Goal: Task Accomplishment & Management: Manage account settings

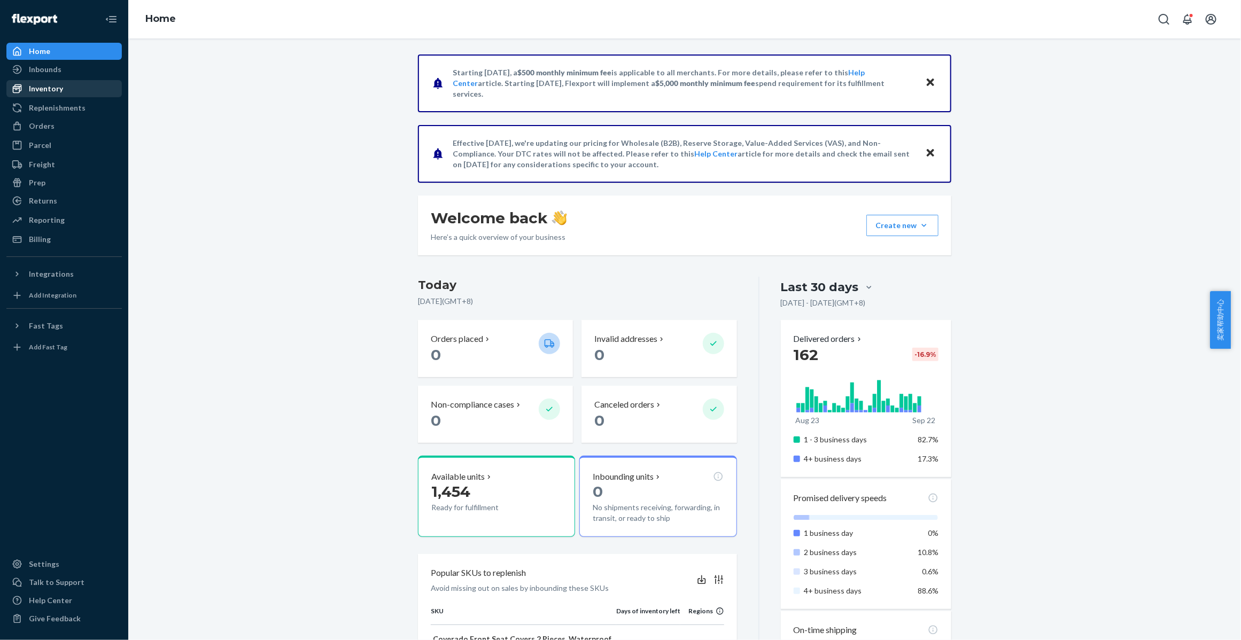
click at [63, 87] on div "Inventory" at bounding box center [63, 88] width 113 height 15
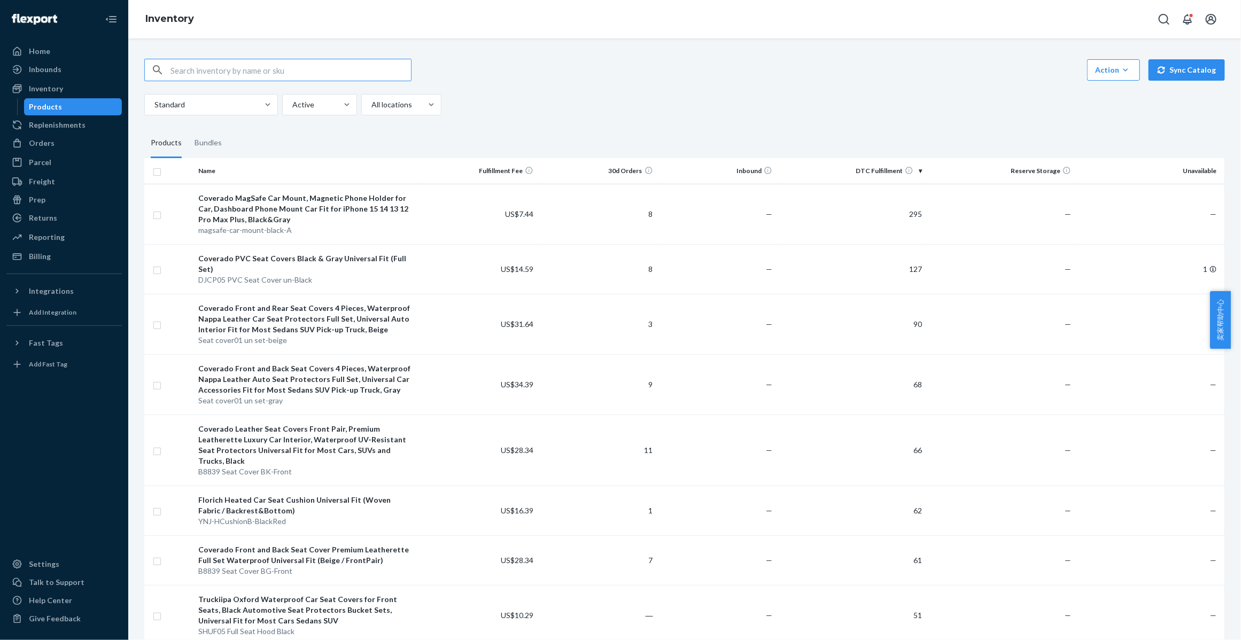
paste input "D54MU9ELA91"
type input "D54MU9ELA91"
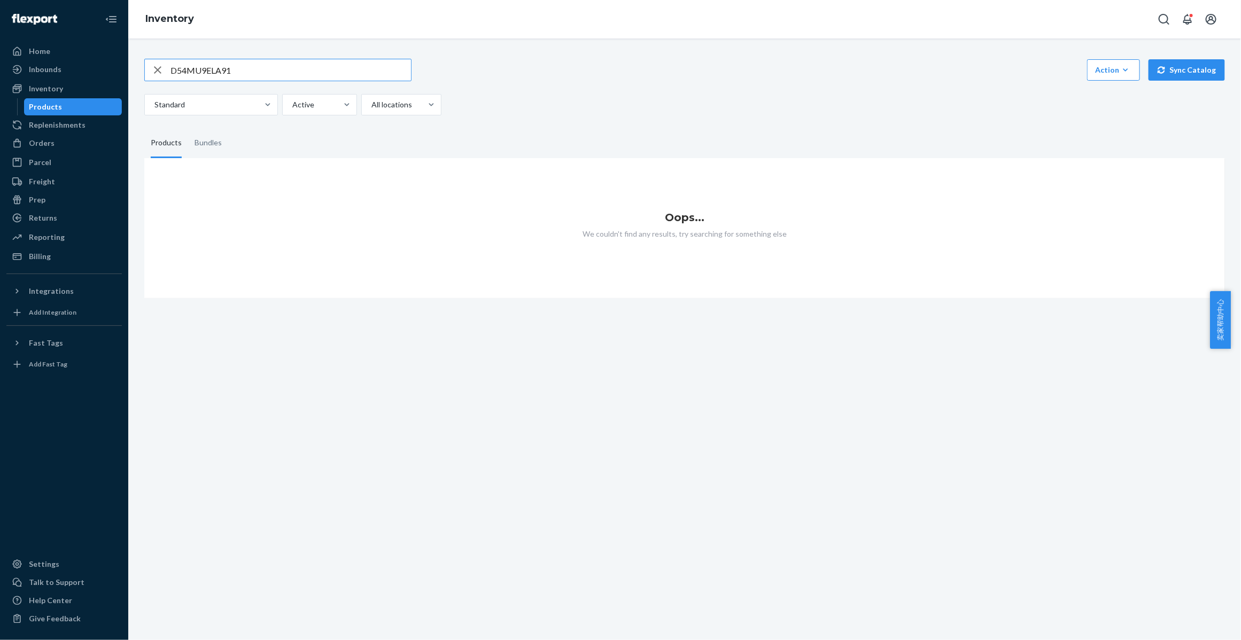
drag, startPoint x: 171, startPoint y: 65, endPoint x: 161, endPoint y: 63, distance: 10.5
click at [161, 63] on div "D54MU9ELA91" at bounding box center [278, 69] width 266 height 21
drag, startPoint x: 250, startPoint y: 68, endPoint x: 152, endPoint y: 72, distance: 97.3
click at [152, 72] on div "D54MU9ELA91" at bounding box center [278, 69] width 266 height 21
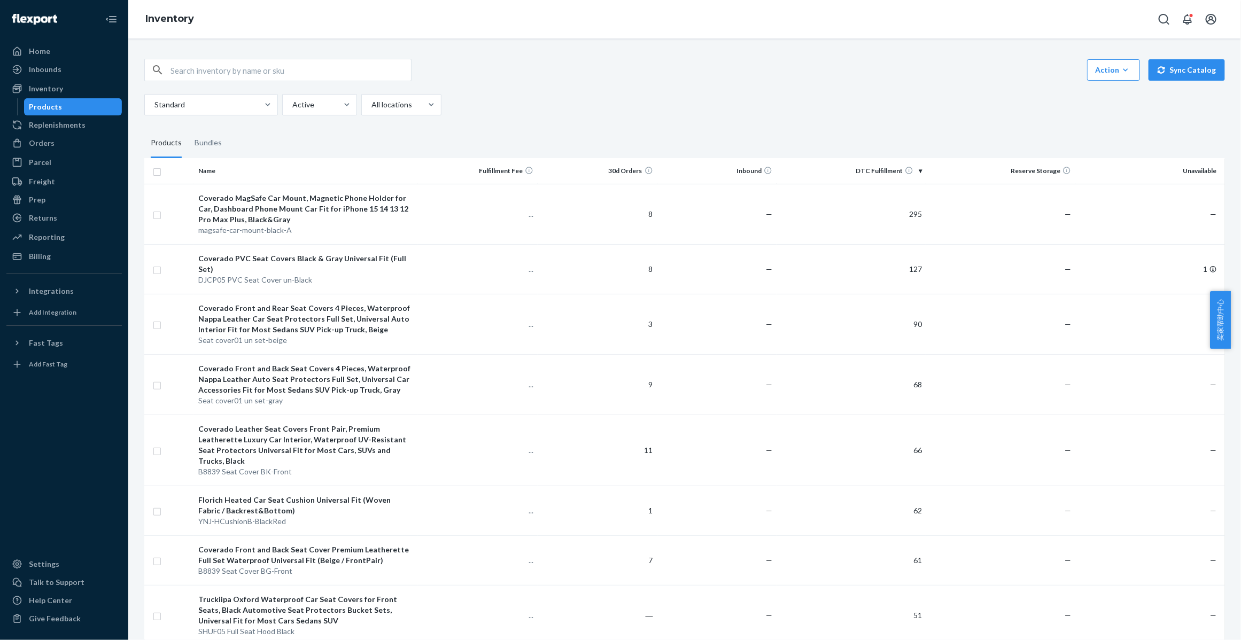
click at [262, 69] on input "text" at bounding box center [290, 69] width 240 height 21
paste input "D54MU9ELA91"
type input "D54MU9ELA91"
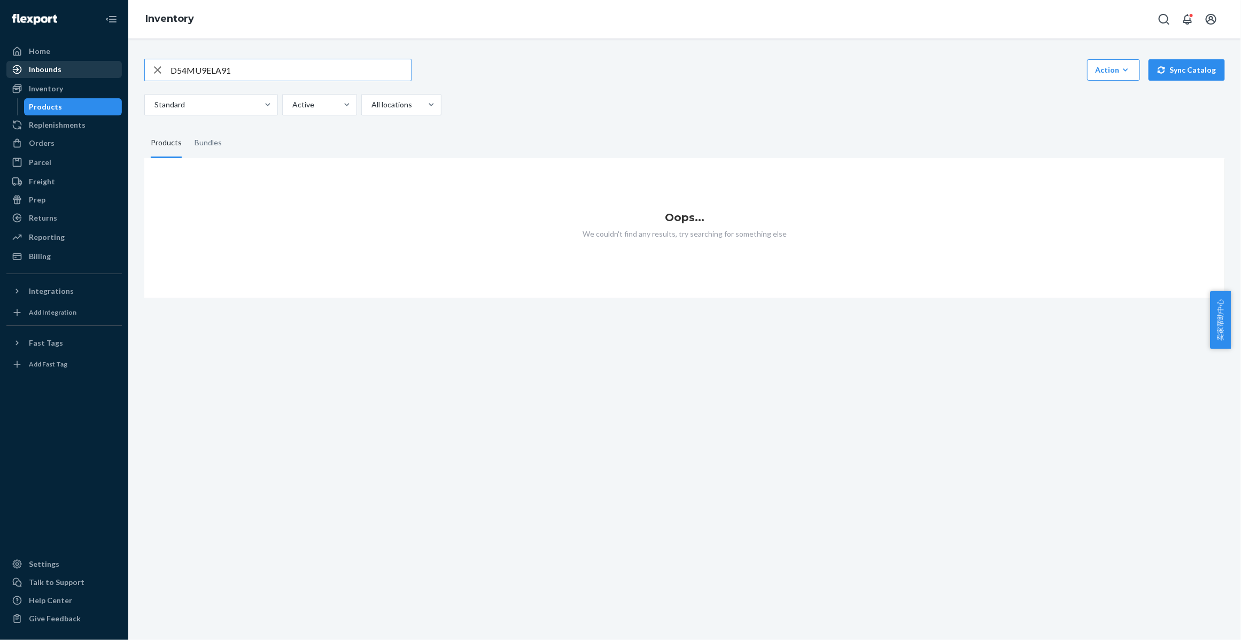
drag, startPoint x: 246, startPoint y: 73, endPoint x: 121, endPoint y: 67, distance: 125.2
click at [121, 67] on div "Home Inbounds Shipping Plans Problems Inventory Products Replenishments Orders …" at bounding box center [620, 320] width 1241 height 640
paste input "D8842 Seat Cover Un-Black"
type input "D8842 Seat Cover Un-Black"
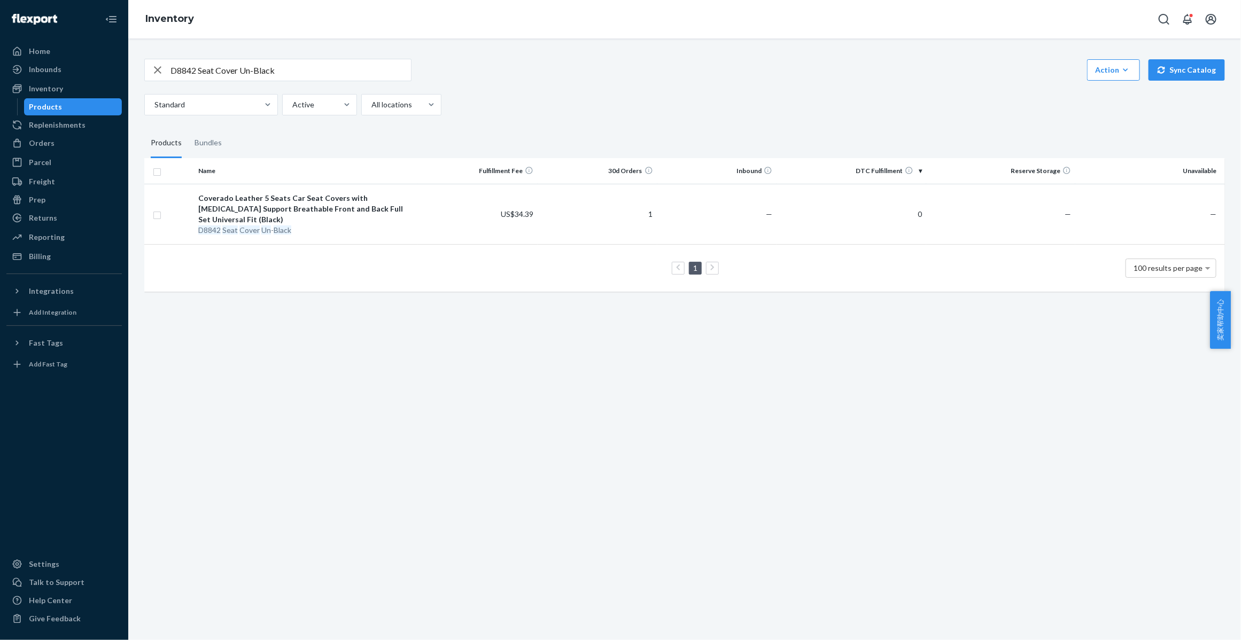
click at [155, 68] on icon "button" at bounding box center [157, 69] width 13 height 21
click at [62, 143] on div "Orders" at bounding box center [63, 143] width 113 height 15
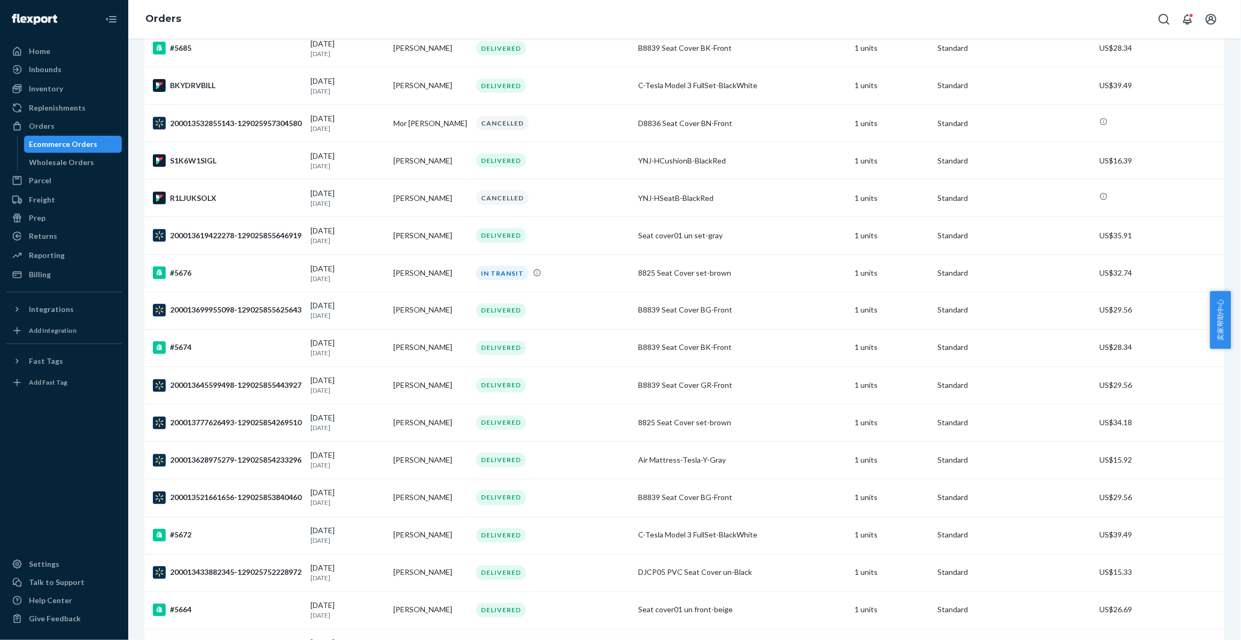
scroll to position [1002, 0]
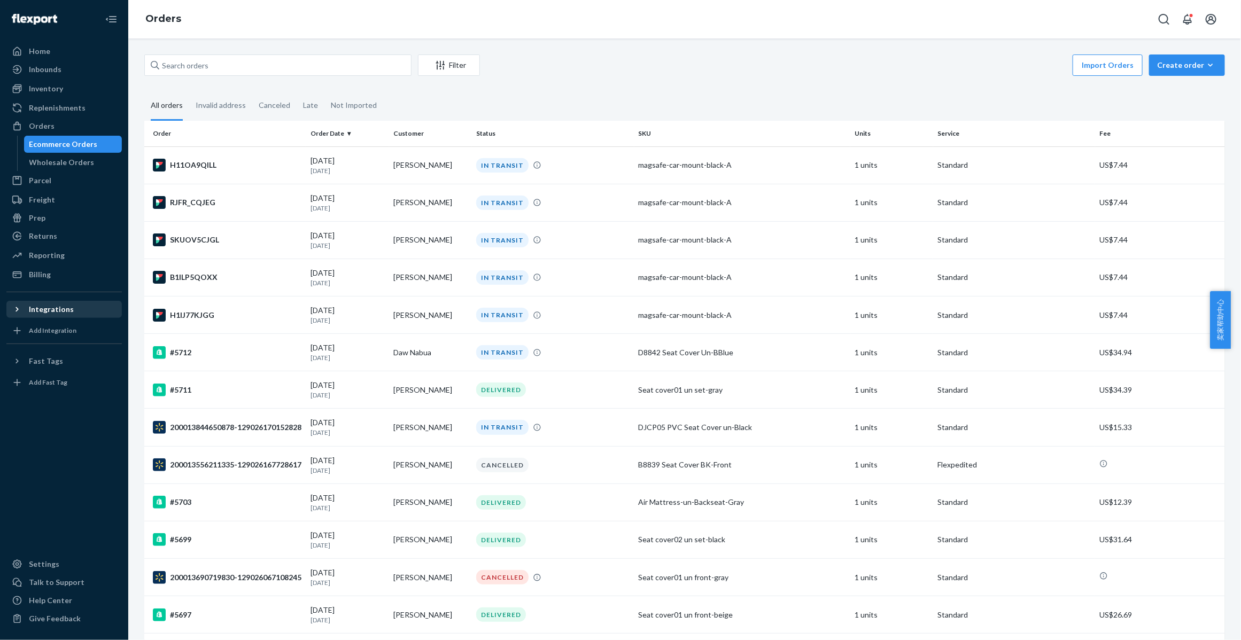
click at [14, 308] on icon at bounding box center [17, 309] width 11 height 11
click at [33, 360] on div "Shopify" at bounding box center [42, 364] width 26 height 11
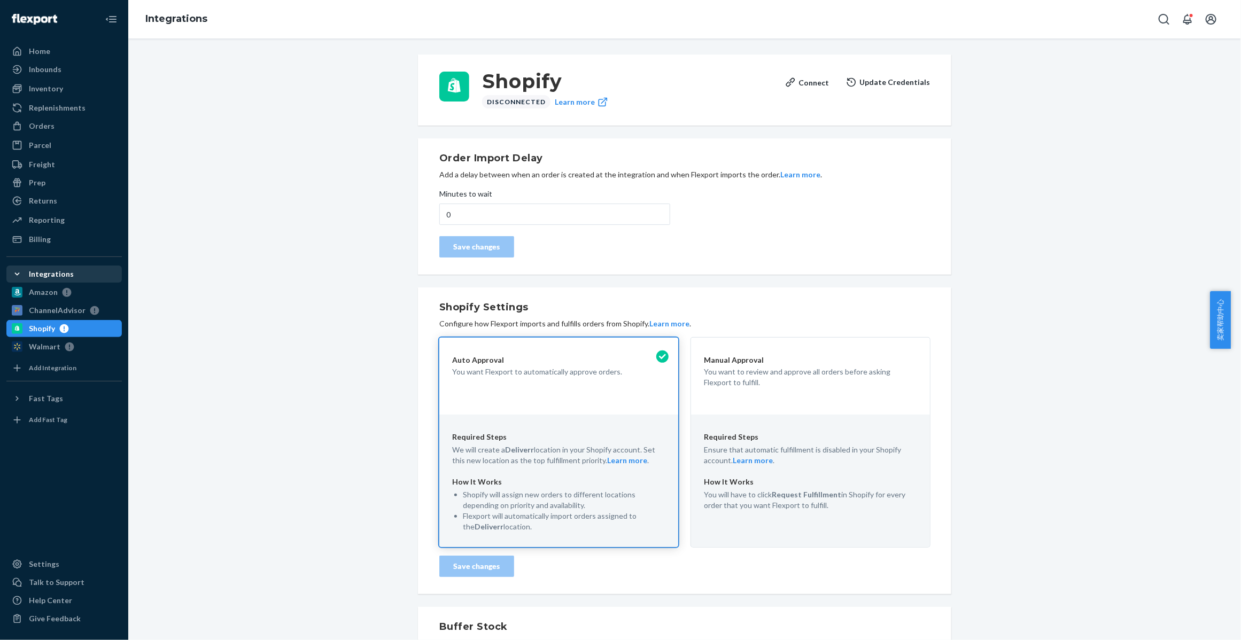
click at [869, 80] on button "Update Credentials" at bounding box center [888, 82] width 84 height 21
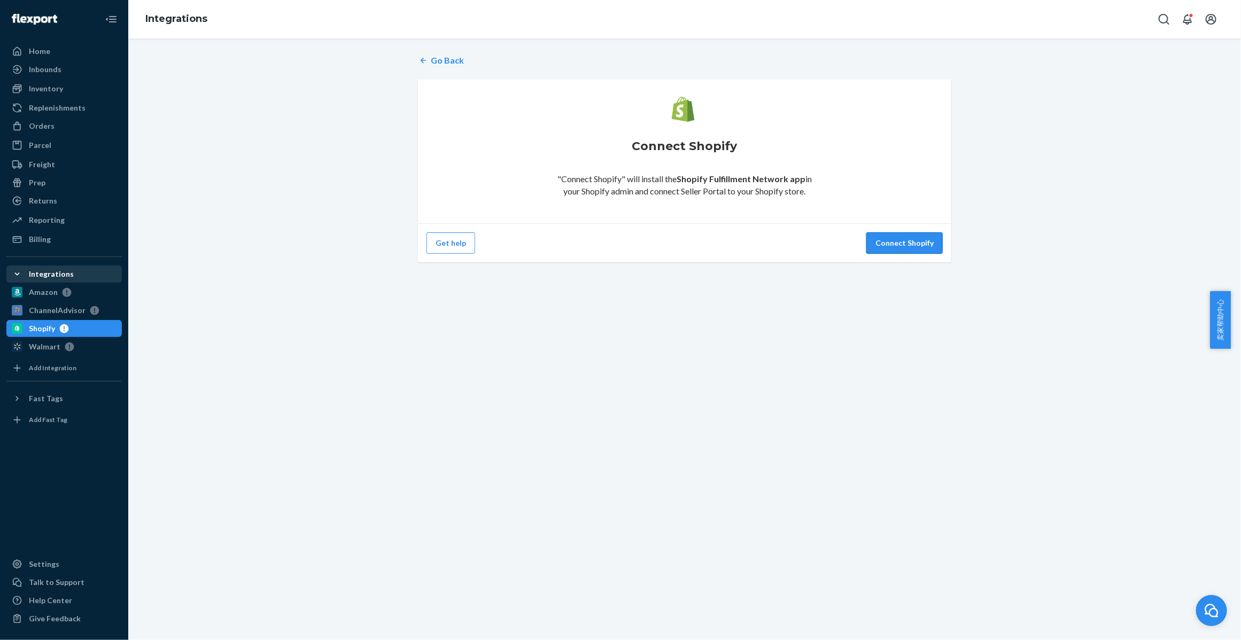
click at [895, 242] on button "Connect Shopify" at bounding box center [904, 242] width 76 height 21
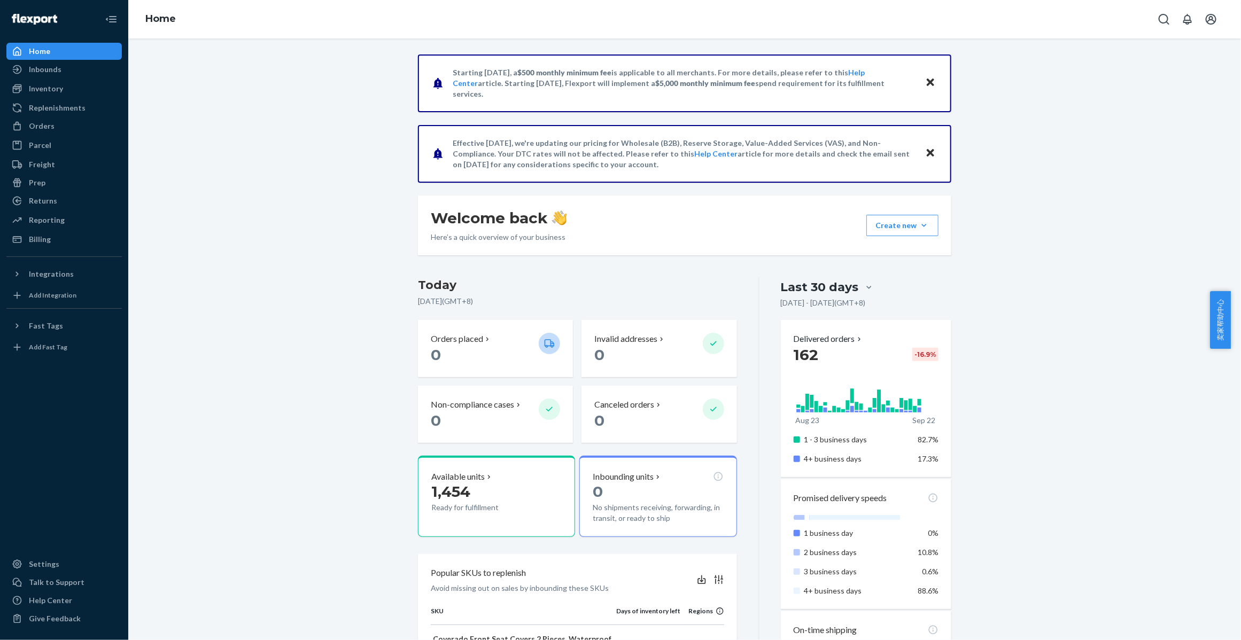
click at [14, 327] on icon at bounding box center [17, 326] width 11 height 11
click at [19, 273] on icon at bounding box center [17, 274] width 11 height 11
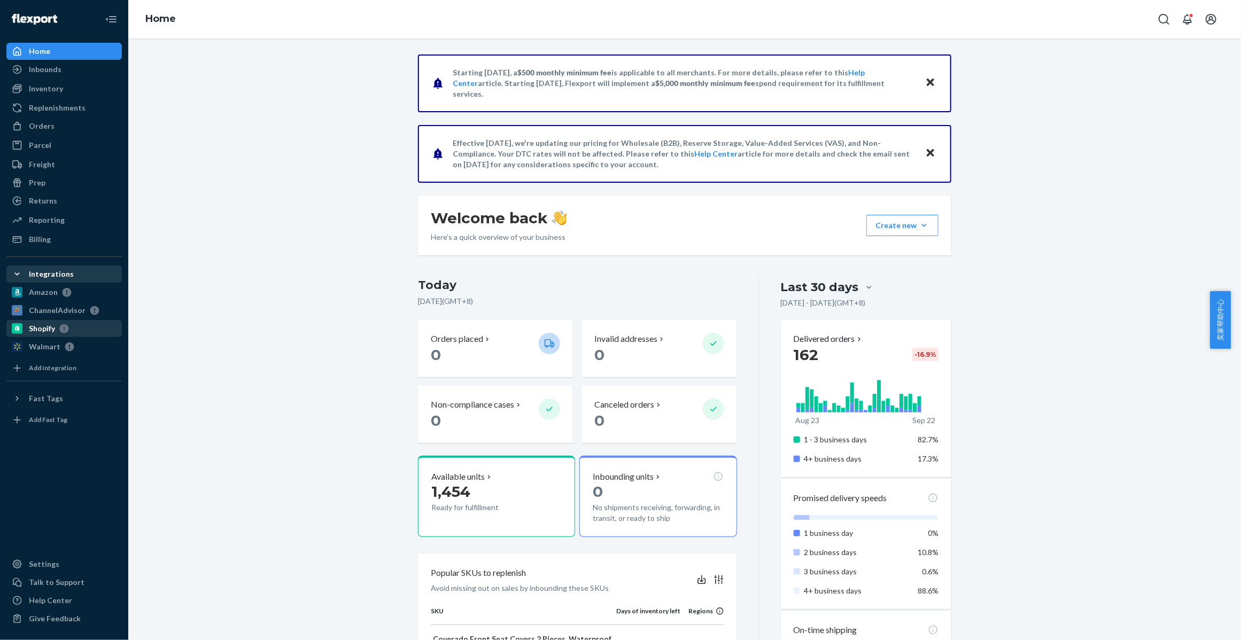
click at [32, 327] on div "Shopify" at bounding box center [42, 328] width 26 height 11
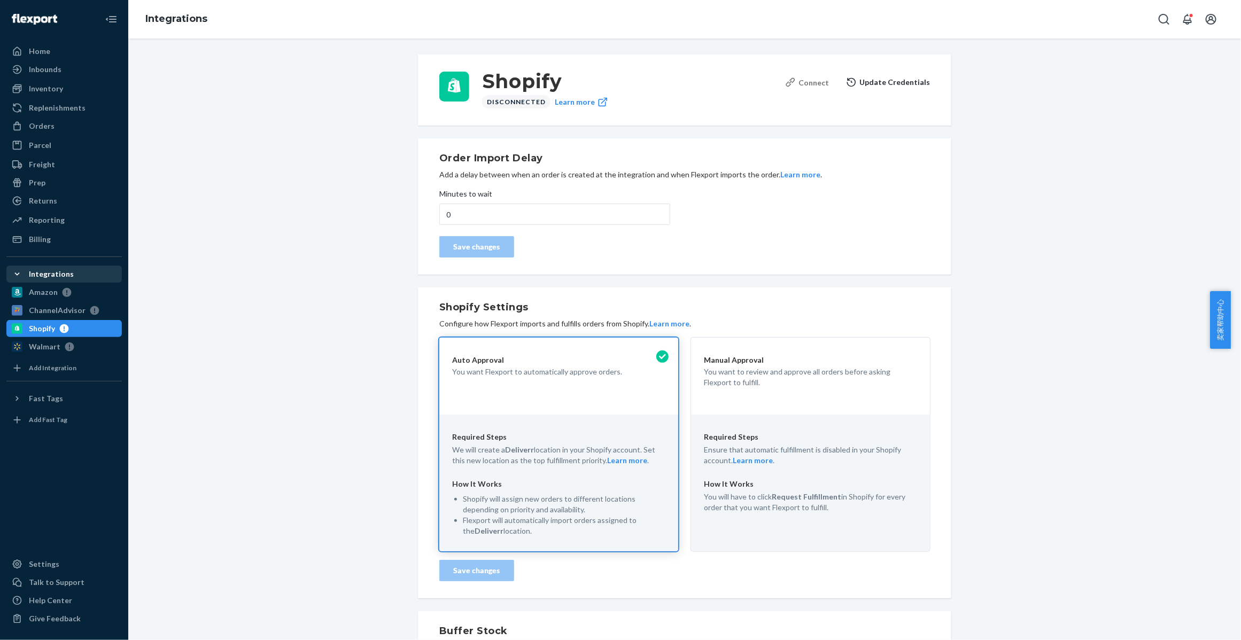
click at [811, 87] on div "Connect" at bounding box center [807, 82] width 44 height 11
click at [48, 348] on div "Walmart" at bounding box center [45, 346] width 32 height 11
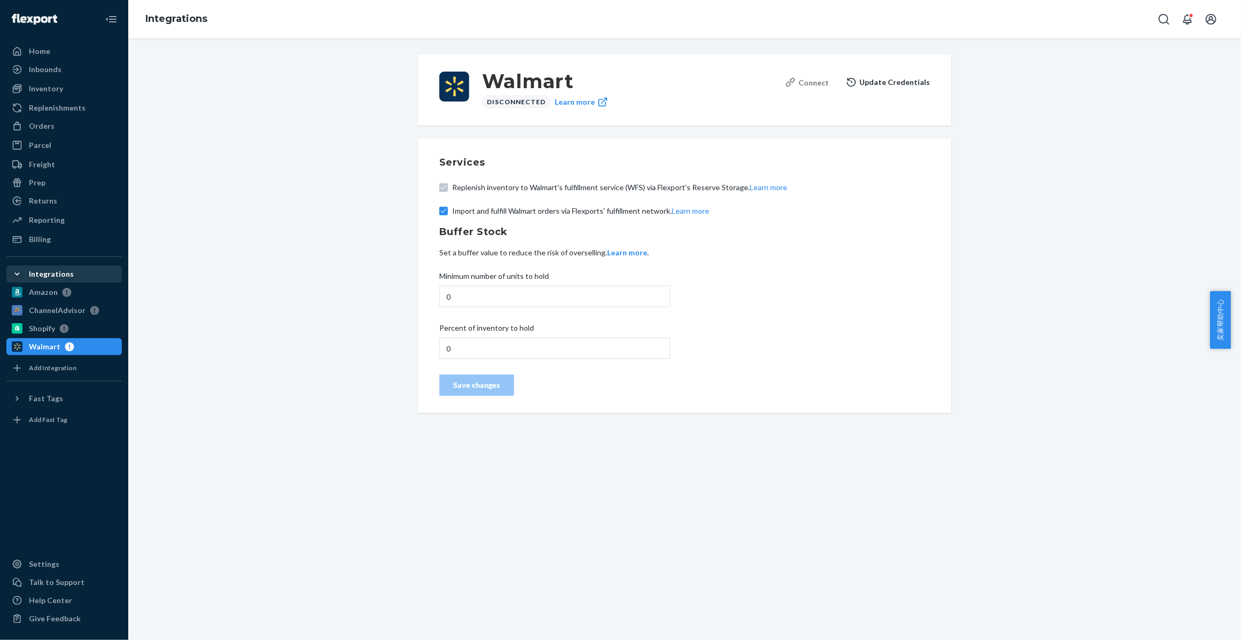
click at [808, 82] on div "Connect" at bounding box center [807, 82] width 44 height 11
click at [884, 80] on button "Update Credentials" at bounding box center [888, 82] width 84 height 21
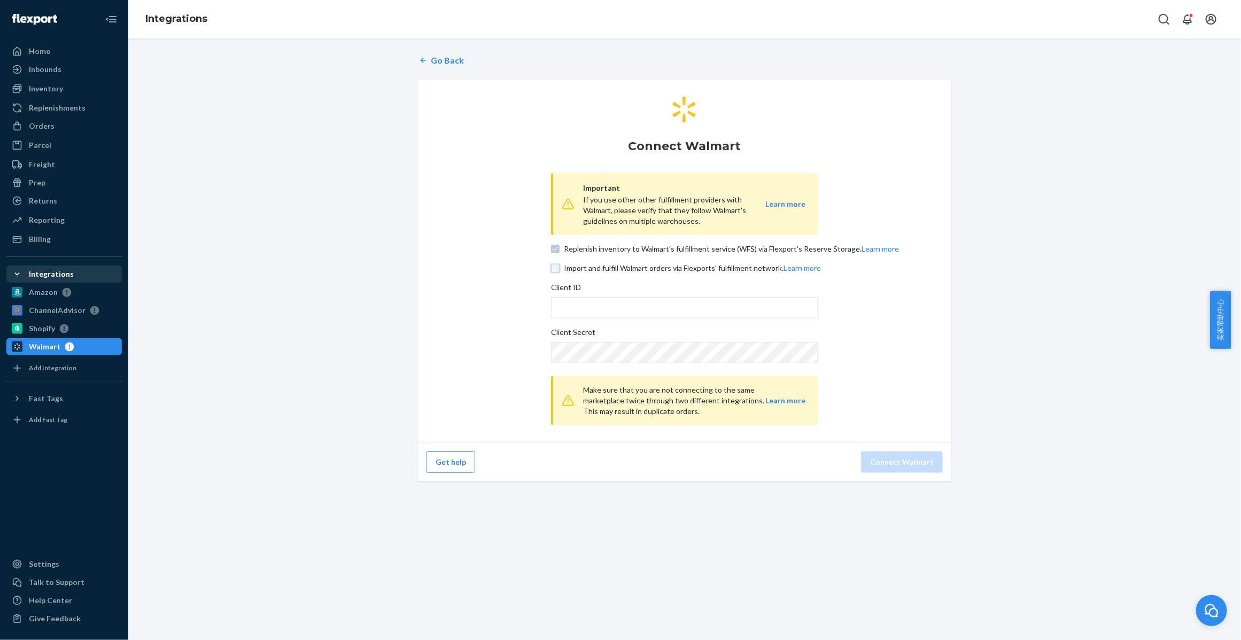
click at [551, 270] on input "Import and fulfill Walmart orders via Flexports' fulfillment network. Learn more" at bounding box center [555, 268] width 9 height 9
checkbox input "true"
click at [572, 303] on input "Client ID" at bounding box center [684, 307] width 267 height 21
paste input "80991834993020929"
type input "80991834993020929"
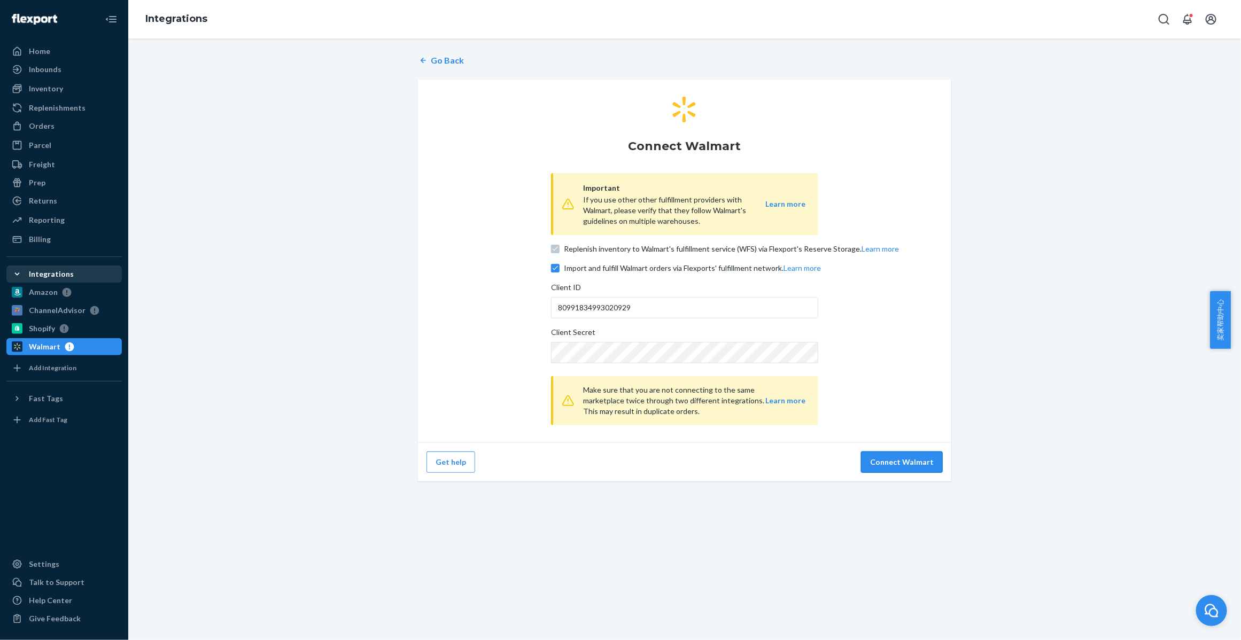
click at [912, 463] on button "Connect Walmart" at bounding box center [902, 462] width 82 height 21
drag, startPoint x: 779, startPoint y: 399, endPoint x: 770, endPoint y: 405, distance: 10.1
click at [770, 405] on button "Learn more" at bounding box center [785, 400] width 40 height 11
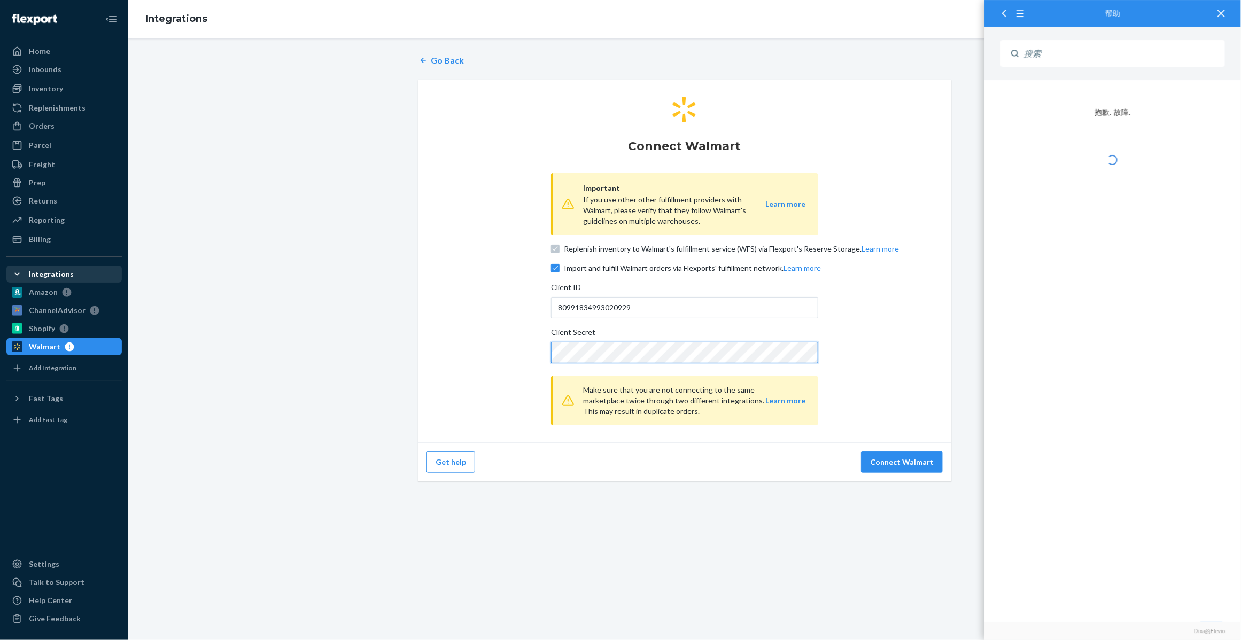
click at [473, 349] on div "Connect Walmart Important If you use other other fulfillment providers with Wal…" at bounding box center [684, 261] width 533 height 363
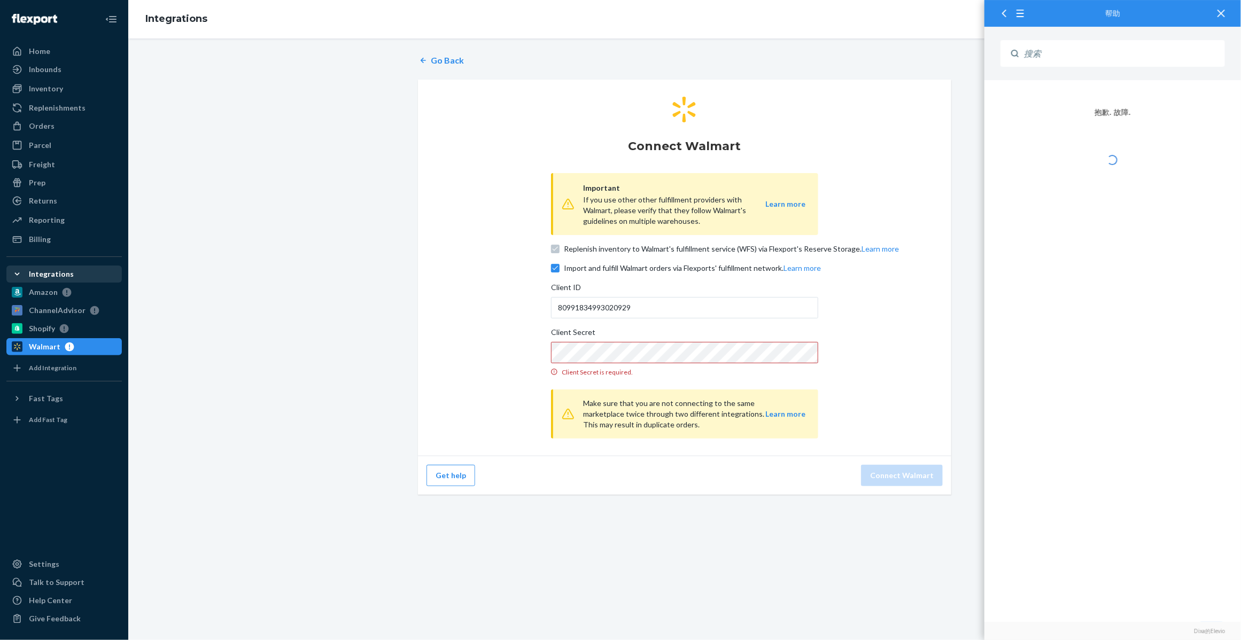
click at [469, 348] on div "Connect Walmart Important If you use other other fulfillment providers with Wal…" at bounding box center [684, 268] width 533 height 376
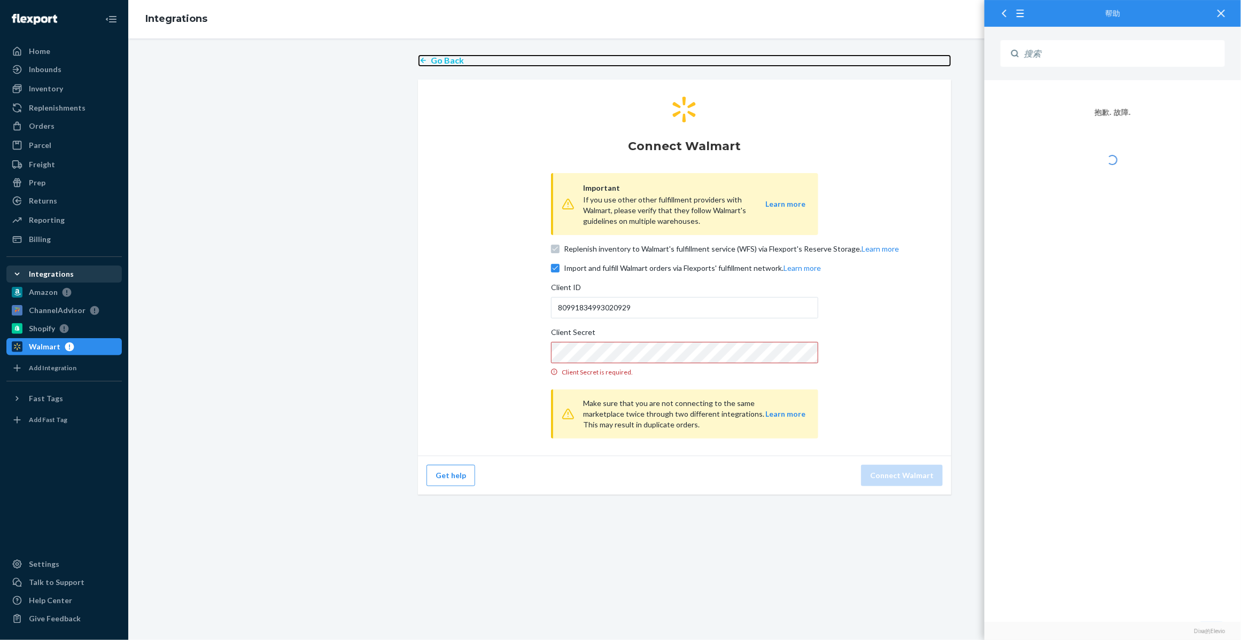
click at [431, 55] on p "Go Back" at bounding box center [447, 61] width 33 height 12
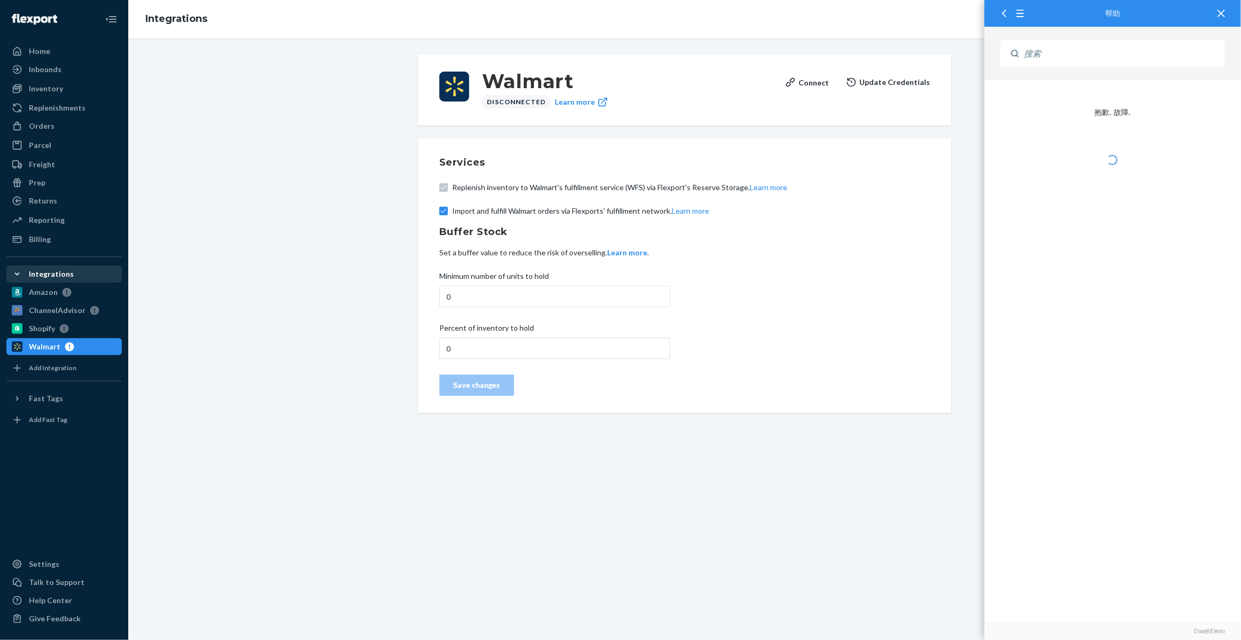
click at [1224, 11] on icon at bounding box center [1220, 13] width 7 height 7
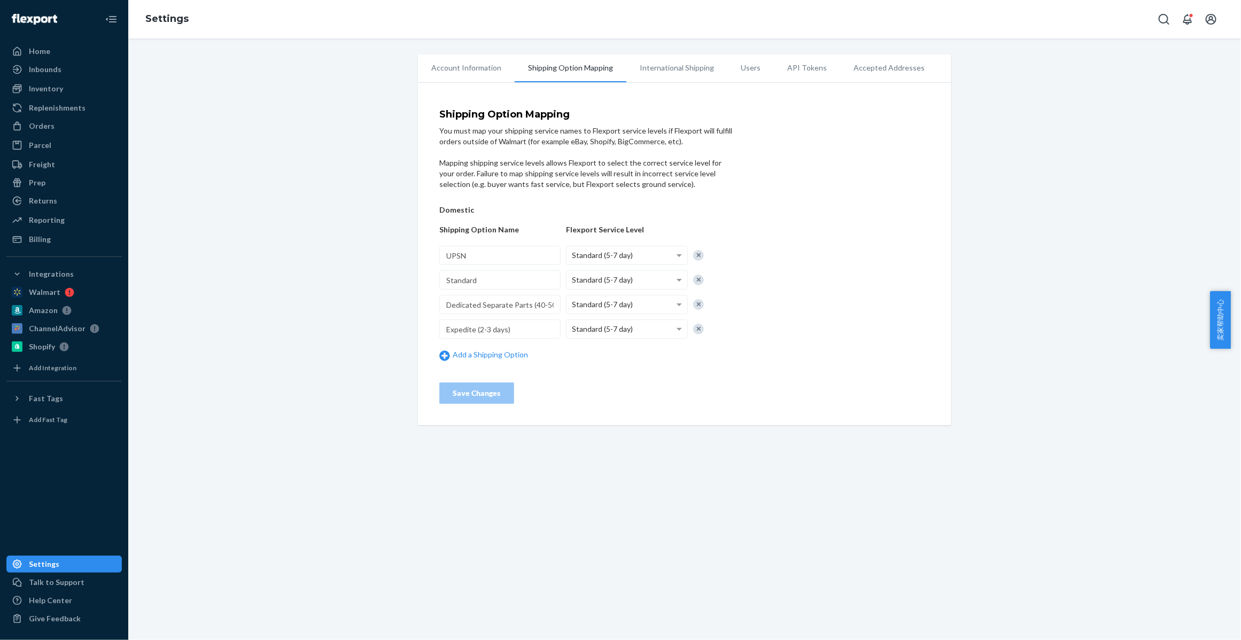
click at [665, 65] on li "International Shipping" at bounding box center [676, 68] width 101 height 27
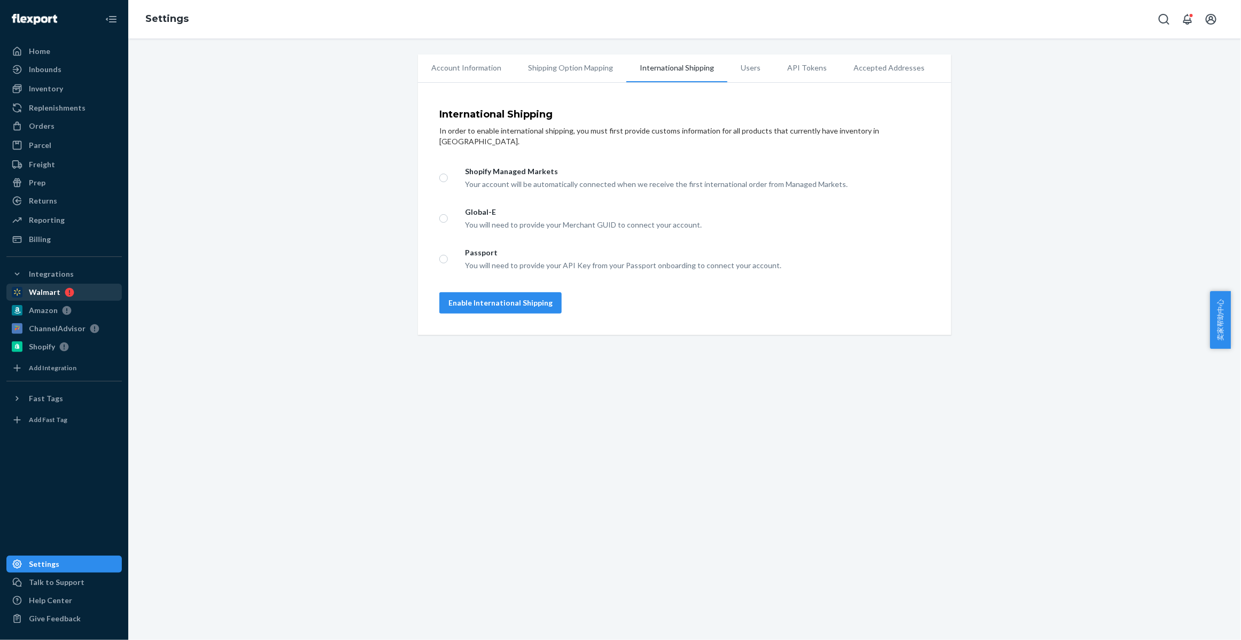
click at [43, 291] on div "Walmart" at bounding box center [45, 292] width 32 height 11
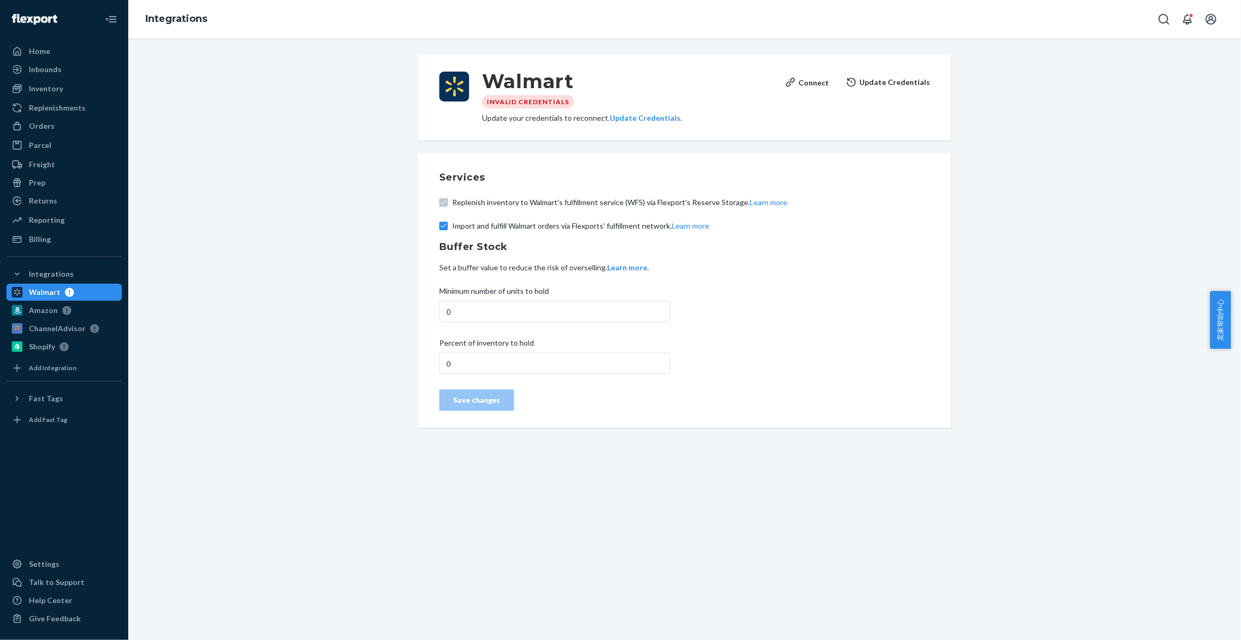
click at [868, 83] on button "Update Credentials" at bounding box center [888, 82] width 84 height 21
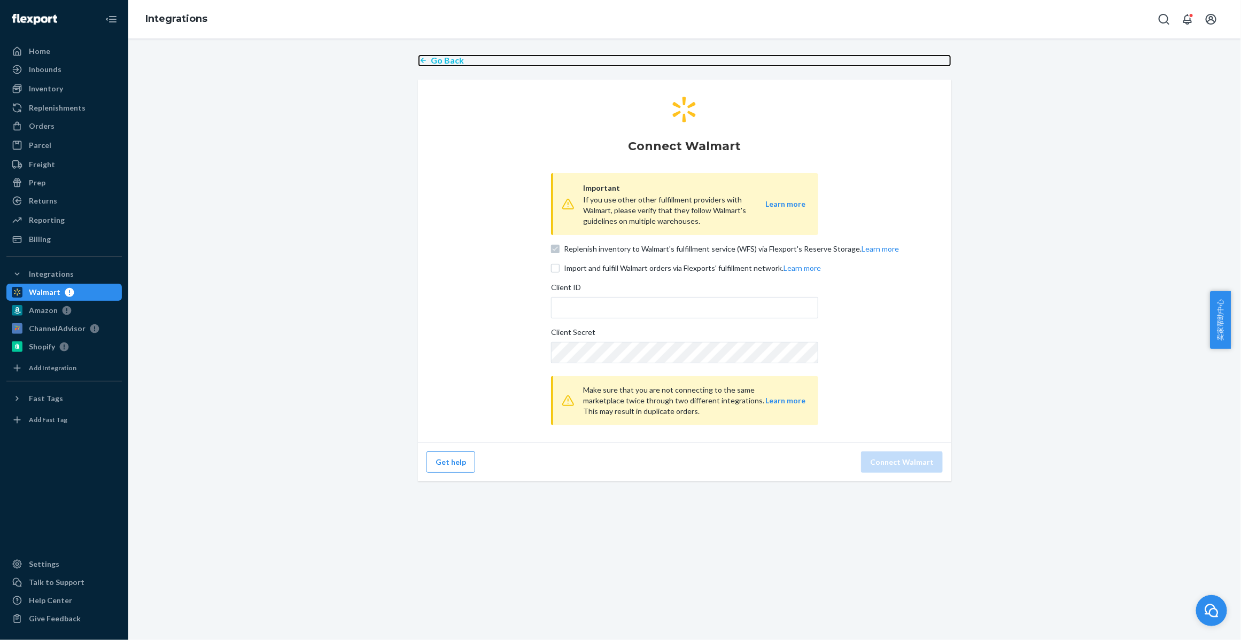
click at [434, 60] on p "Go Back" at bounding box center [447, 61] width 33 height 12
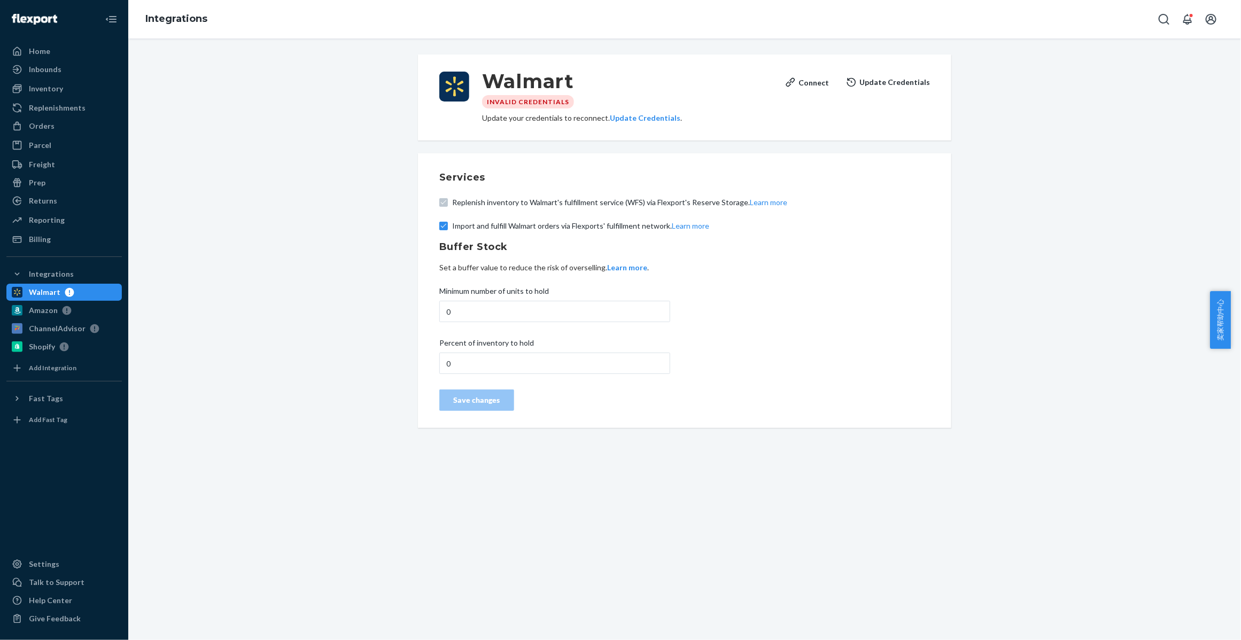
click at [901, 80] on button "Update Credentials" at bounding box center [888, 82] width 84 height 21
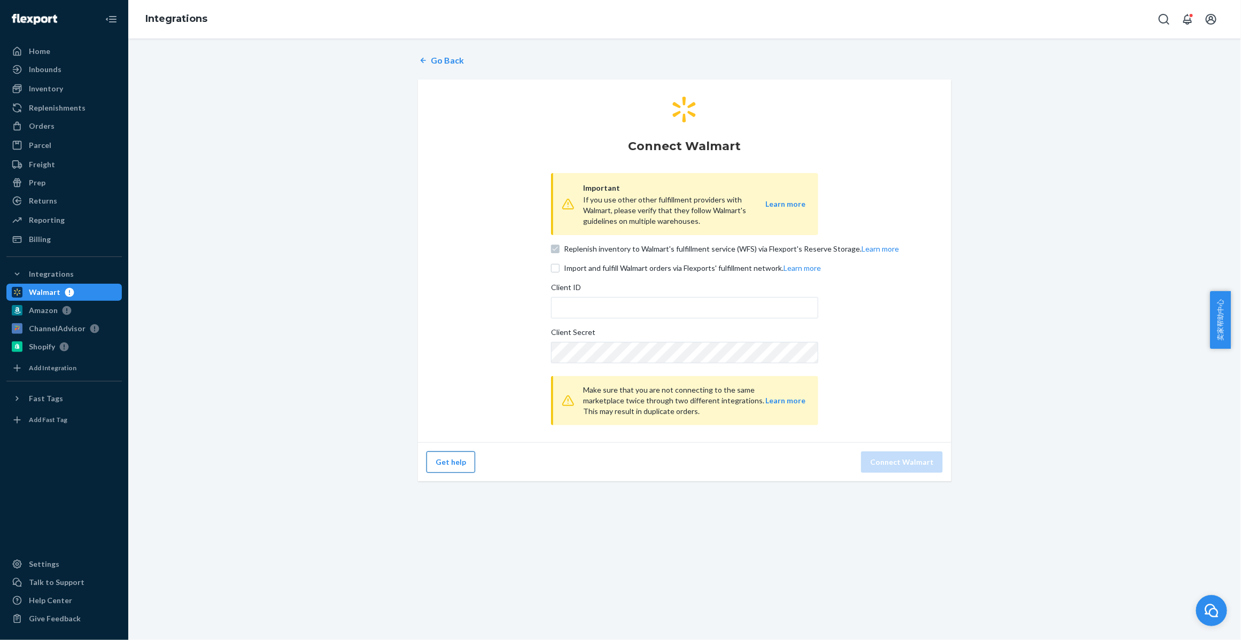
click at [456, 461] on button "Get help" at bounding box center [450, 462] width 49 height 21
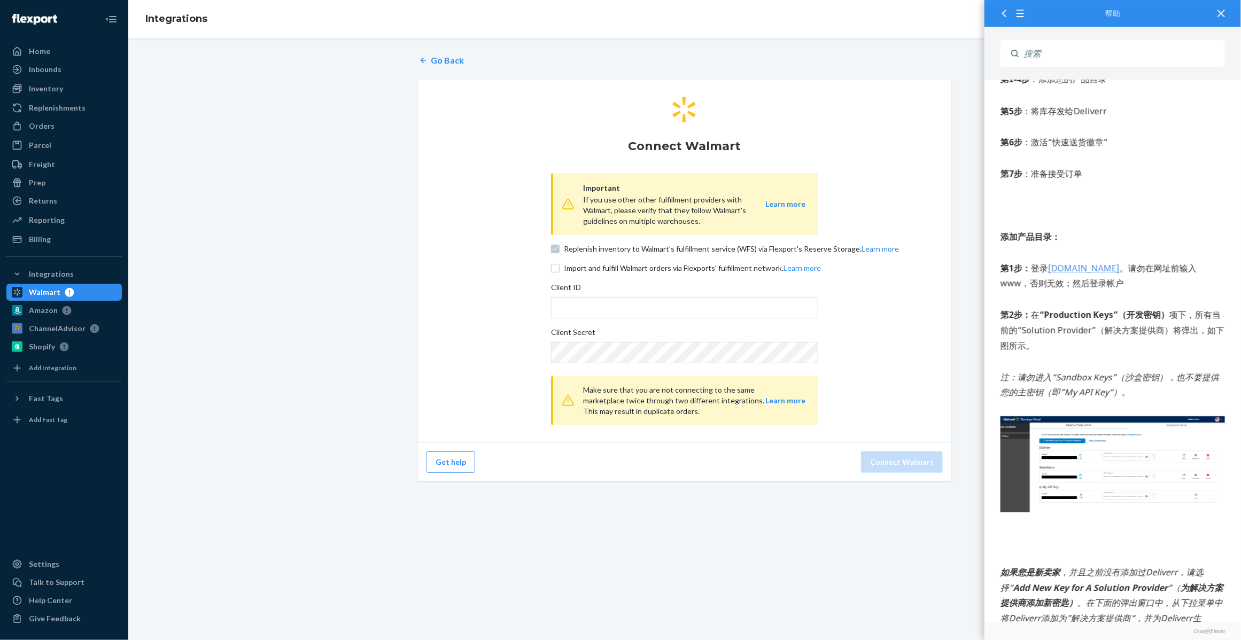
scroll to position [134, 0]
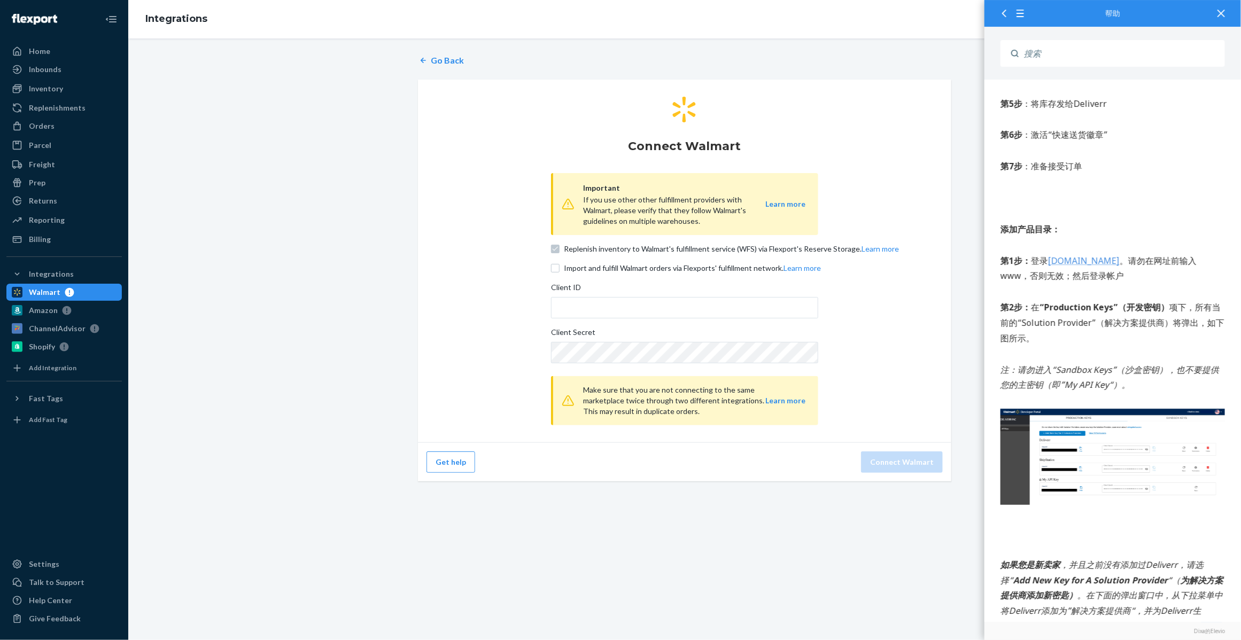
click at [1104, 471] on img at bounding box center [1112, 457] width 224 height 96
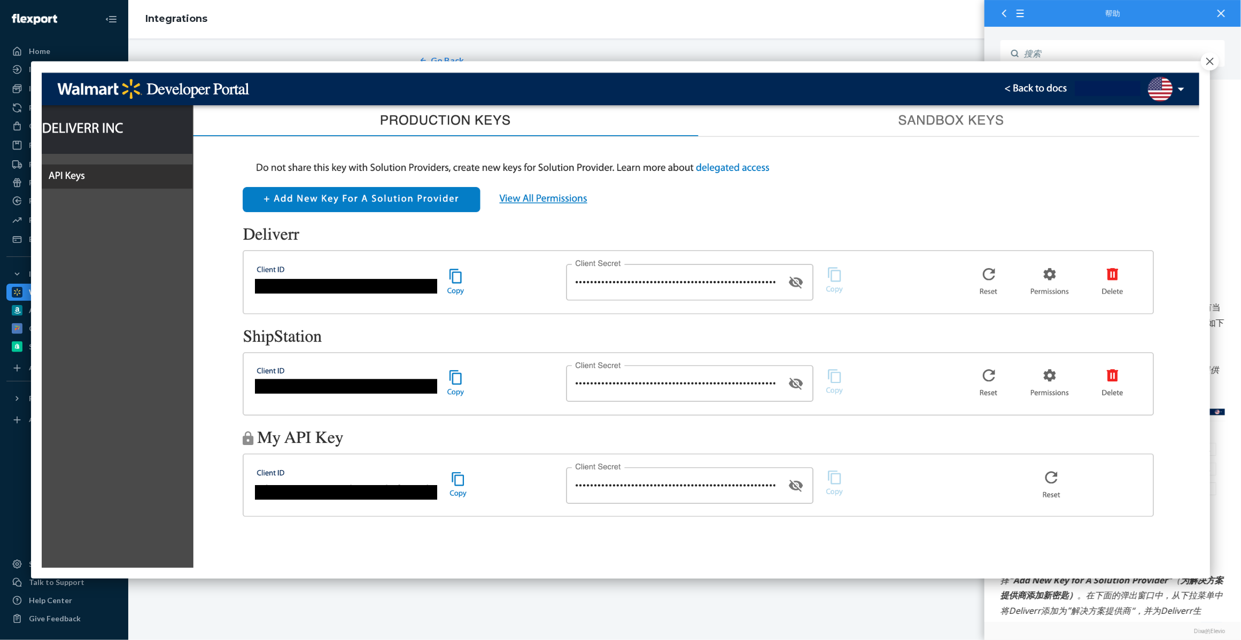
click at [1211, 65] on icon "button" at bounding box center [1209, 61] width 7 height 7
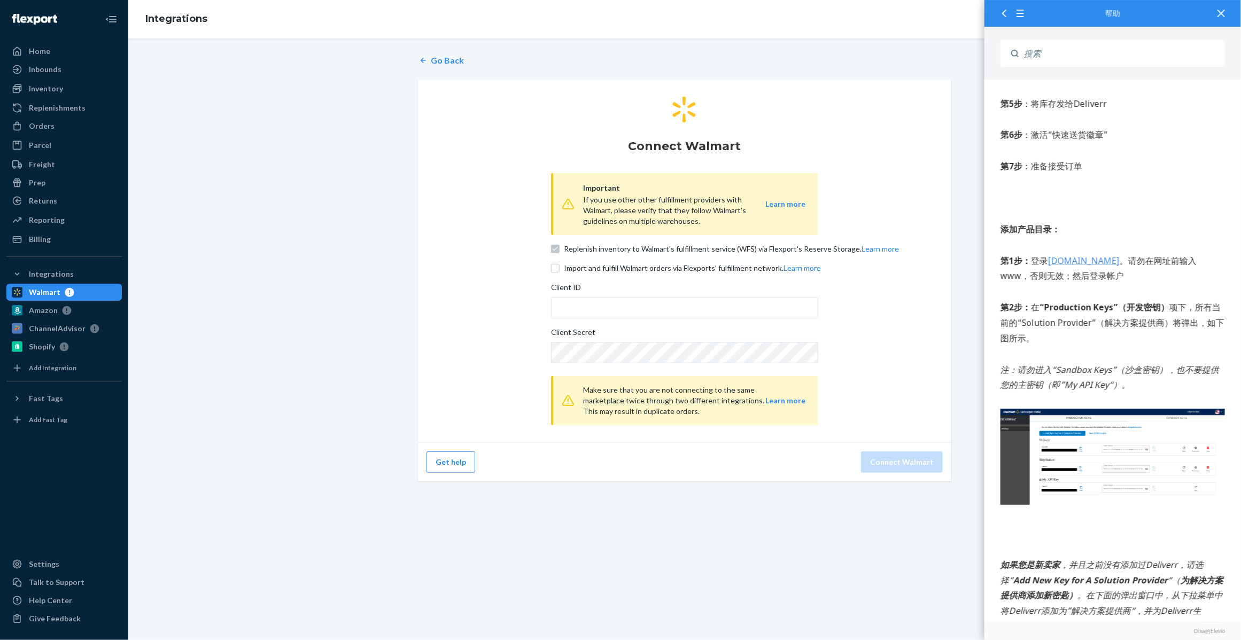
scroll to position [67, 0]
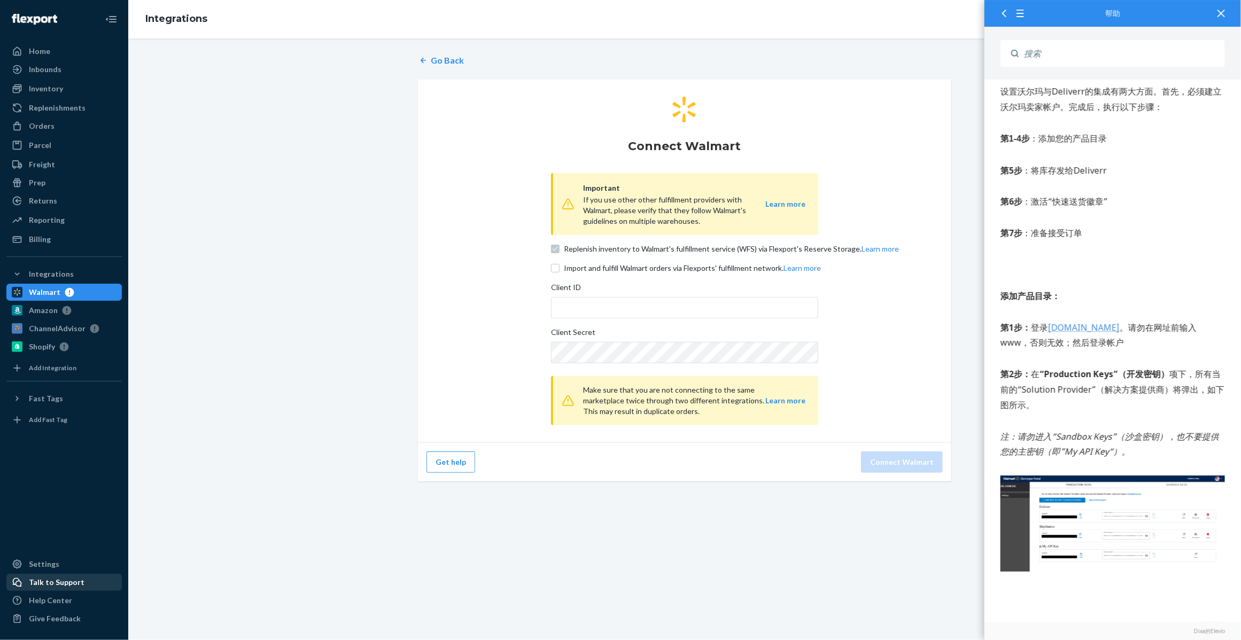
click at [57, 582] on div "Talk to Support" at bounding box center [57, 582] width 56 height 11
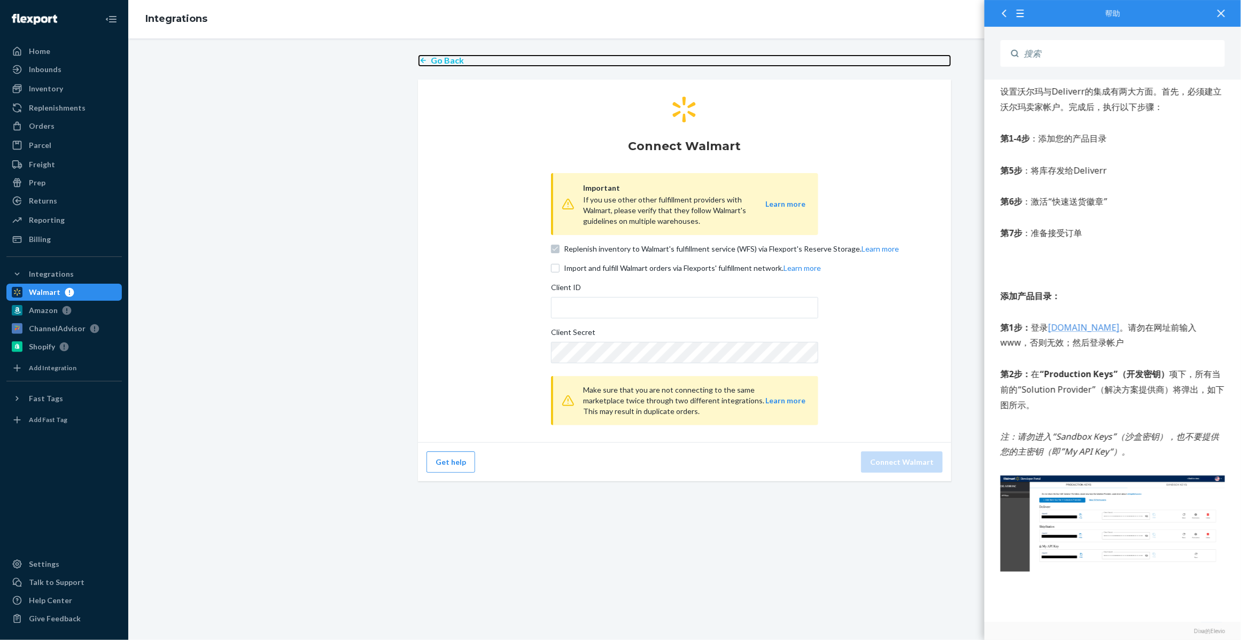
click at [431, 57] on p "Go Back" at bounding box center [447, 61] width 33 height 12
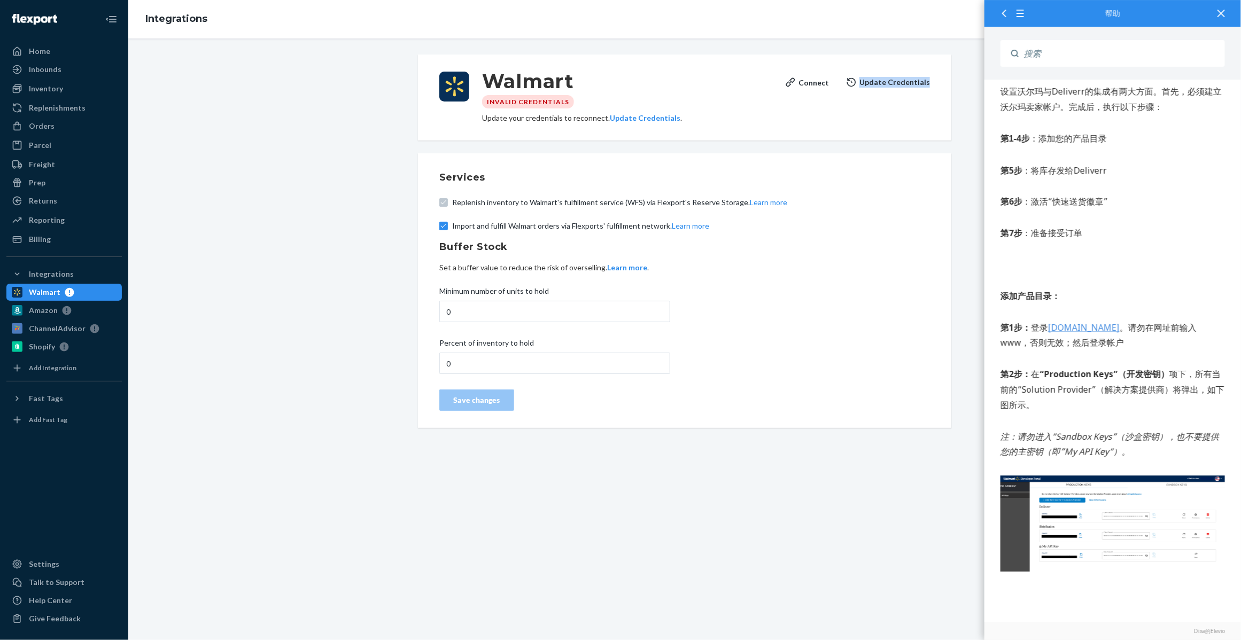
drag, startPoint x: 926, startPoint y: 88, endPoint x: 861, endPoint y: 84, distance: 64.8
click at [861, 84] on div "Walmart Invalid Credentials Update your credentials to reconnect. Update Creden…" at bounding box center [684, 98] width 533 height 86
copy button "Update Credentials"
click at [911, 154] on div "Services Replenish inventory to Walmart's fulfillment service (WFS) via Flexpor…" at bounding box center [684, 290] width 533 height 275
click at [891, 86] on button "Update Credentials" at bounding box center [888, 82] width 84 height 21
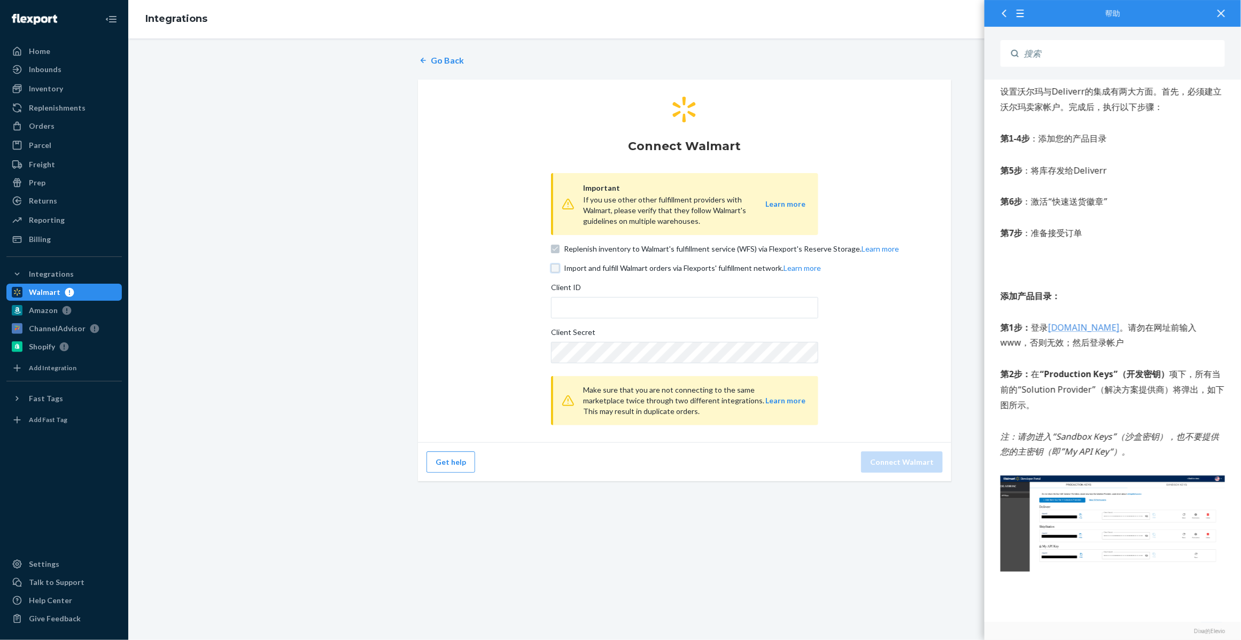
click at [554, 268] on input "Import and fulfill Walmart orders via Flexports' fulfillment network. Learn more" at bounding box center [555, 268] width 9 height 9
checkbox input "true"
click at [1107, 528] on img at bounding box center [1112, 524] width 224 height 96
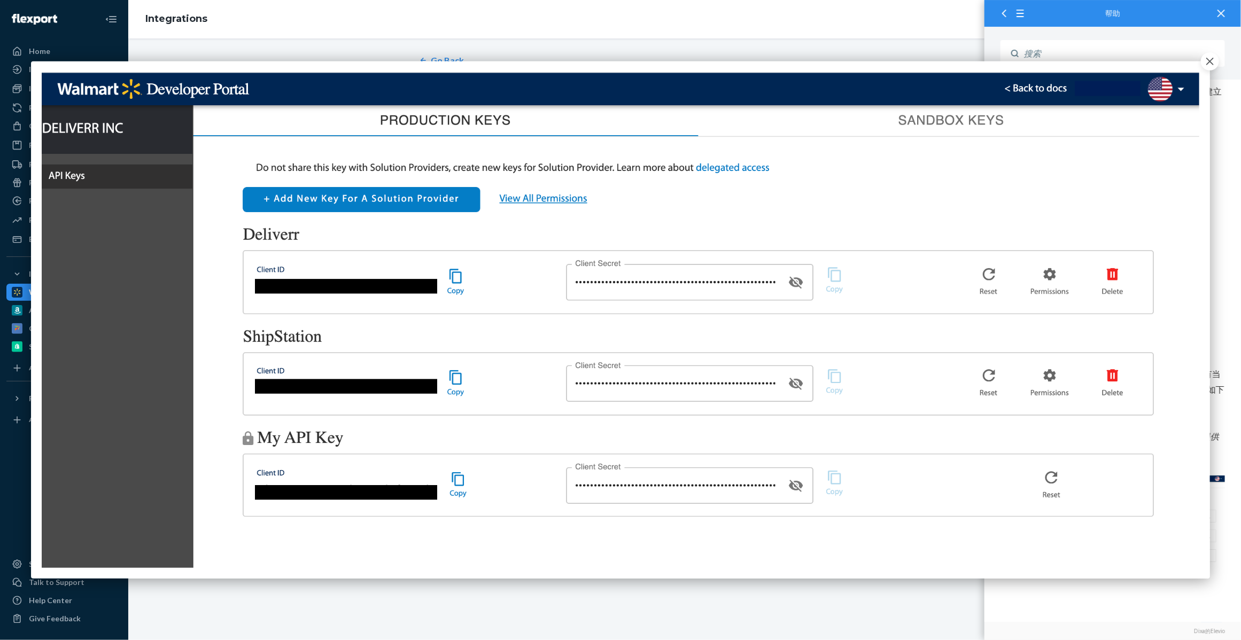
click at [1212, 68] on button "button" at bounding box center [1210, 61] width 18 height 18
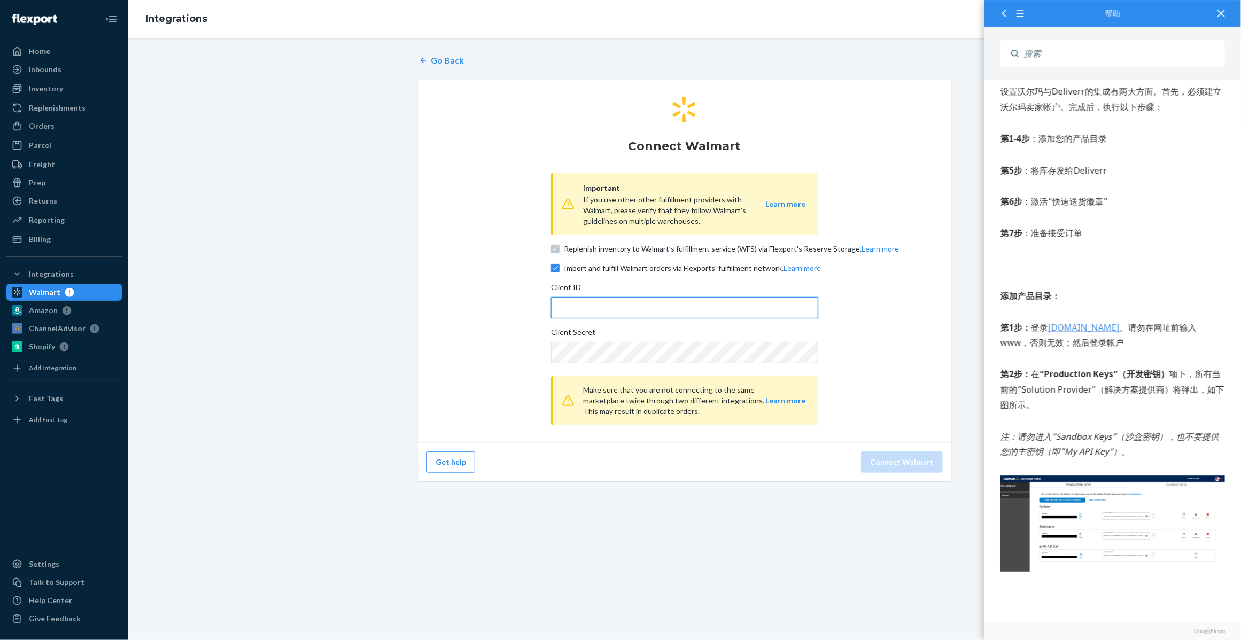
click at [597, 301] on input "Client ID" at bounding box center [684, 307] width 267 height 21
paste input "61f92715-42cd-4cb9-9093-e7e56250dfaa"
type input "61f92715-42cd-4cb9-9093-e7e56250dfaa"
click at [912, 461] on button "Connect Walmart" at bounding box center [902, 462] width 82 height 21
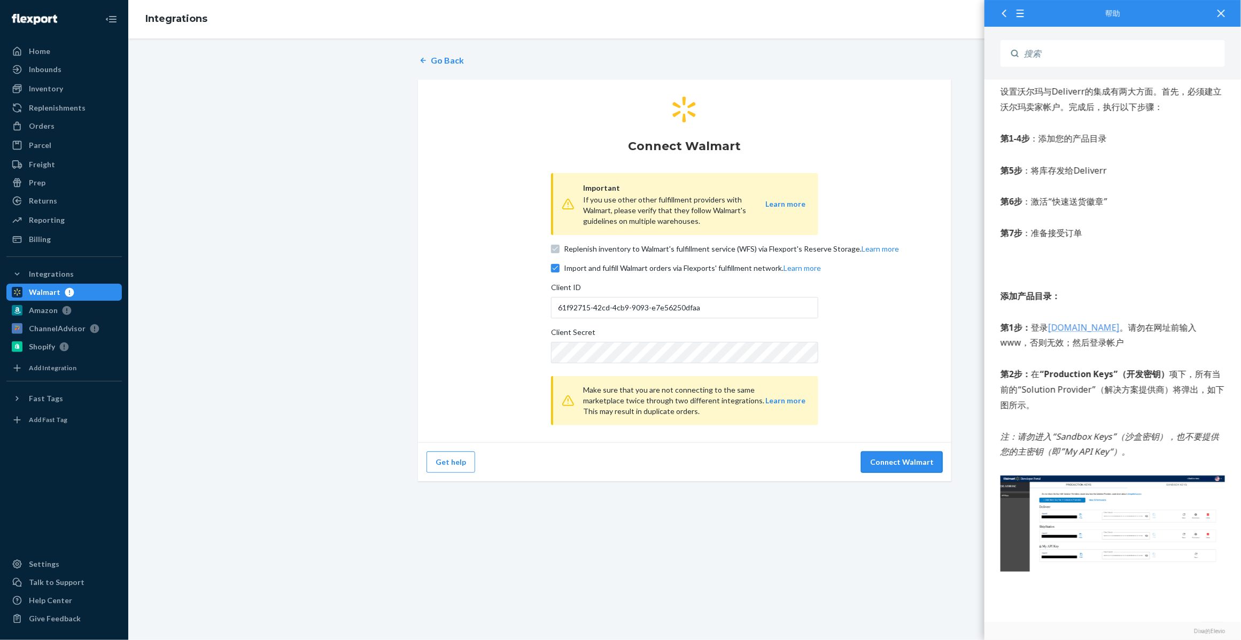
scroll to position [0, 0]
click at [1222, 11] on icon at bounding box center [1220, 13] width 7 height 7
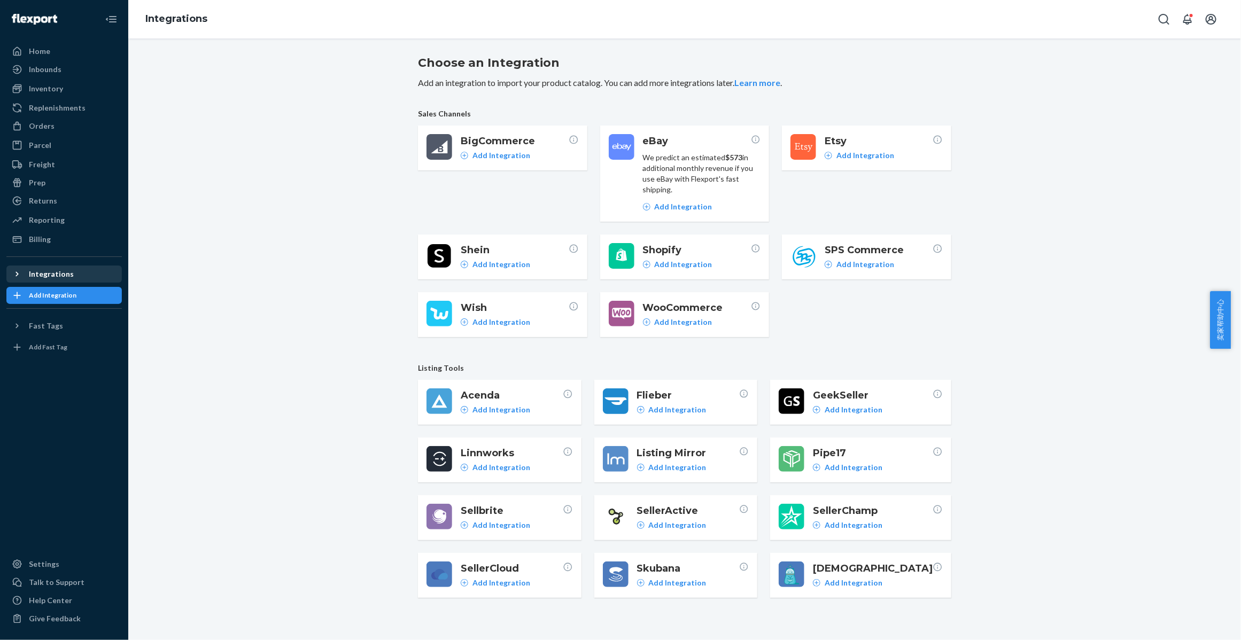
click at [16, 271] on icon at bounding box center [17, 274] width 11 height 11
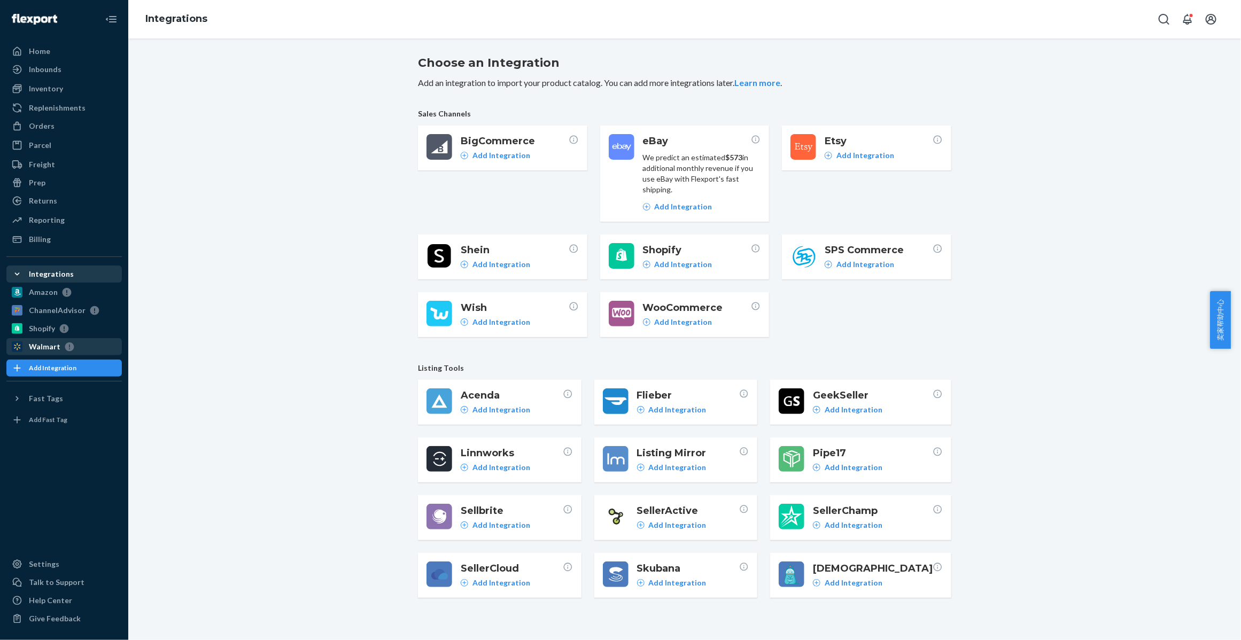
click at [38, 348] on div "Walmart" at bounding box center [45, 346] width 32 height 11
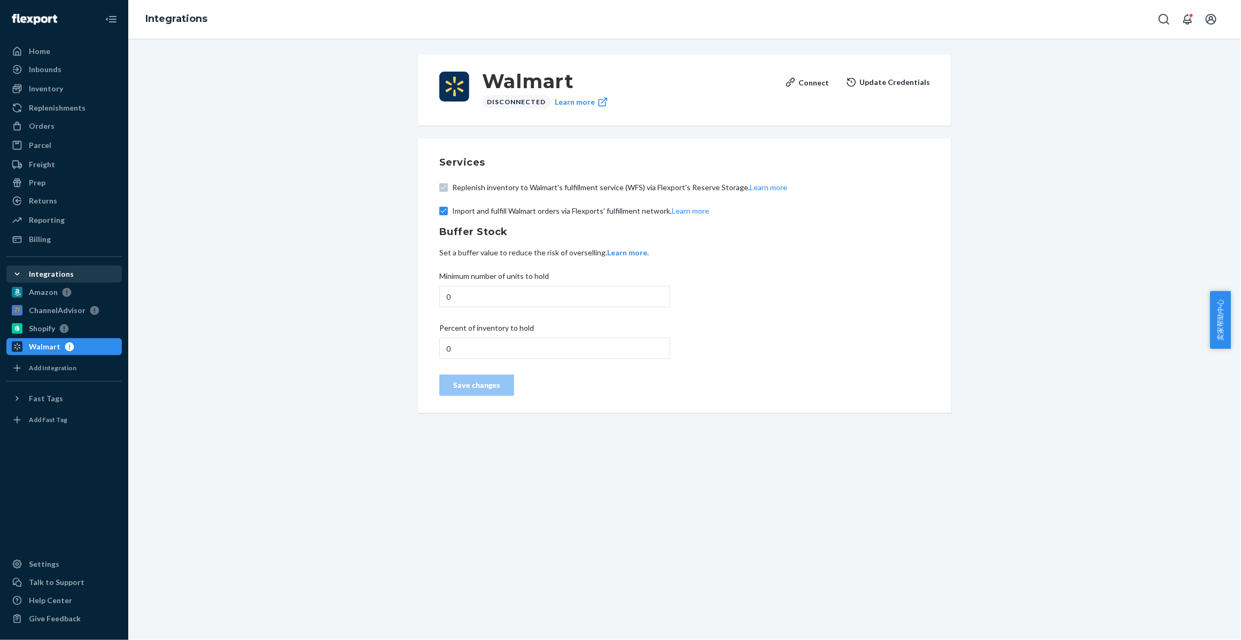
click at [884, 88] on button "Update Credentials" at bounding box center [888, 82] width 84 height 21
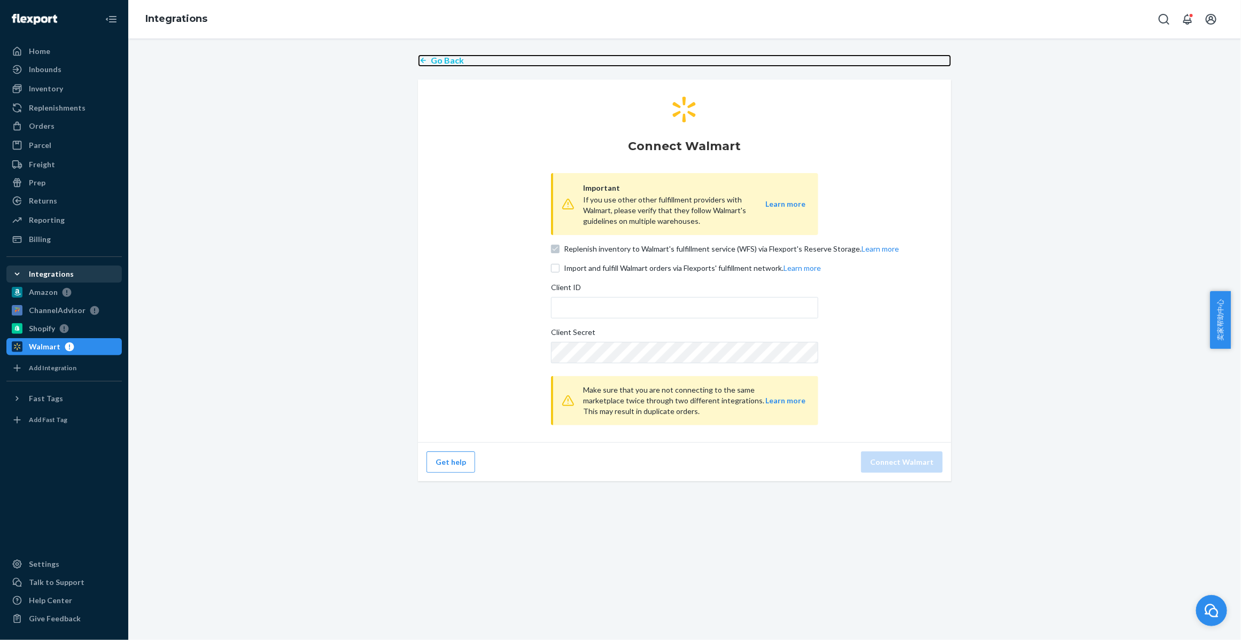
click at [431, 57] on p "Go Back" at bounding box center [447, 61] width 33 height 12
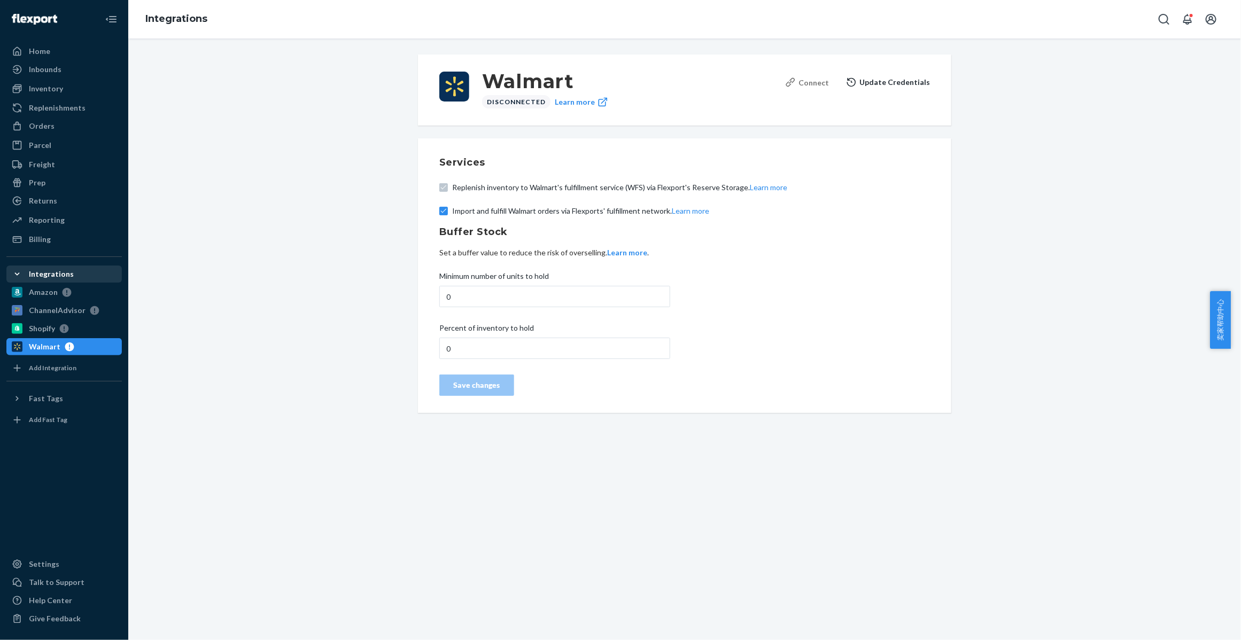
click at [813, 84] on div "Connect" at bounding box center [807, 82] width 44 height 11
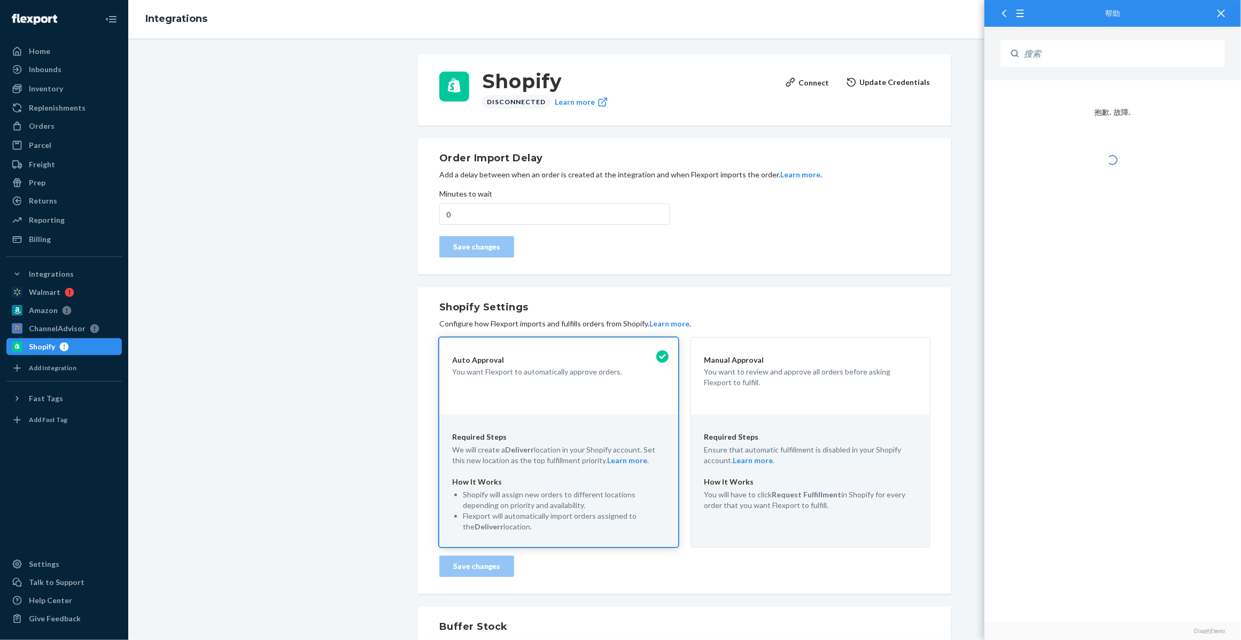
click at [875, 84] on button "Update Credentials" at bounding box center [888, 82] width 84 height 21
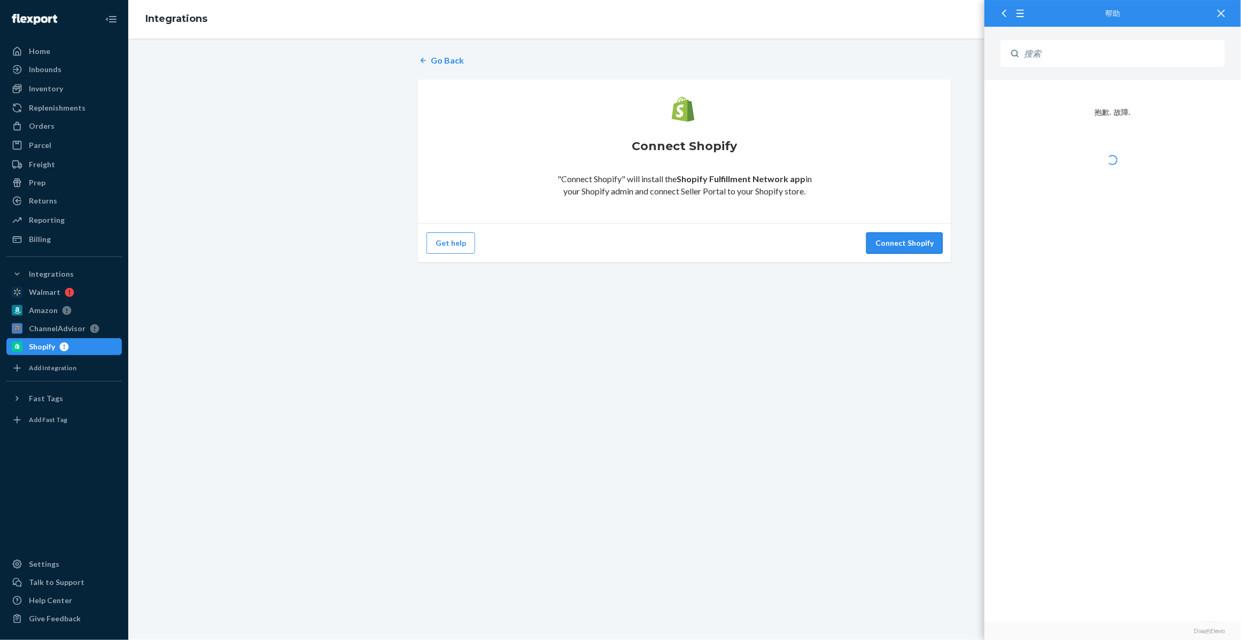
click at [884, 243] on button "Connect Shopify" at bounding box center [904, 242] width 76 height 21
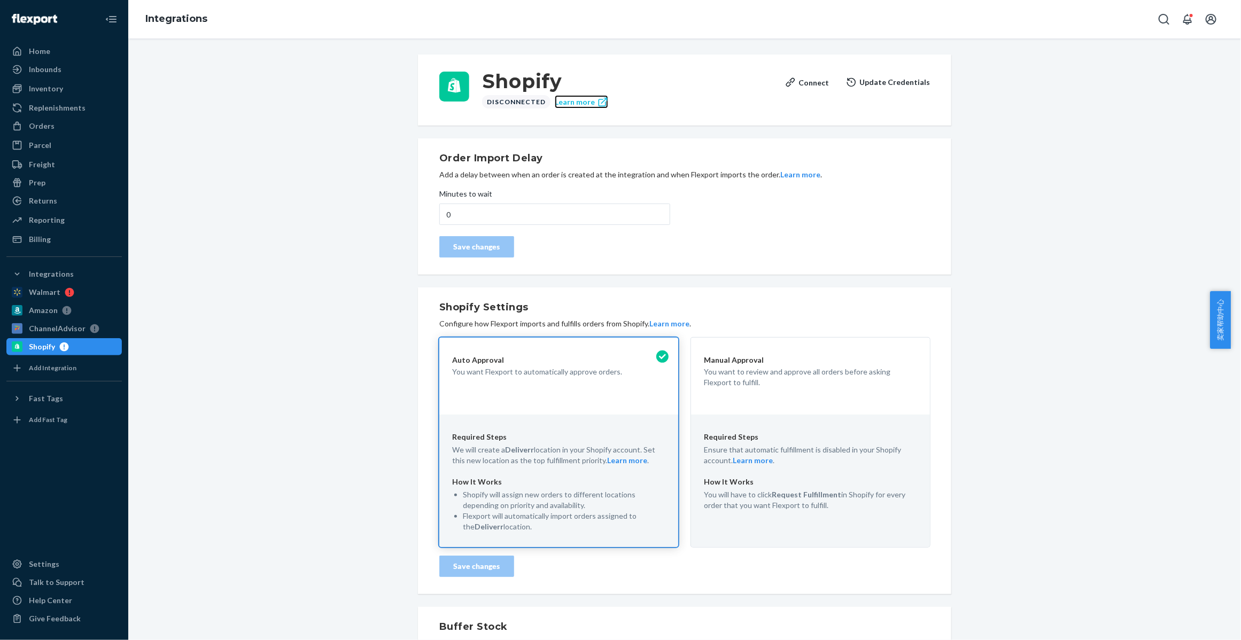
click at [570, 107] on link "Learn more" at bounding box center [581, 101] width 53 height 13
click at [813, 86] on div "Connect" at bounding box center [807, 82] width 44 height 11
click at [30, 345] on div "Shopify" at bounding box center [42, 346] width 26 height 11
click at [803, 79] on div "Connect" at bounding box center [807, 82] width 44 height 11
click at [890, 84] on button "Update Credentials" at bounding box center [888, 82] width 84 height 21
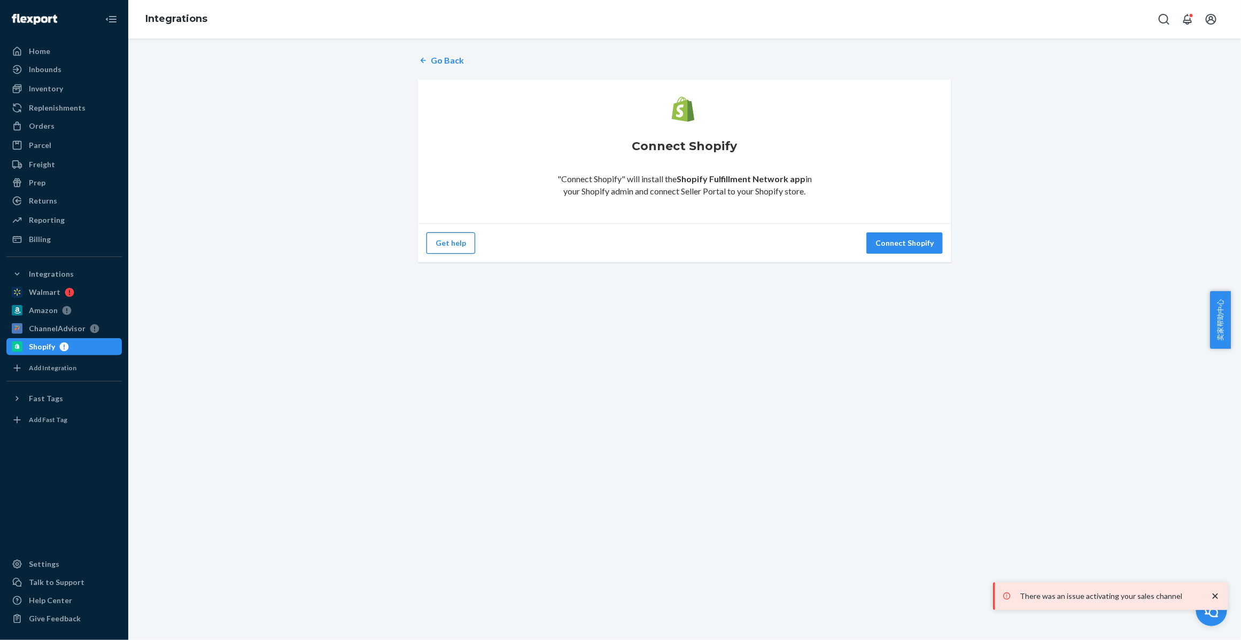
click at [441, 244] on button "Get help" at bounding box center [450, 242] width 49 height 21
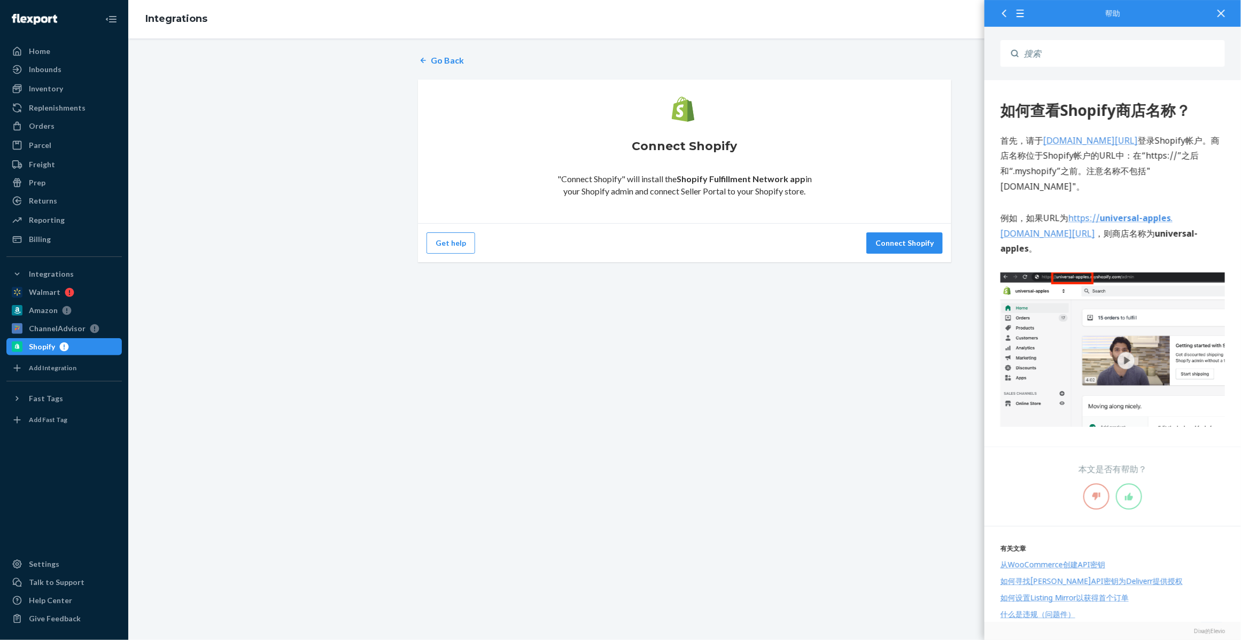
click at [1219, 14] on icon at bounding box center [1220, 13] width 7 height 7
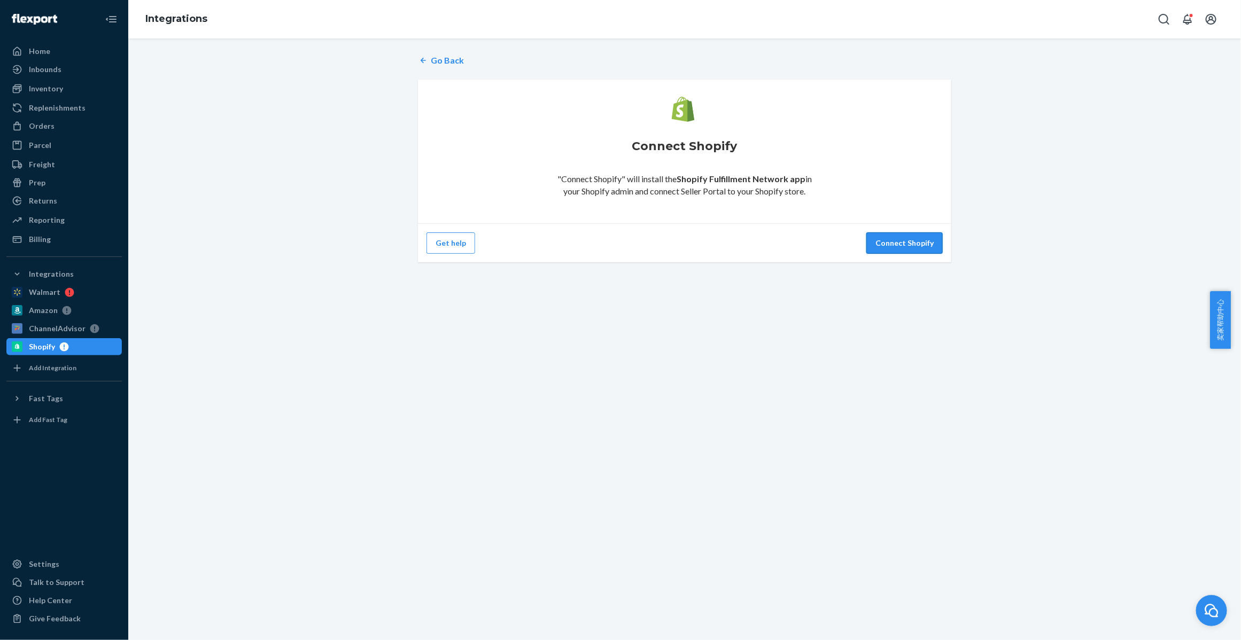
click at [915, 239] on button "Connect Shopify" at bounding box center [904, 242] width 76 height 21
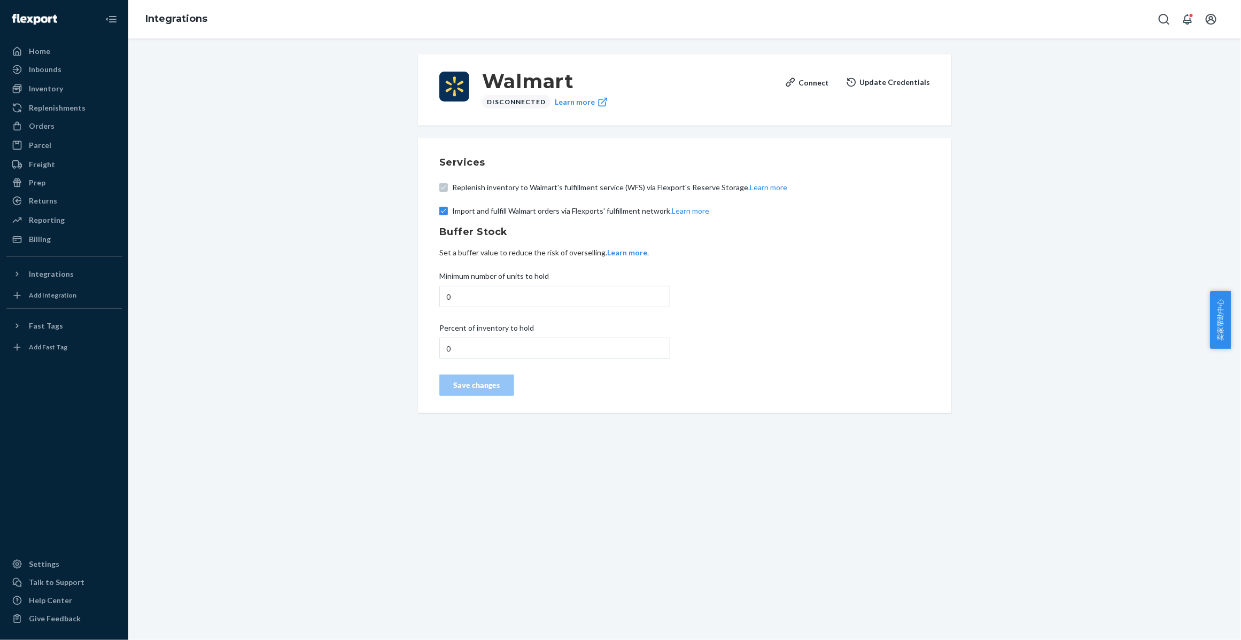
click at [13, 275] on icon at bounding box center [17, 274] width 11 height 11
click at [892, 79] on button "Update Credentials" at bounding box center [888, 82] width 84 height 21
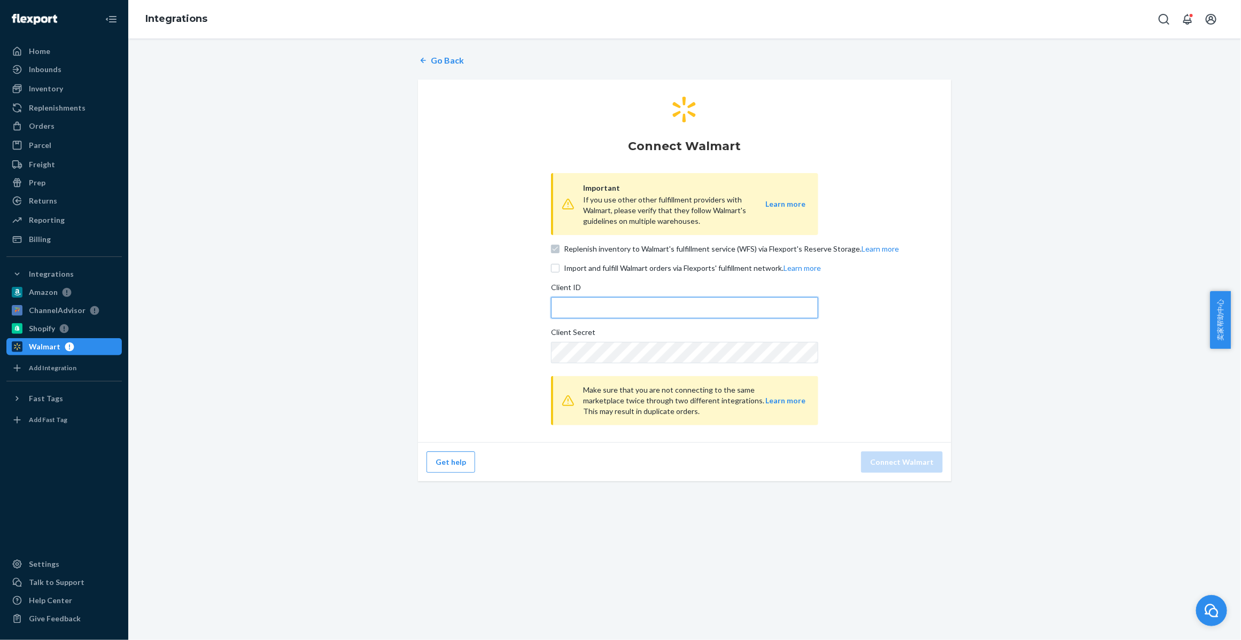
click at [572, 315] on input "Client ID" at bounding box center [684, 307] width 267 height 21
paste input "61f92715-42cd-4cb9-9093-e7e56250dfaa"
type input "61f92715-42cd-4cb9-9093-e7e56250dfaa"
click at [922, 341] on div "Connect Walmart Important If you use other other fulfillment providers with Wal…" at bounding box center [684, 261] width 533 height 363
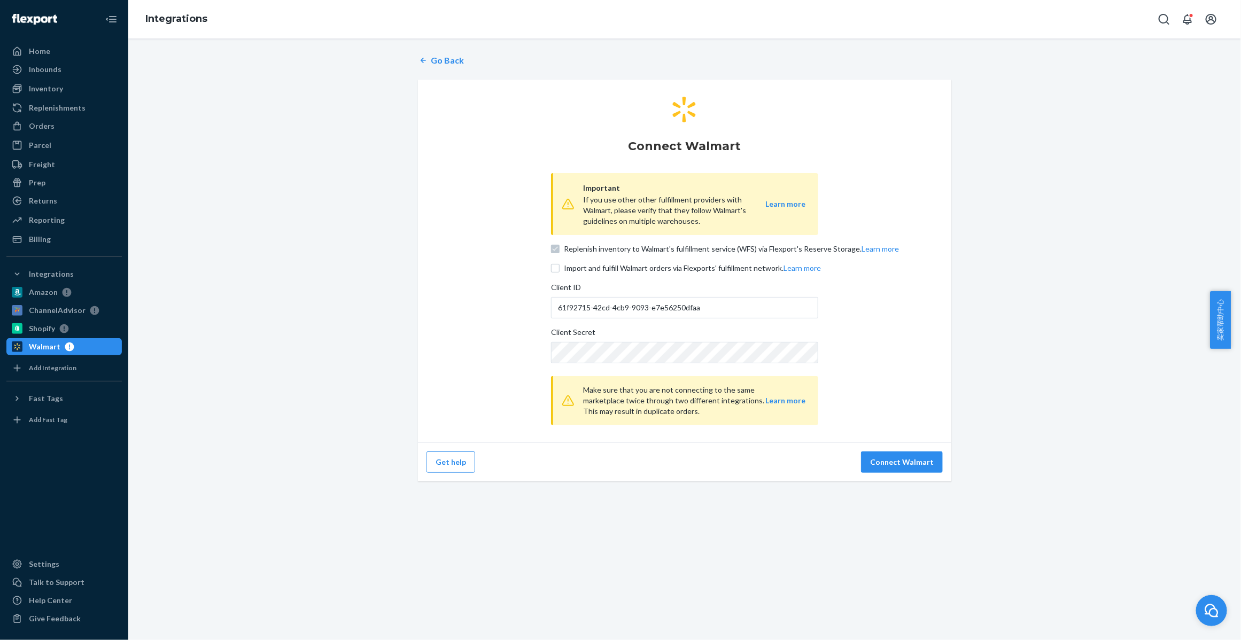
scroll to position [0, 0]
click at [902, 461] on button "Connect Walmart" at bounding box center [902, 462] width 82 height 21
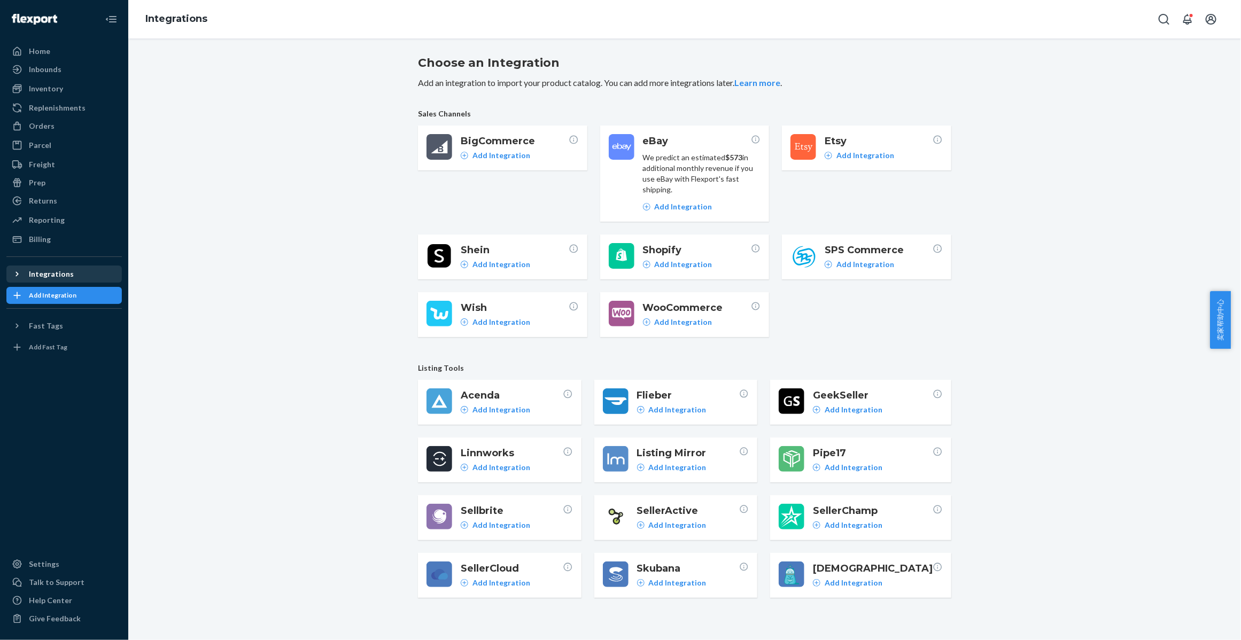
click at [19, 277] on icon at bounding box center [17, 274] width 11 height 11
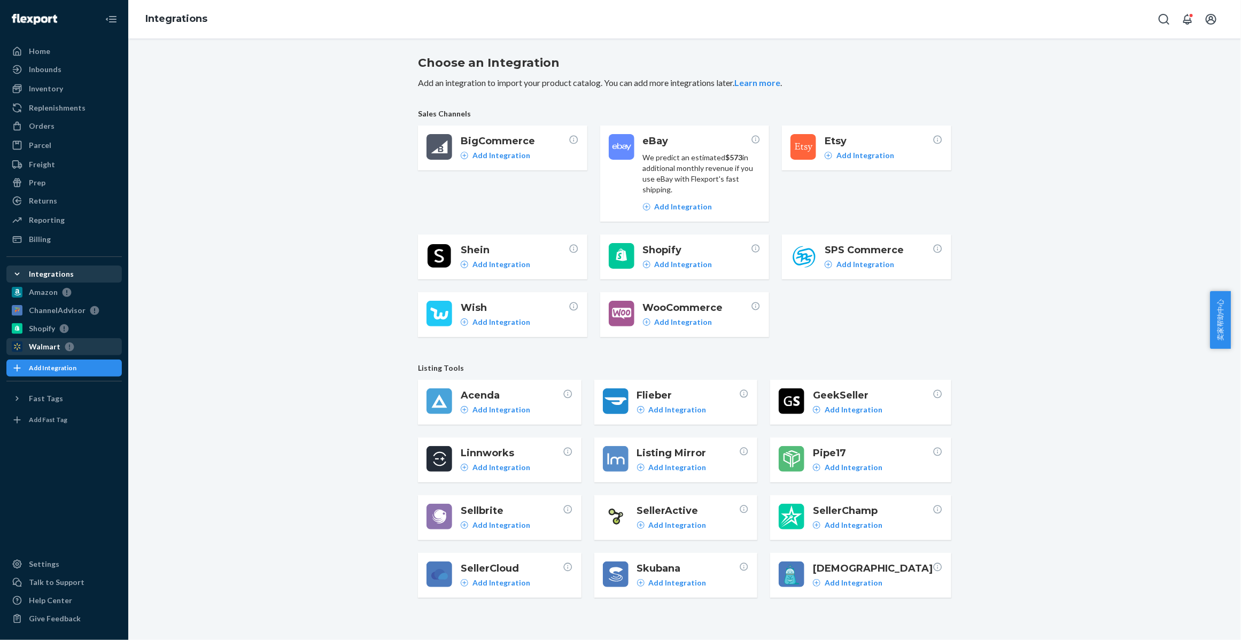
click at [38, 341] on div "Walmart" at bounding box center [45, 346] width 32 height 11
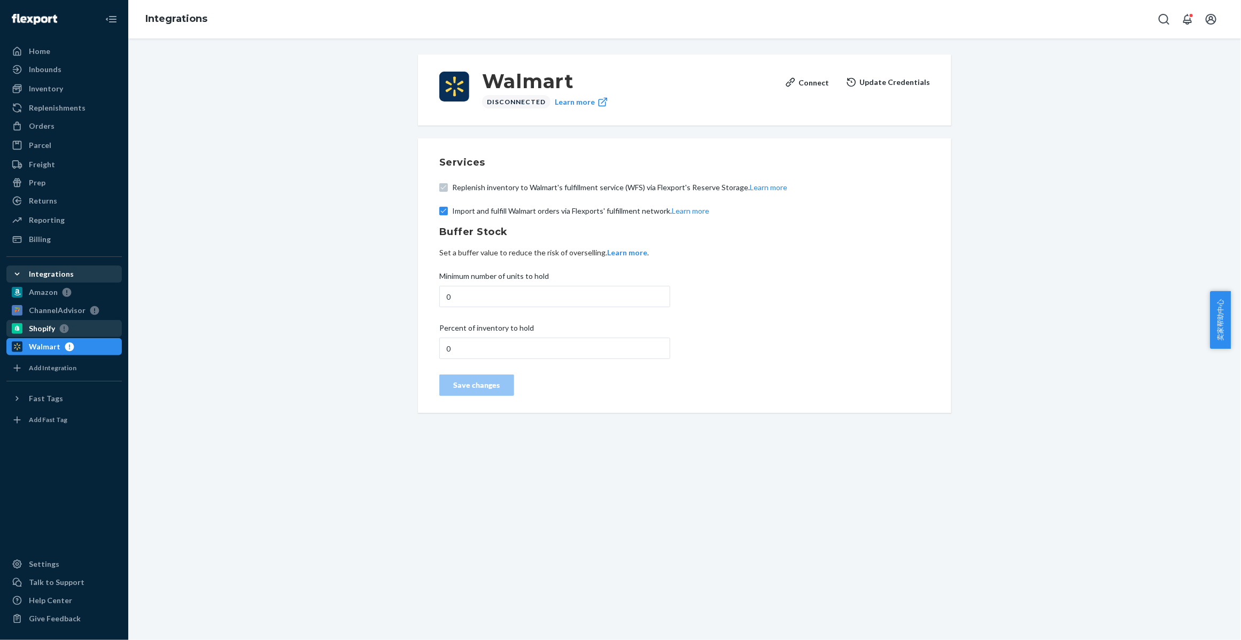
click at [51, 331] on div "Shopify" at bounding box center [42, 328] width 26 height 11
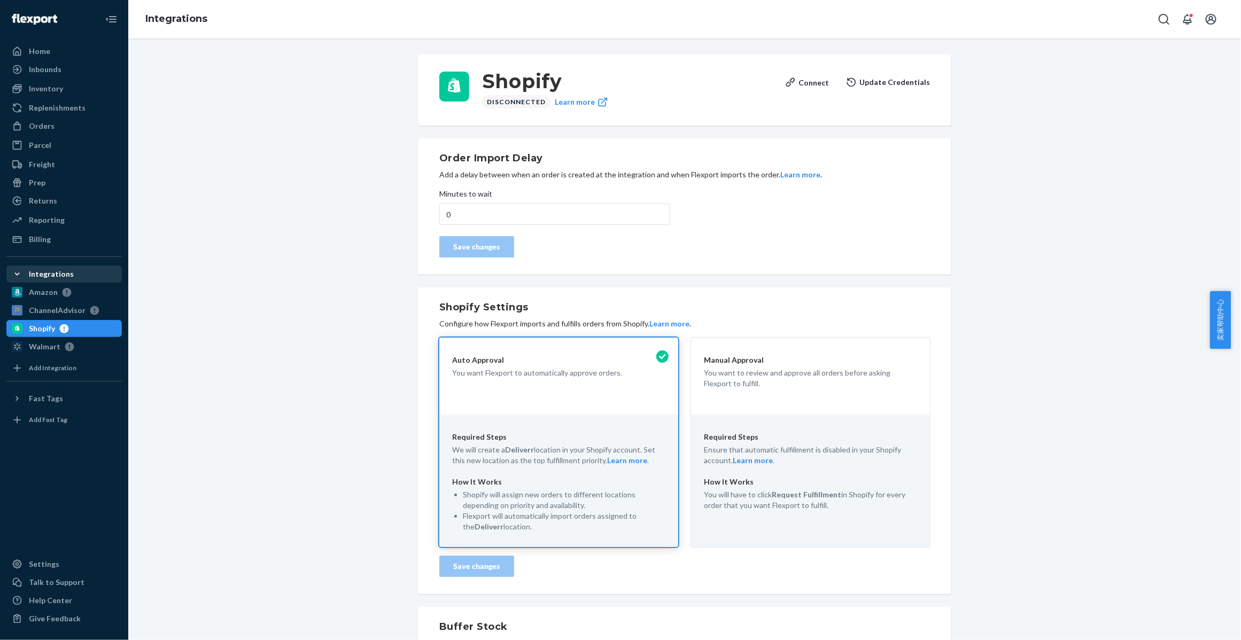
click at [888, 83] on button "Update Credentials" at bounding box center [888, 82] width 84 height 21
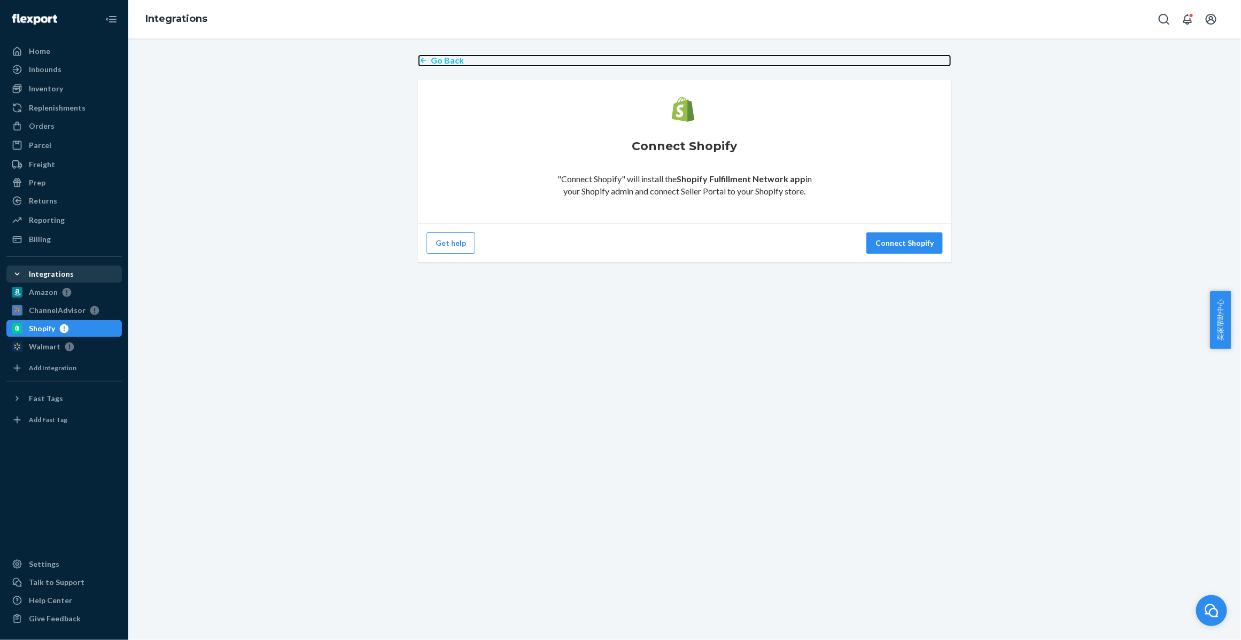
click at [431, 60] on p "Go Back" at bounding box center [447, 61] width 33 height 12
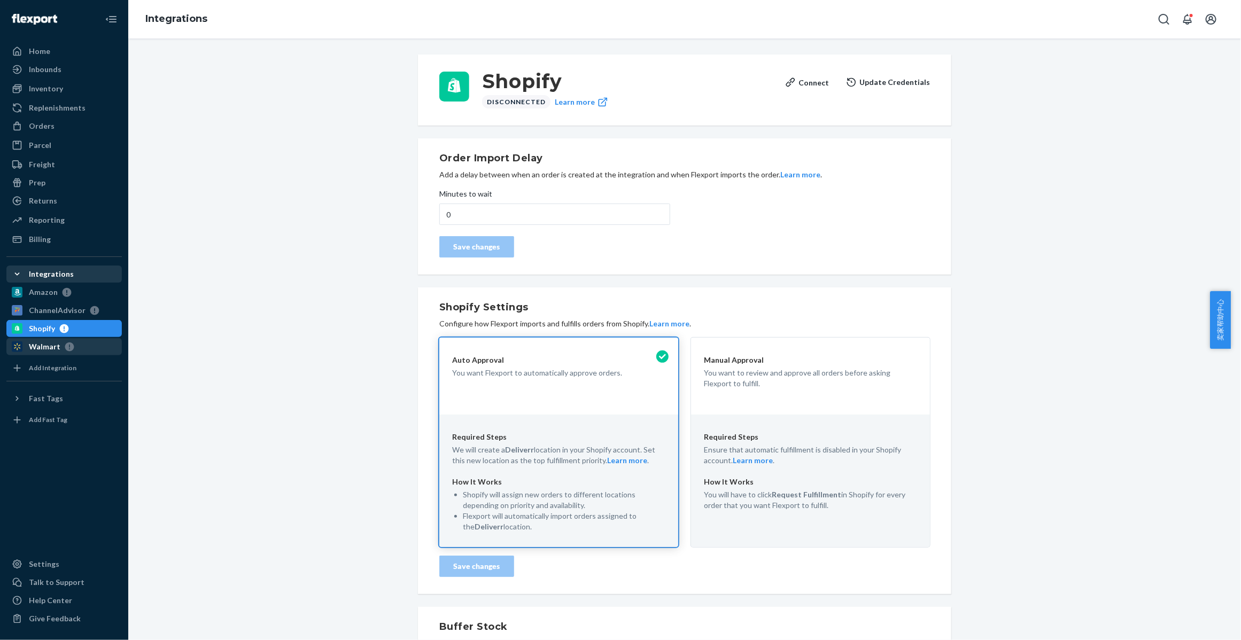
click at [76, 346] on div "Walmart" at bounding box center [63, 346] width 113 height 15
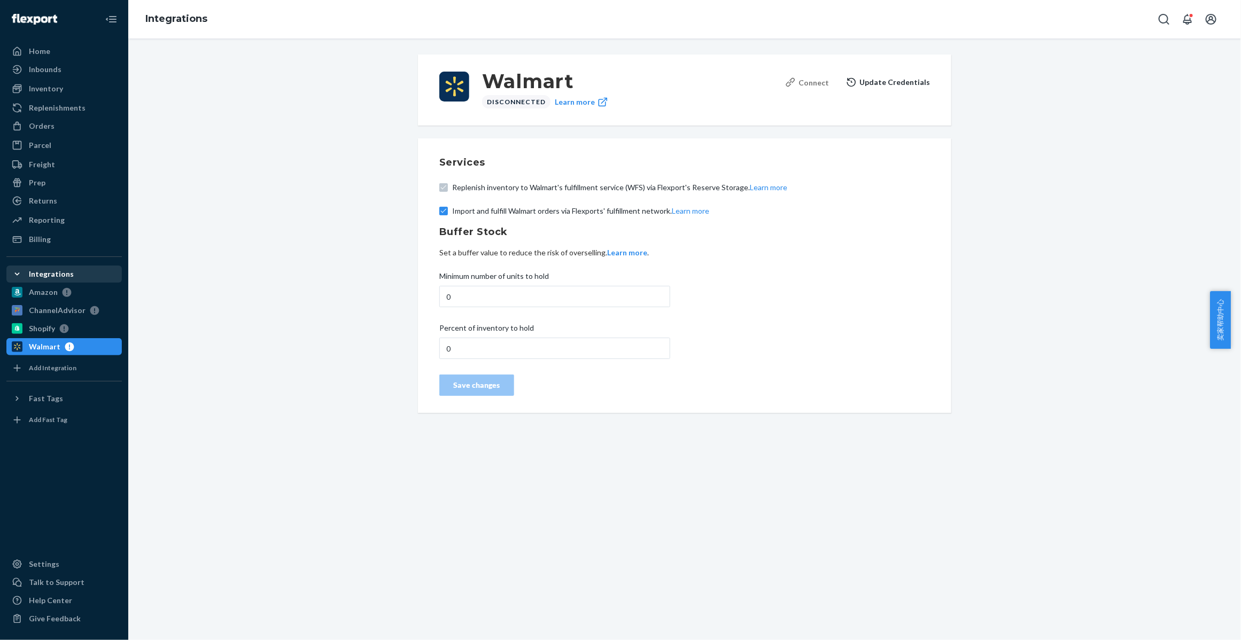
click at [815, 79] on div "Connect" at bounding box center [807, 82] width 44 height 11
click at [802, 78] on div "Connect" at bounding box center [807, 82] width 44 height 11
click at [74, 123] on div "Orders" at bounding box center [63, 126] width 113 height 15
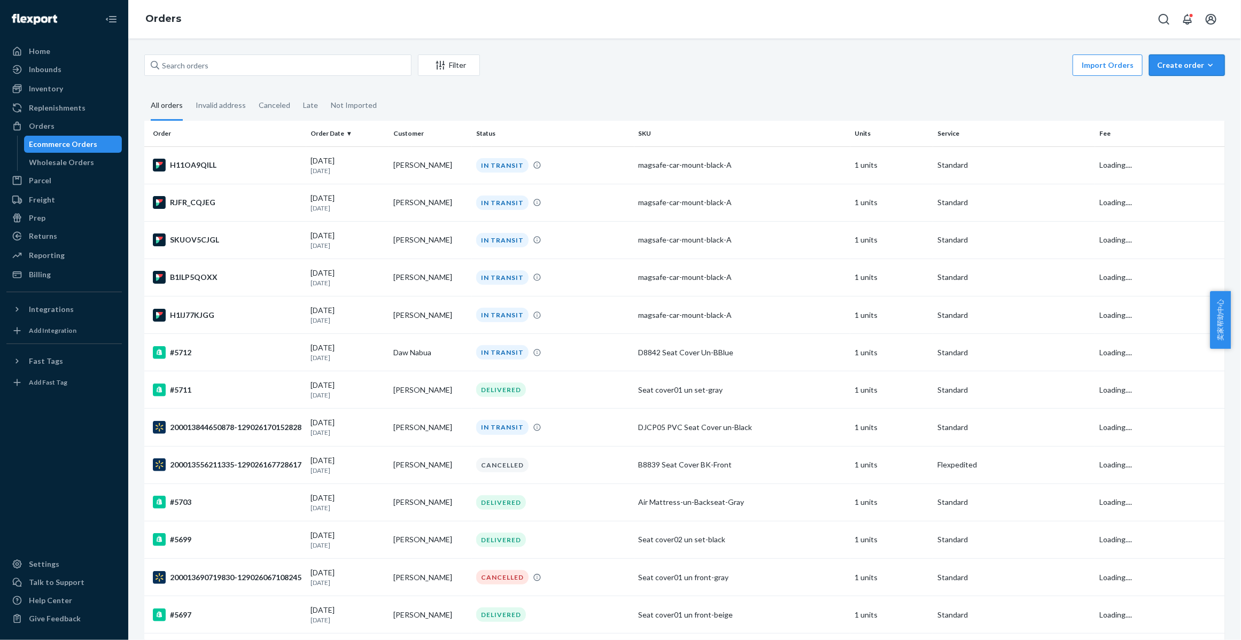
click at [1182, 70] on div "Create order" at bounding box center [1187, 65] width 60 height 11
click at [1177, 91] on span "Ecommerce order" at bounding box center [1193, 90] width 66 height 7
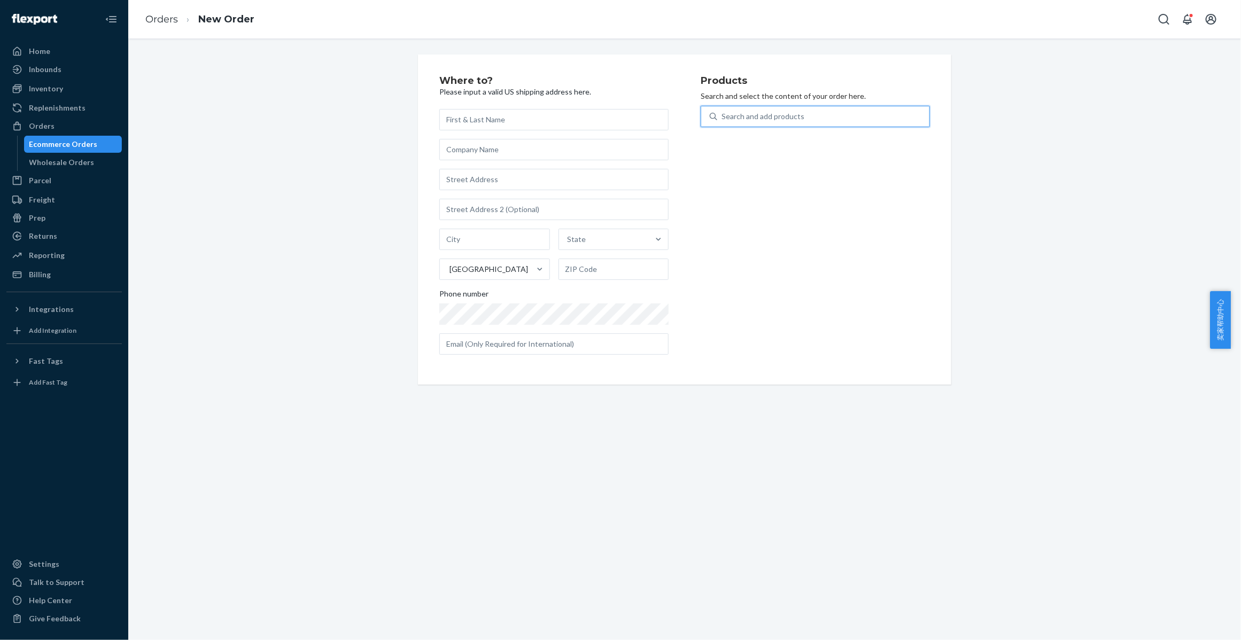
click at [739, 110] on div "Search and add products" at bounding box center [823, 116] width 212 height 19
click at [723, 111] on input "0 results available. Use Up and Down to choose options, press Enter to select t…" at bounding box center [721, 116] width 1 height 11
paste input "D8836 Seat Cover BK"
type input "D8836 Seat Cover BK"
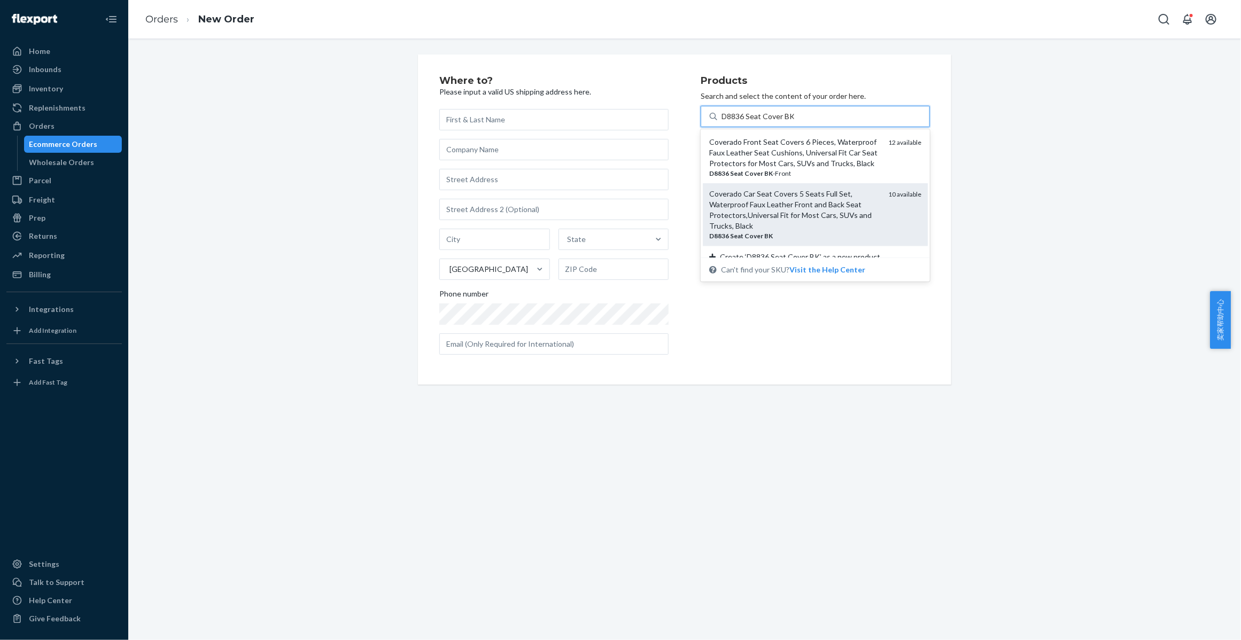
click at [797, 229] on div "Coverado Car Seat Covers 5 Seats Full Set, Waterproof Faux Leather Front and Ba…" at bounding box center [794, 210] width 170 height 43
click at [794, 122] on input "D8836 Seat Cover BK" at bounding box center [757, 116] width 73 height 11
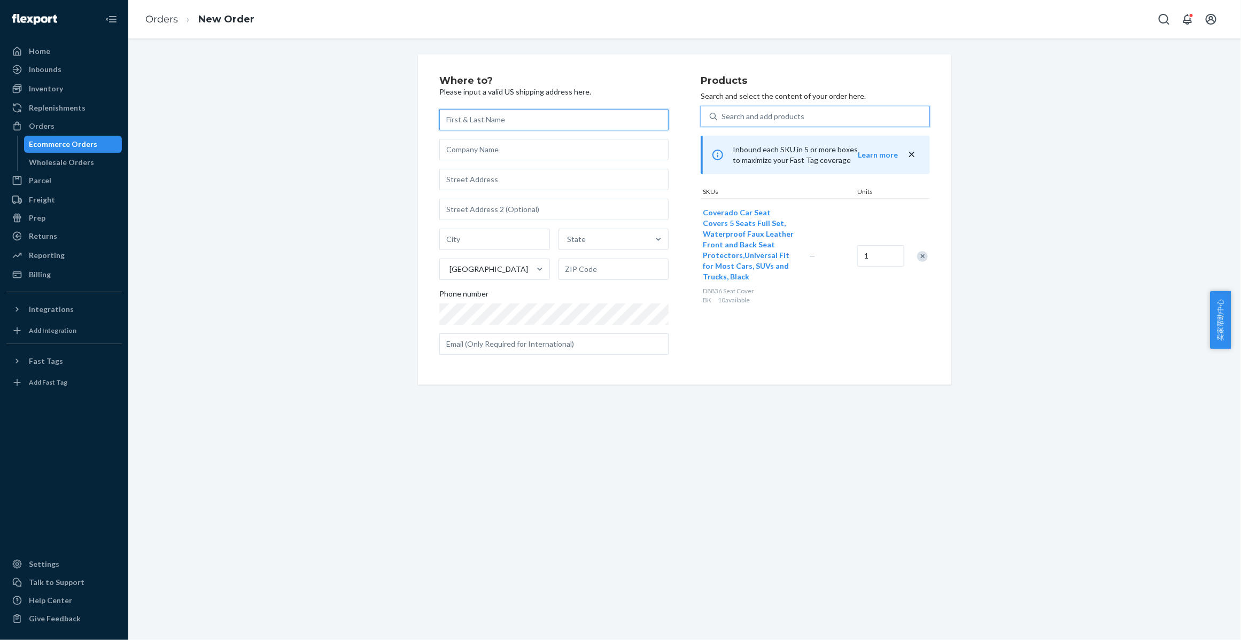
click at [479, 127] on input "text" at bounding box center [553, 119] width 229 height 21
paste input "[PERSON_NAME]"
type input "[PERSON_NAME]"
click at [470, 182] on input "text" at bounding box center [553, 179] width 229 height 21
paste input "1040 Texas 87 1011 Orange TX 77630"
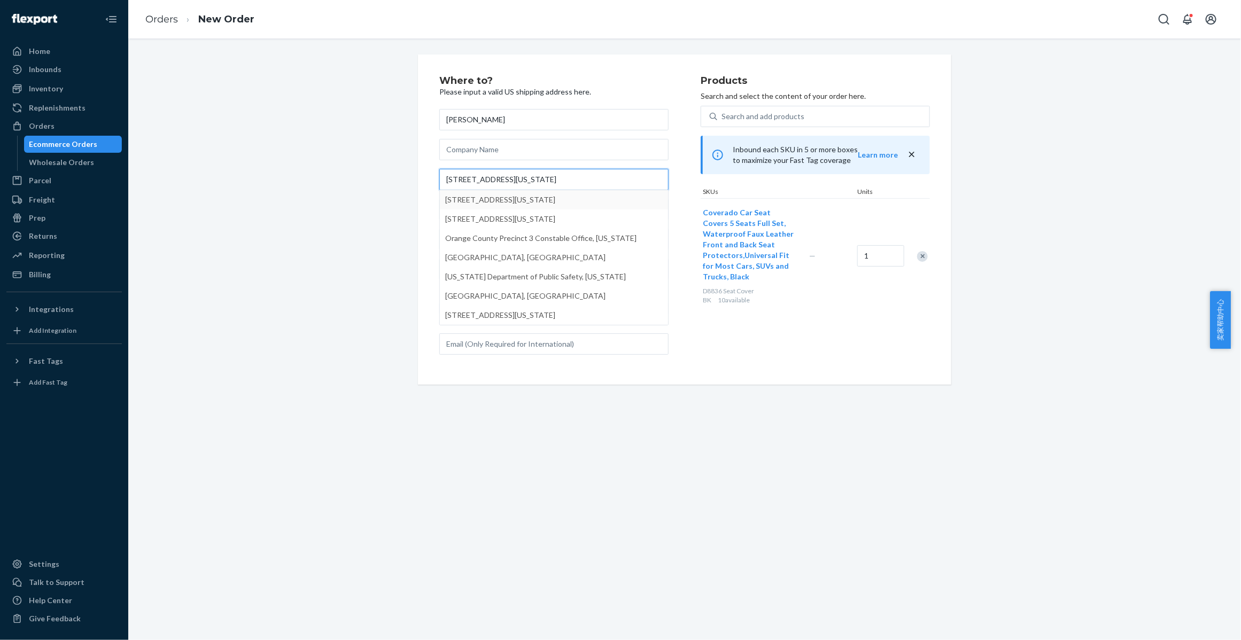
type input "1040 Texas 87 1011 Orange TX 77630"
type input "1011"
type input "Orange"
type input "77630"
type input "1040 TX-87"
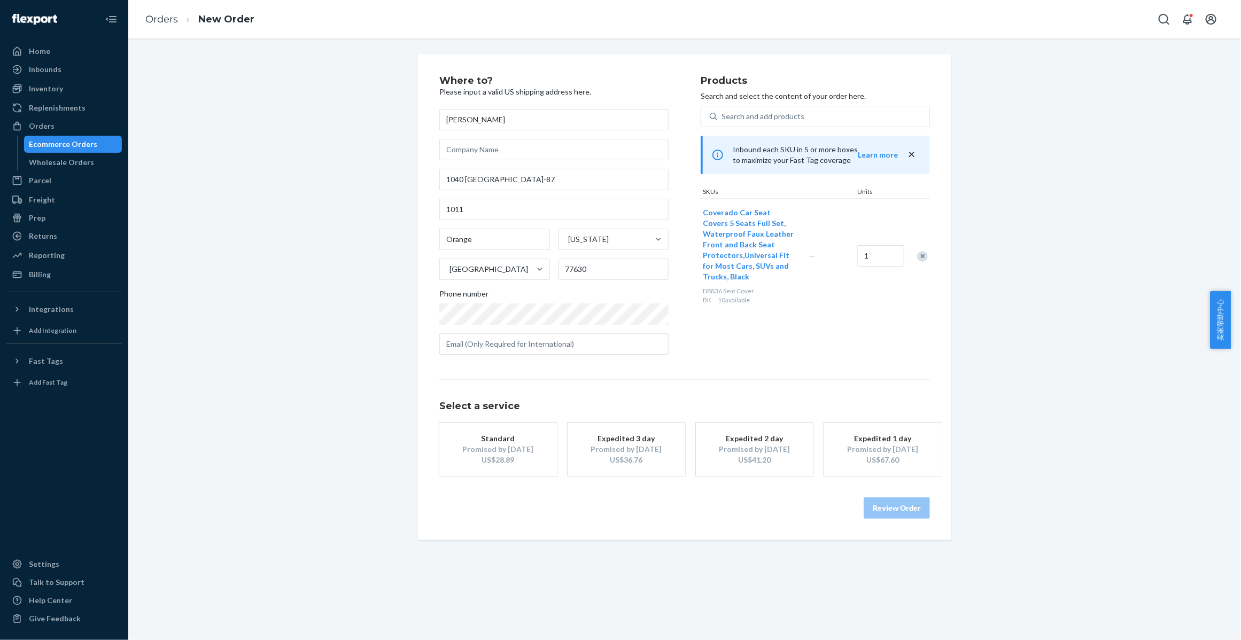
click at [455, 439] on div "Standard" at bounding box center [498, 438] width 86 height 11
click at [886, 510] on button "Review Order" at bounding box center [897, 508] width 66 height 21
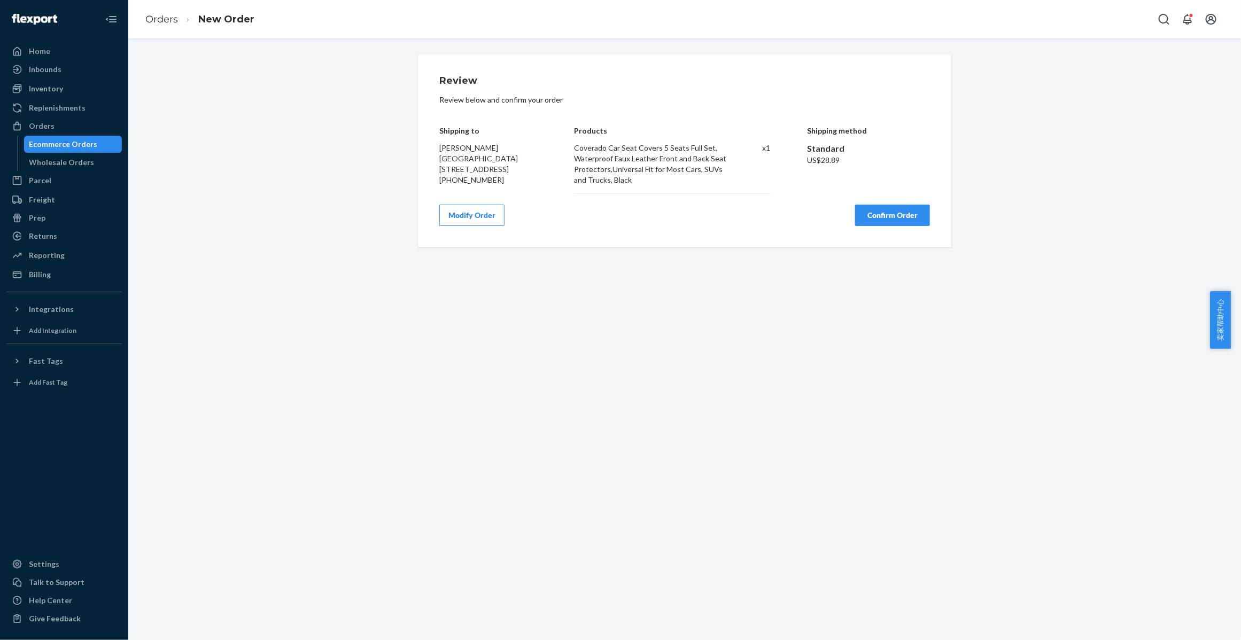
click at [885, 216] on button "Confirm Order" at bounding box center [892, 215] width 75 height 21
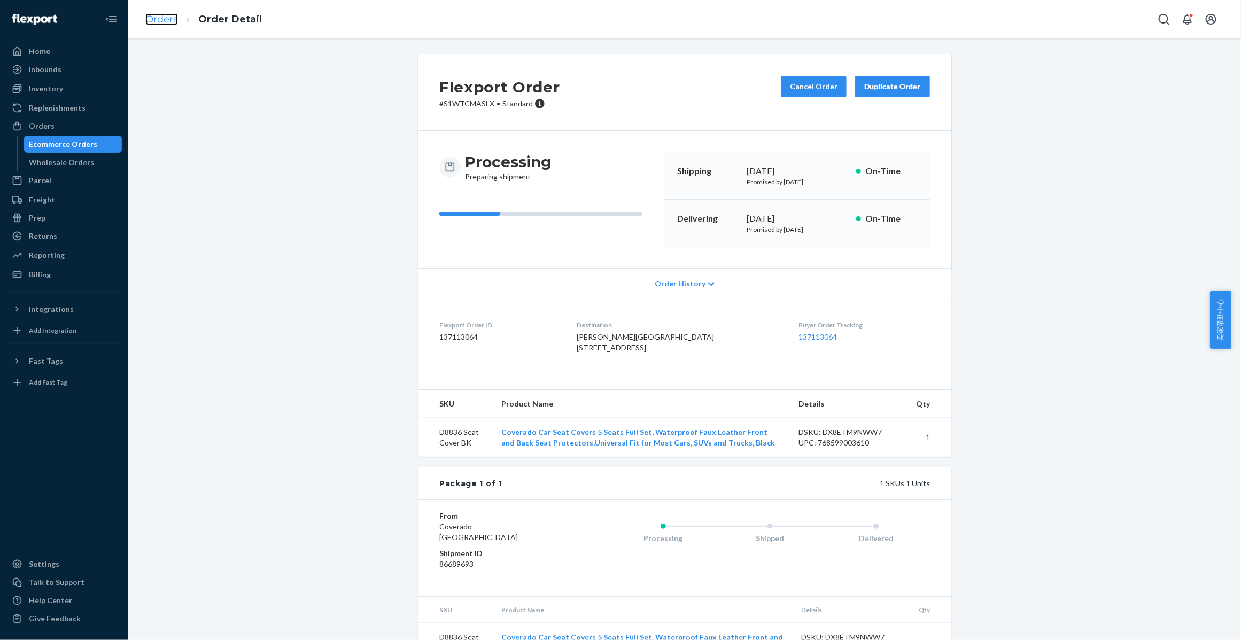
click at [154, 16] on link "Orders" at bounding box center [161, 19] width 33 height 12
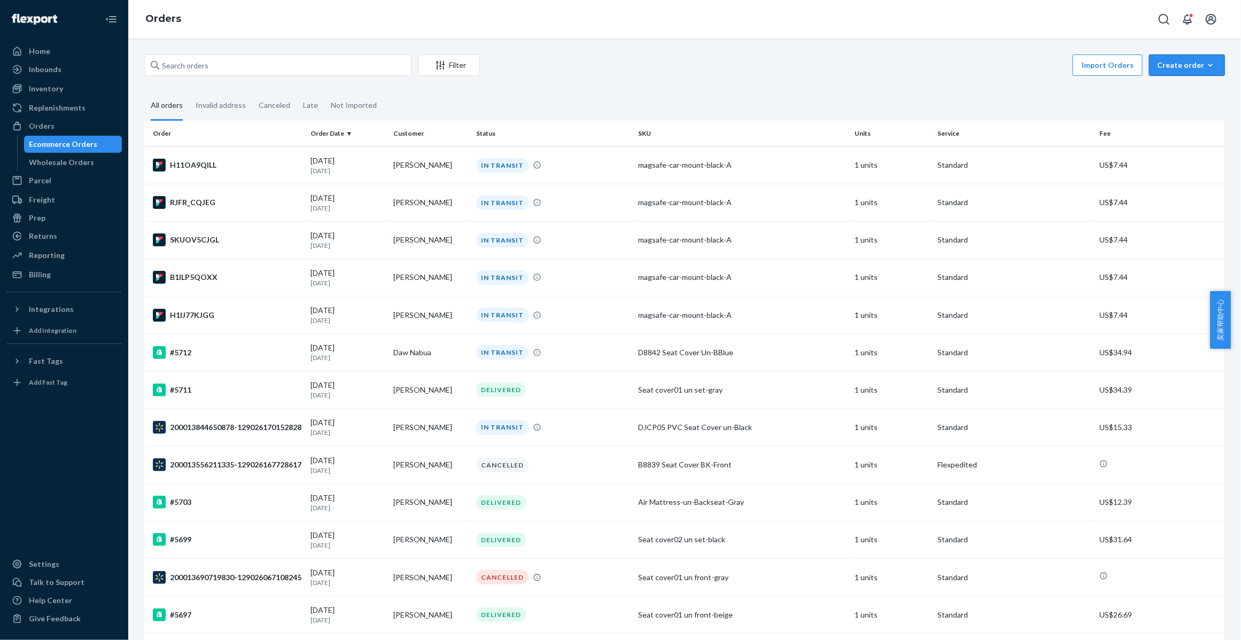
click at [1198, 71] on button "Create order Ecommerce order Removal order" at bounding box center [1187, 65] width 76 height 21
click at [1195, 80] on button "Ecommerce order" at bounding box center [1203, 91] width 103 height 23
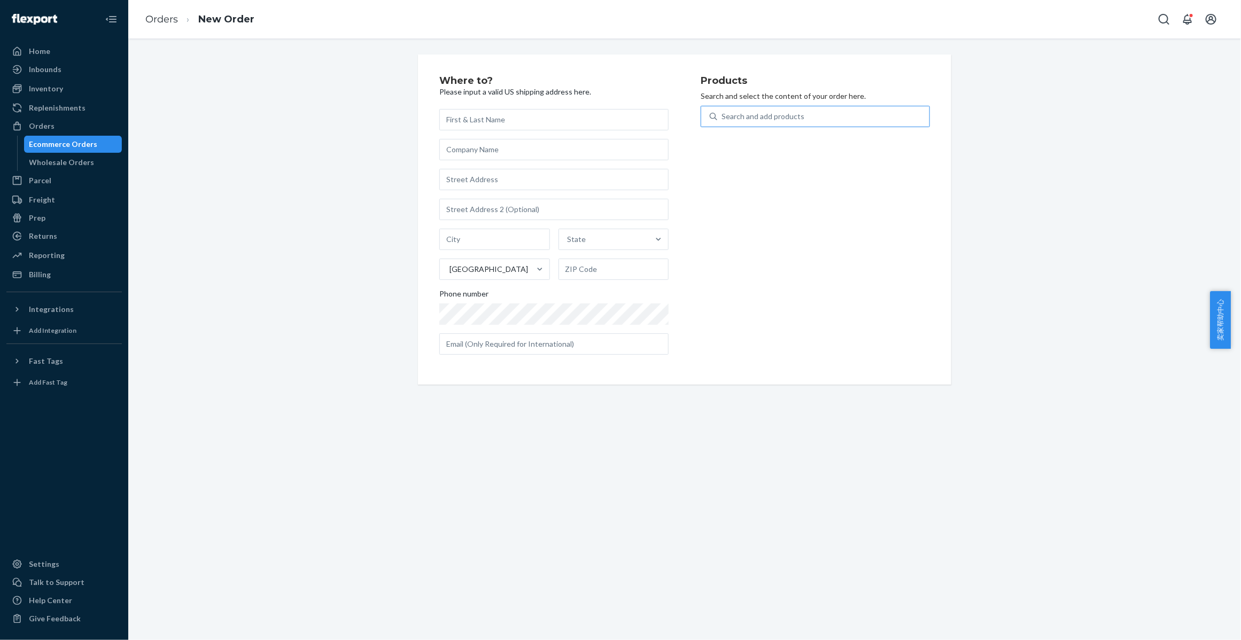
click at [750, 112] on div "Search and add products" at bounding box center [762, 116] width 83 height 11
click at [723, 112] on input "Search and add products" at bounding box center [721, 116] width 1 height 11
paste input "Air Mattress-un-Backseat-Gray"
type input "Air Mattress-un-Backseat-Gray"
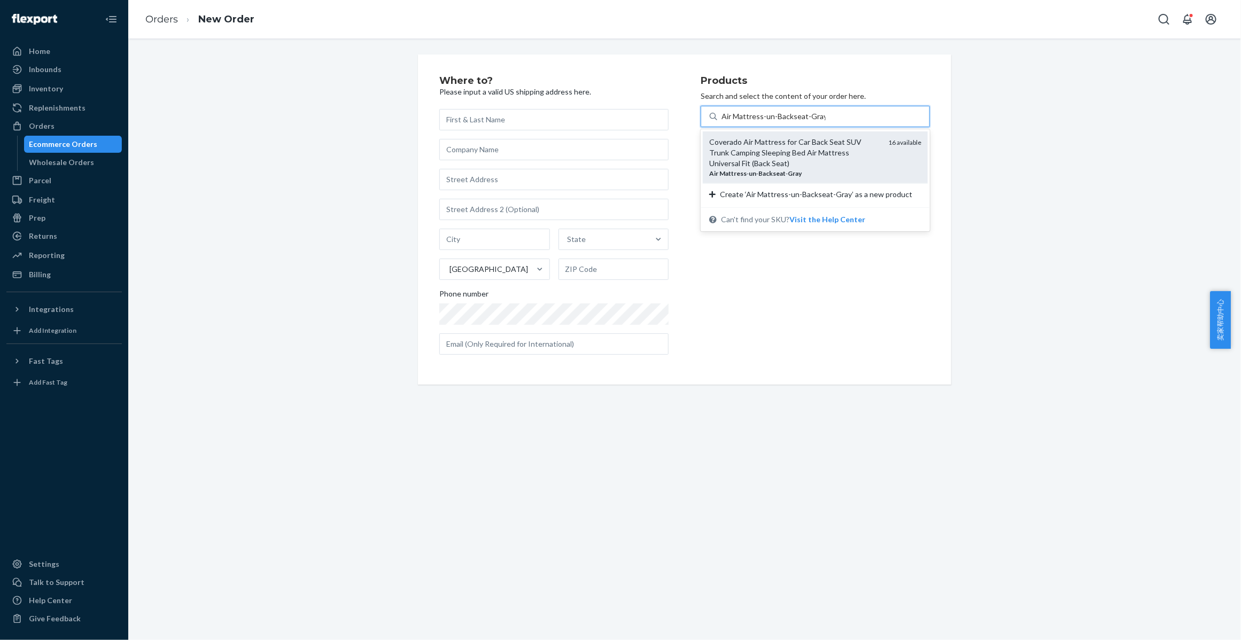
click at [742, 148] on div "Coverado Air Mattress for Car Back Seat SUV Trunk Camping Sleeping Bed Air Matt…" at bounding box center [794, 153] width 170 height 32
click at [742, 122] on input "Air Mattress-un-Backseat-Gray" at bounding box center [773, 116] width 104 height 11
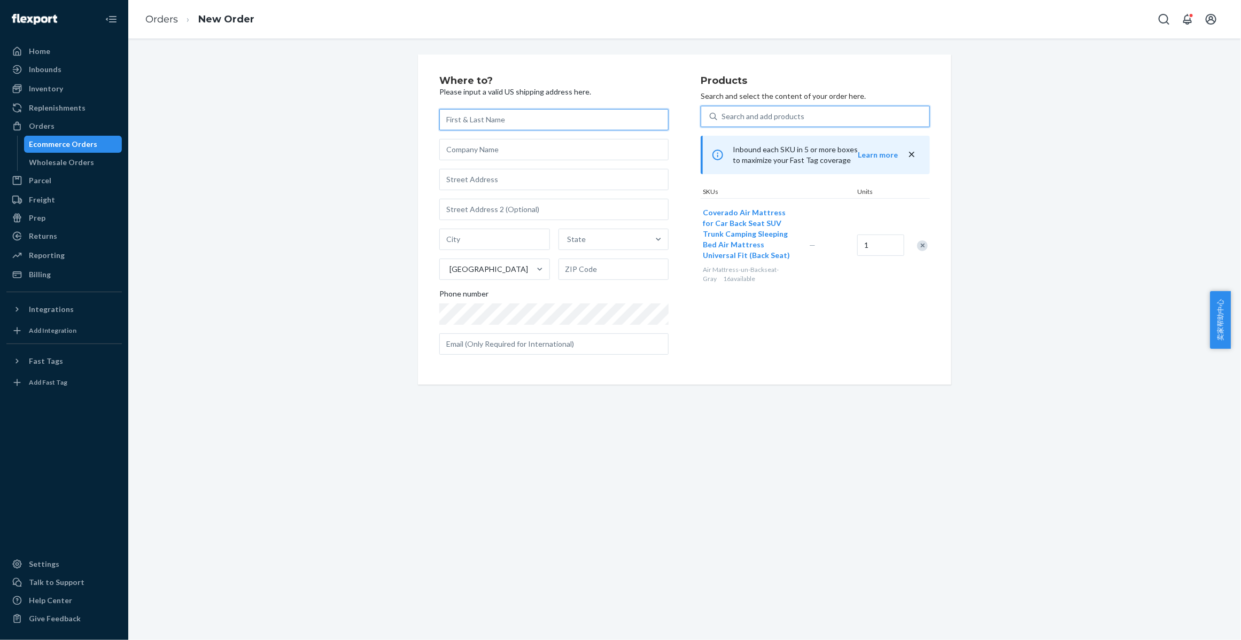
click at [502, 123] on input "text" at bounding box center [553, 119] width 229 height 21
paste input "Michelle Ballinger"
type input "Michelle Ballinger"
click at [498, 183] on input "text" at bounding box center [553, 179] width 229 height 21
paste input "4045 NW 97th Ave Doral FL 33178"
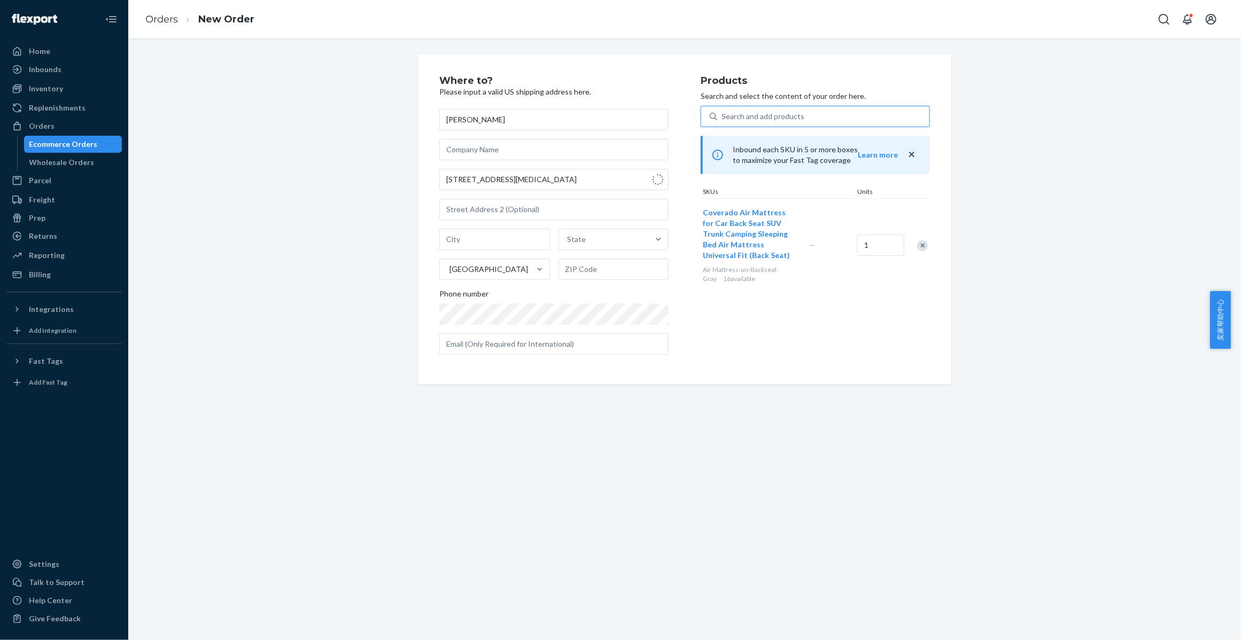
type input "4045 NW 97th Ave"
type input "Doral"
type input "33178"
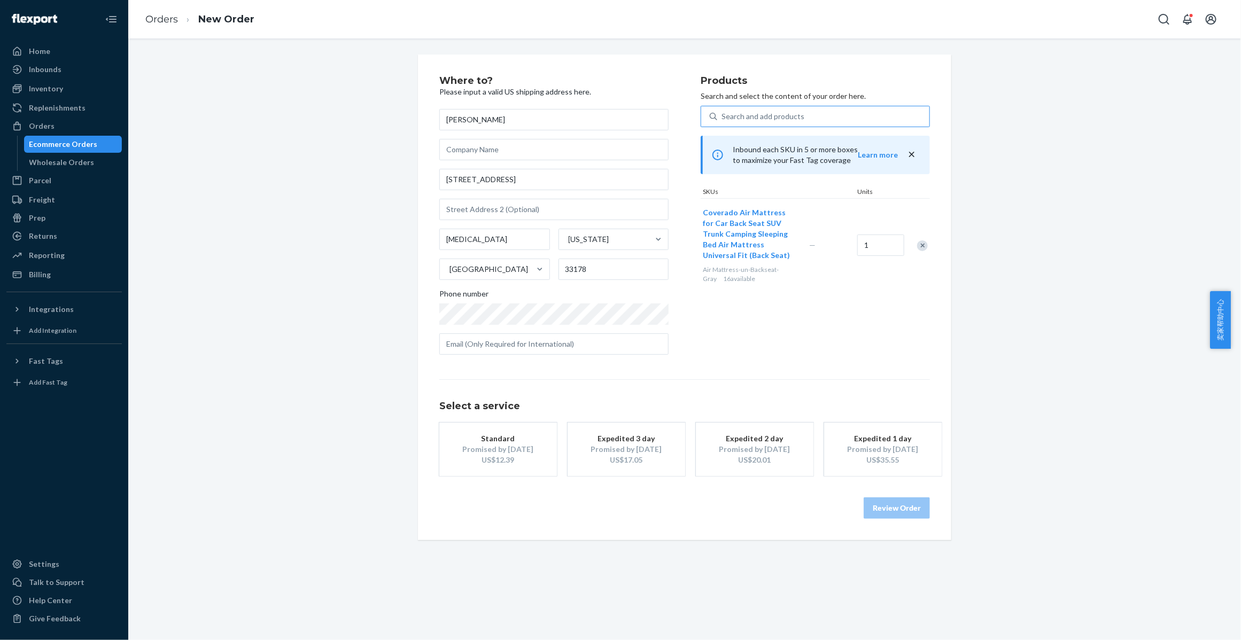
click at [474, 445] on div "Promised by Oct 1, 2025" at bounding box center [498, 449] width 86 height 11
click at [907, 509] on button "Review Order" at bounding box center [897, 508] width 66 height 21
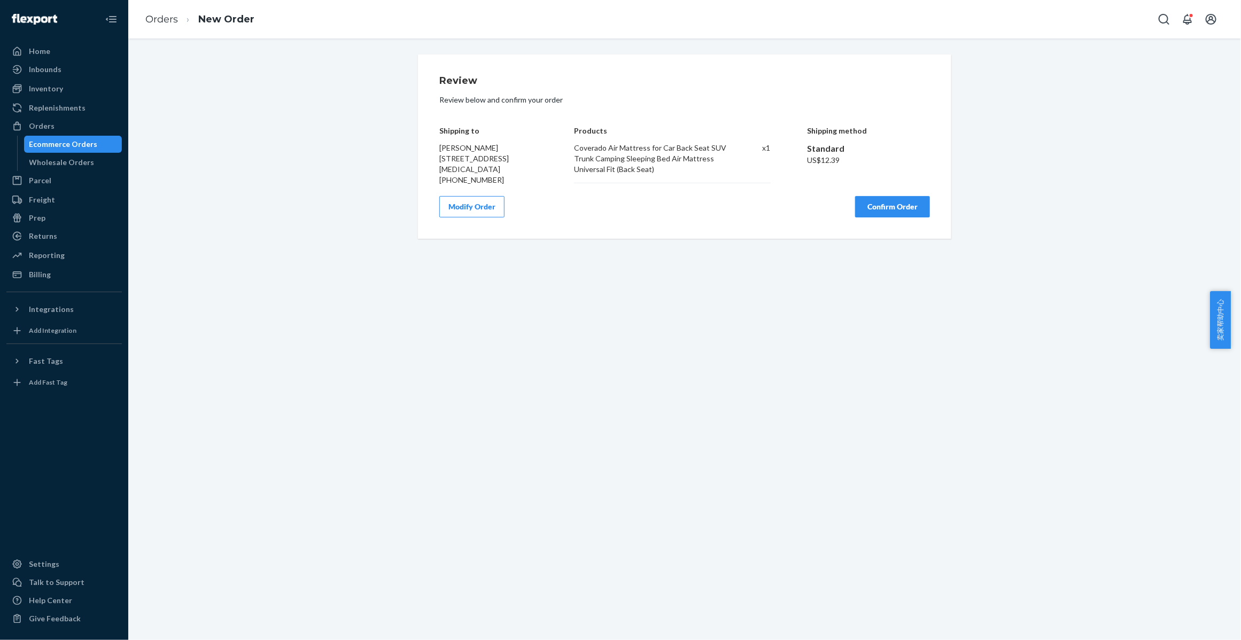
click at [880, 212] on button "Confirm Order" at bounding box center [892, 206] width 75 height 21
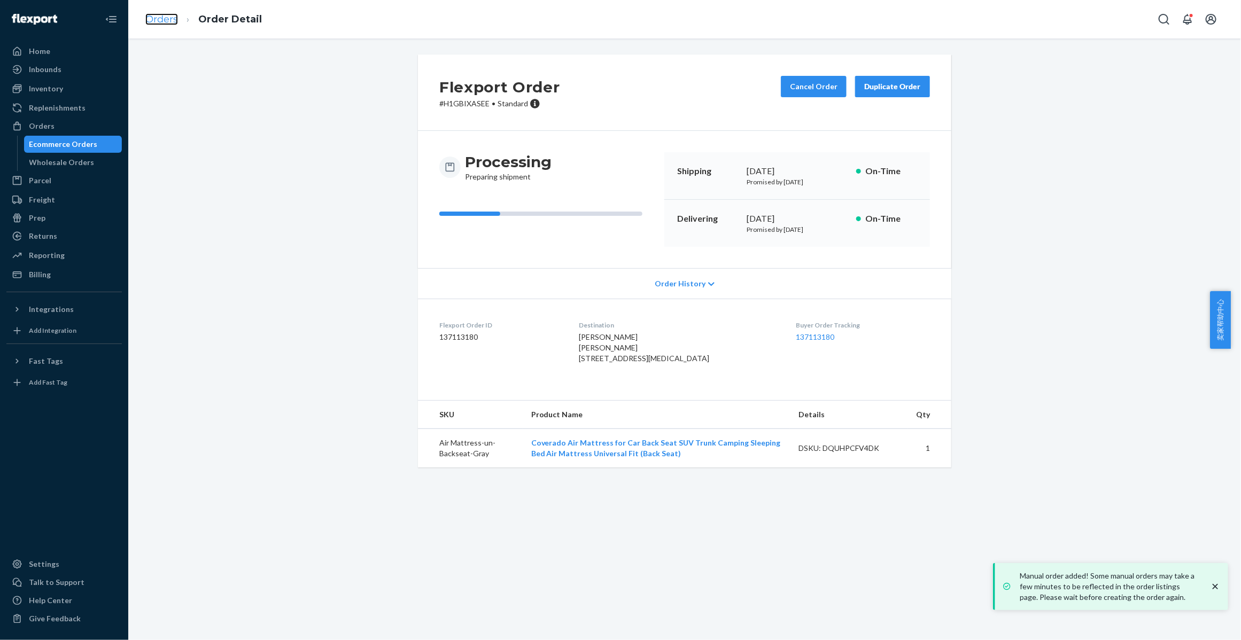
click at [164, 19] on link "Orders" at bounding box center [161, 19] width 33 height 12
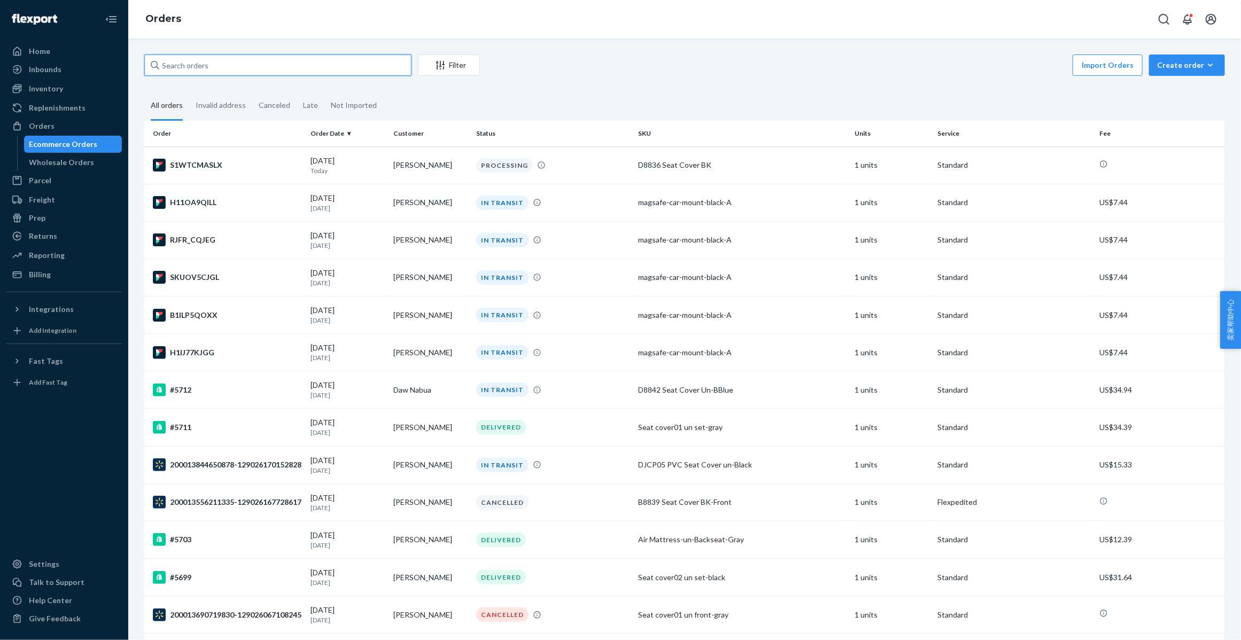
click at [222, 59] on input "text" at bounding box center [277, 65] width 267 height 21
click at [48, 77] on link "Inbounds" at bounding box center [63, 69] width 115 height 17
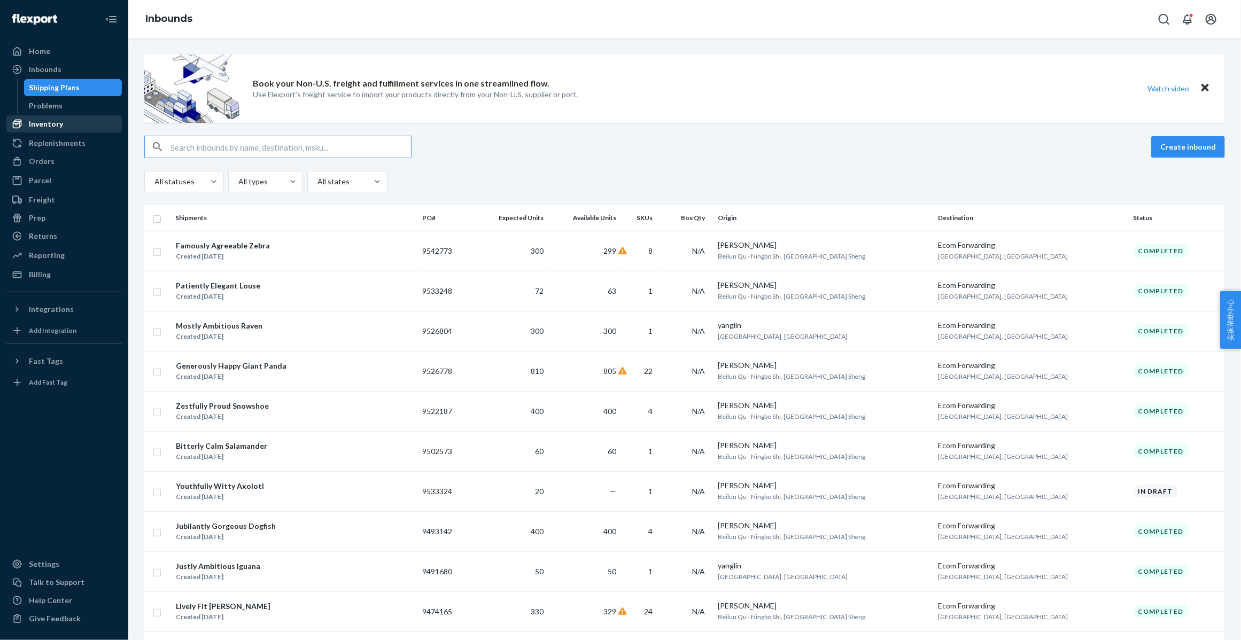
click at [51, 122] on div "Inventory" at bounding box center [46, 124] width 34 height 11
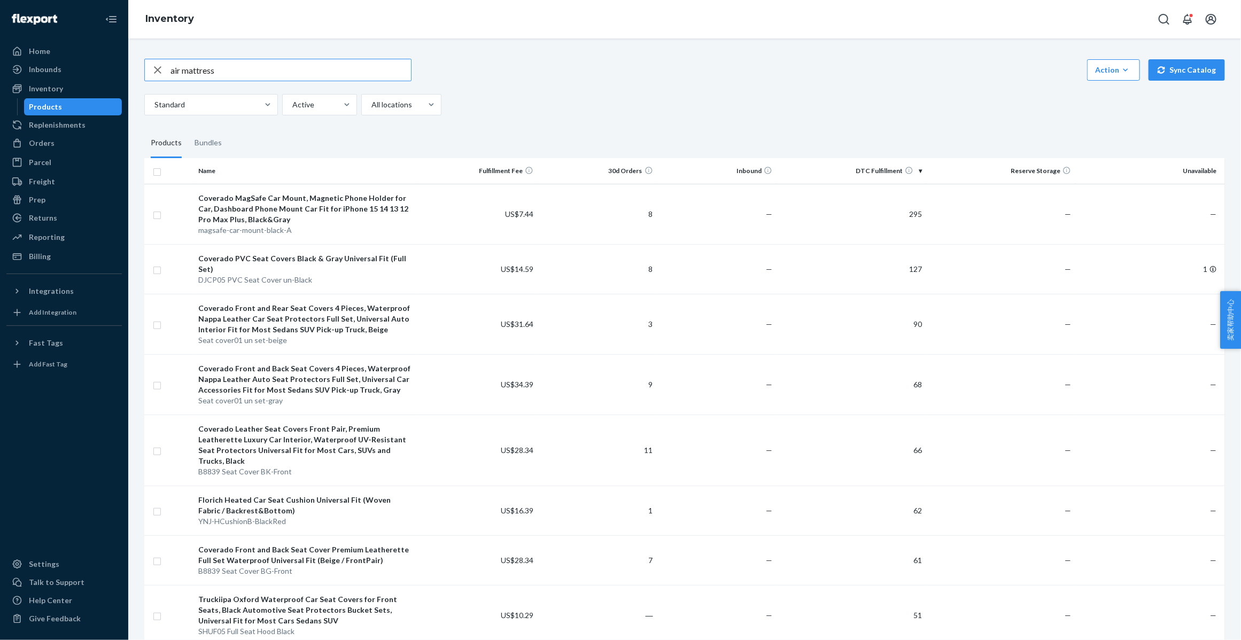
type input "air mattress"
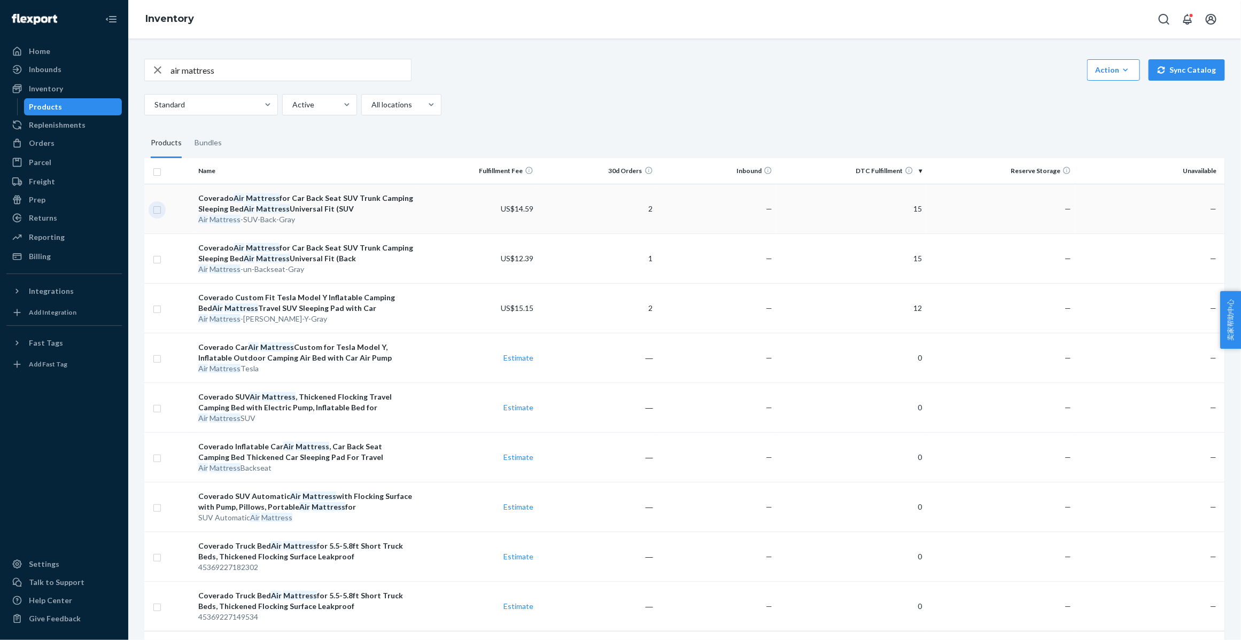
click at [156, 209] on input "checkbox" at bounding box center [157, 208] width 9 height 11
click at [158, 214] on input "checkbox" at bounding box center [157, 208] width 9 height 11
checkbox input "false"
click at [156, 261] on input "checkbox" at bounding box center [157, 258] width 9 height 11
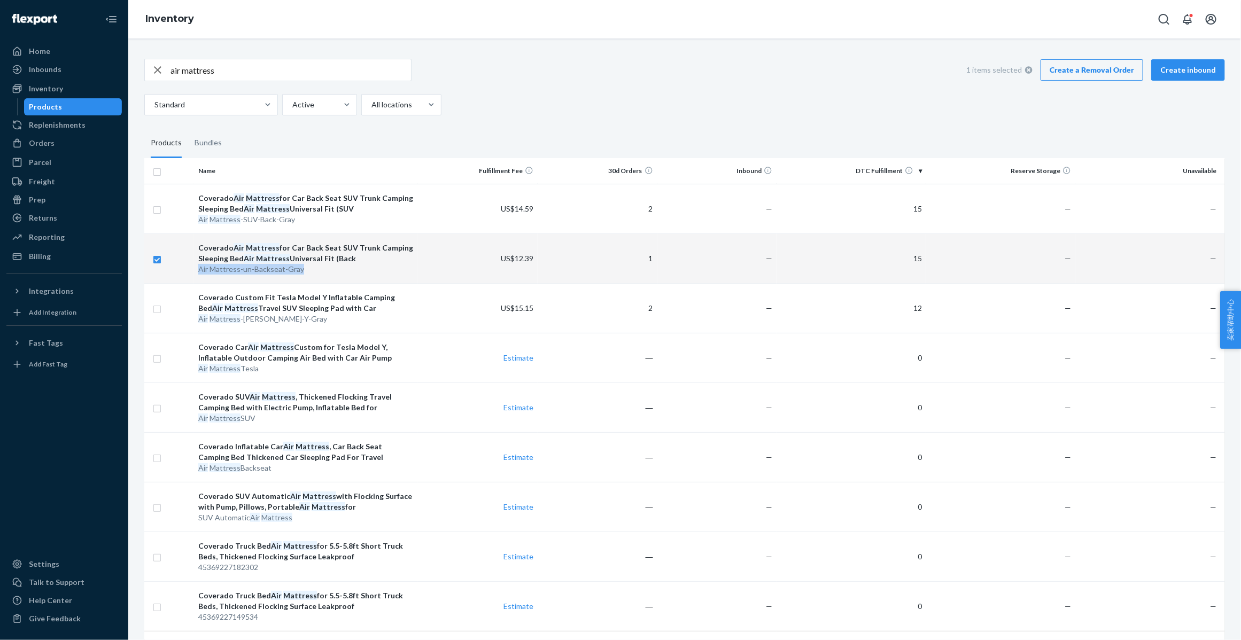
drag, startPoint x: 197, startPoint y: 270, endPoint x: 300, endPoint y: 270, distance: 103.1
click at [300, 270] on td "Coverado Air Mattress for Car Back Seat SUV Trunk Camping Sleeping Bed Air Matt…" at bounding box center [306, 259] width 224 height 50
checkbox input "false"
copy div "Air Mattress -un-Backseat-Gray"
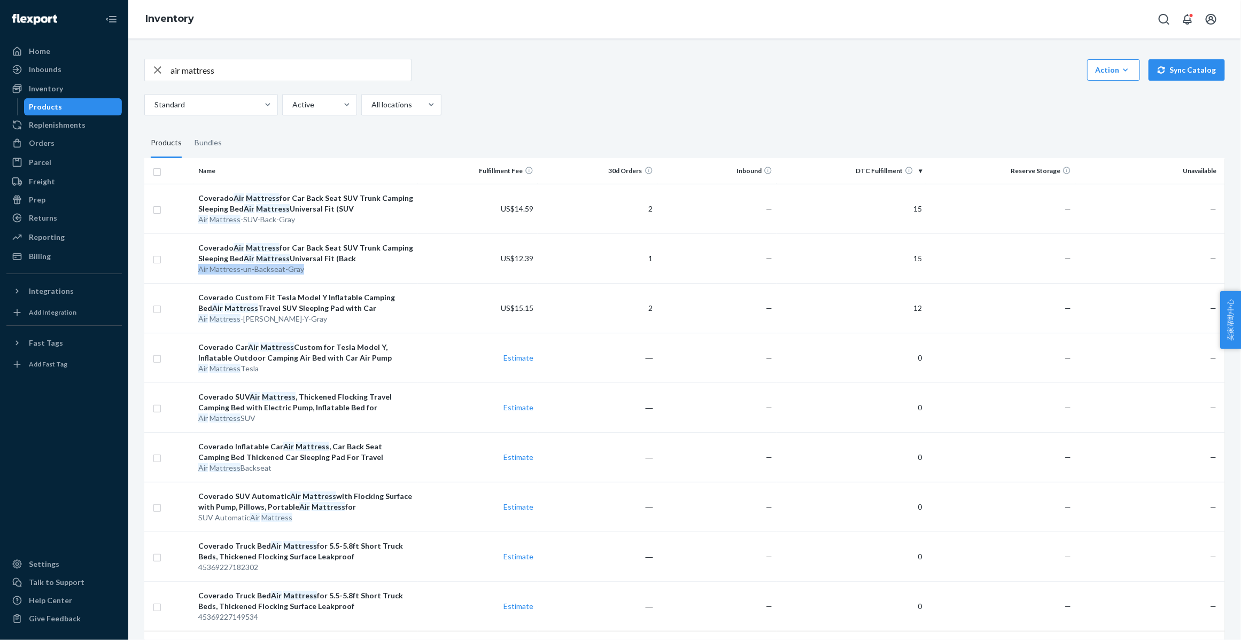
click at [156, 69] on icon "button" at bounding box center [157, 69] width 13 height 21
click at [64, 149] on div "Orders" at bounding box center [63, 143] width 113 height 15
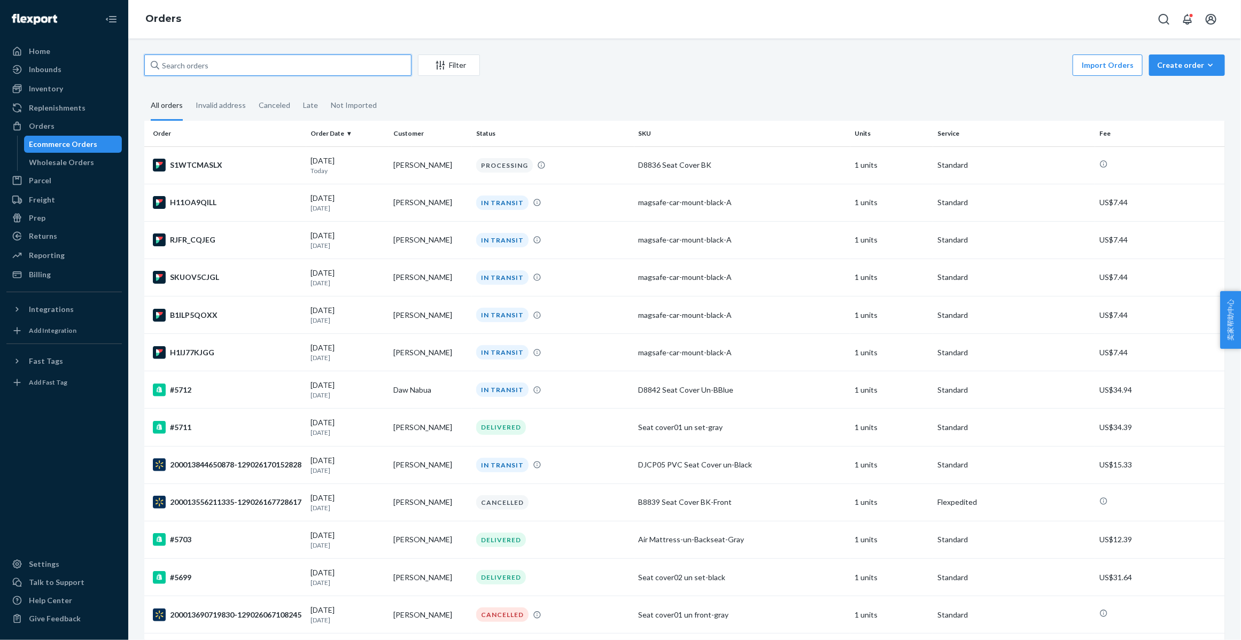
click at [223, 65] on input "text" at bounding box center [277, 65] width 267 height 21
paste input "Air Mattress-un-Backseat-Gray"
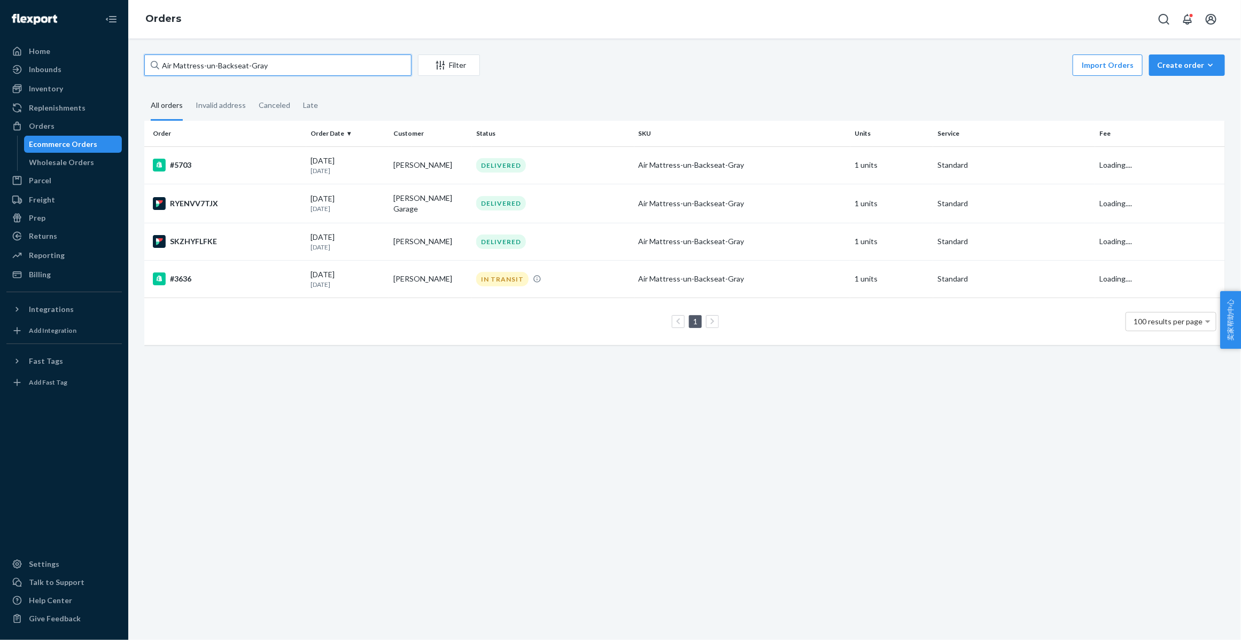
type input "Air Mattress-un-Backseat-Gray"
drag, startPoint x: 274, startPoint y: 66, endPoint x: 156, endPoint y: 70, distance: 117.6
click at [156, 70] on div "Air Mattress-un-Backseat-Gray" at bounding box center [277, 65] width 267 height 21
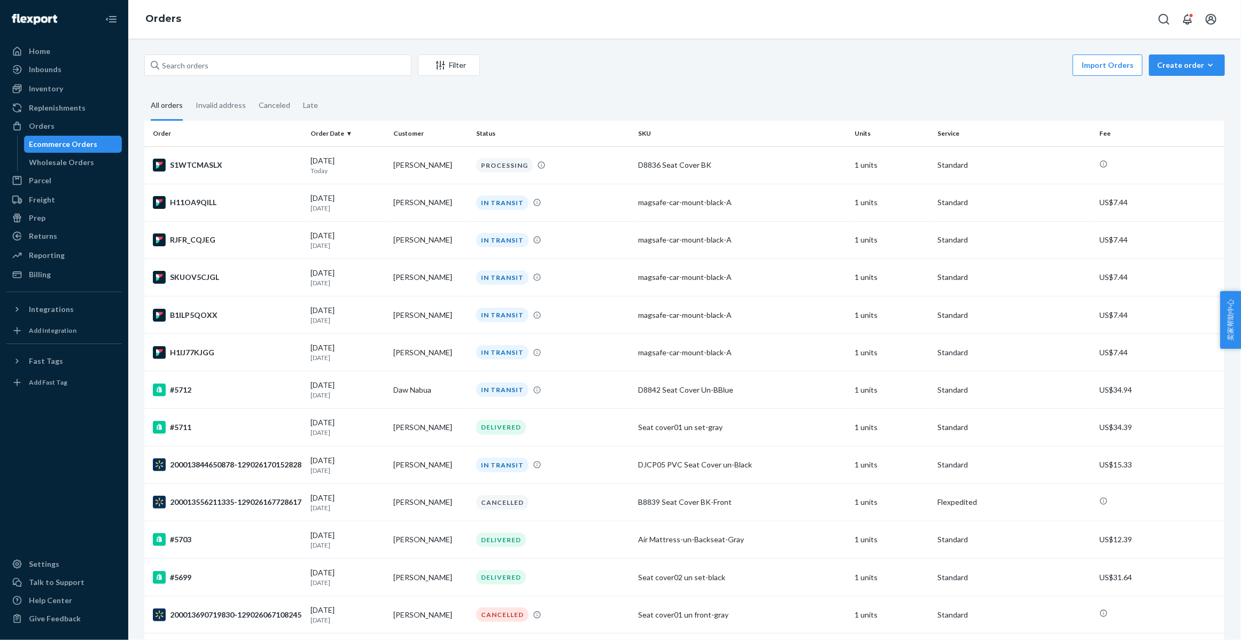
click at [609, 51] on div "Filter Import Orders Create order Ecommerce order Removal order All orders Inva…" at bounding box center [684, 339] width 1113 height 602
click at [100, 148] on div "Ecommerce Orders" at bounding box center [73, 144] width 96 height 15
click at [353, 102] on div "Not Imported" at bounding box center [354, 105] width 46 height 29
click at [324, 91] on input "Not Imported" at bounding box center [324, 91] width 0 height 0
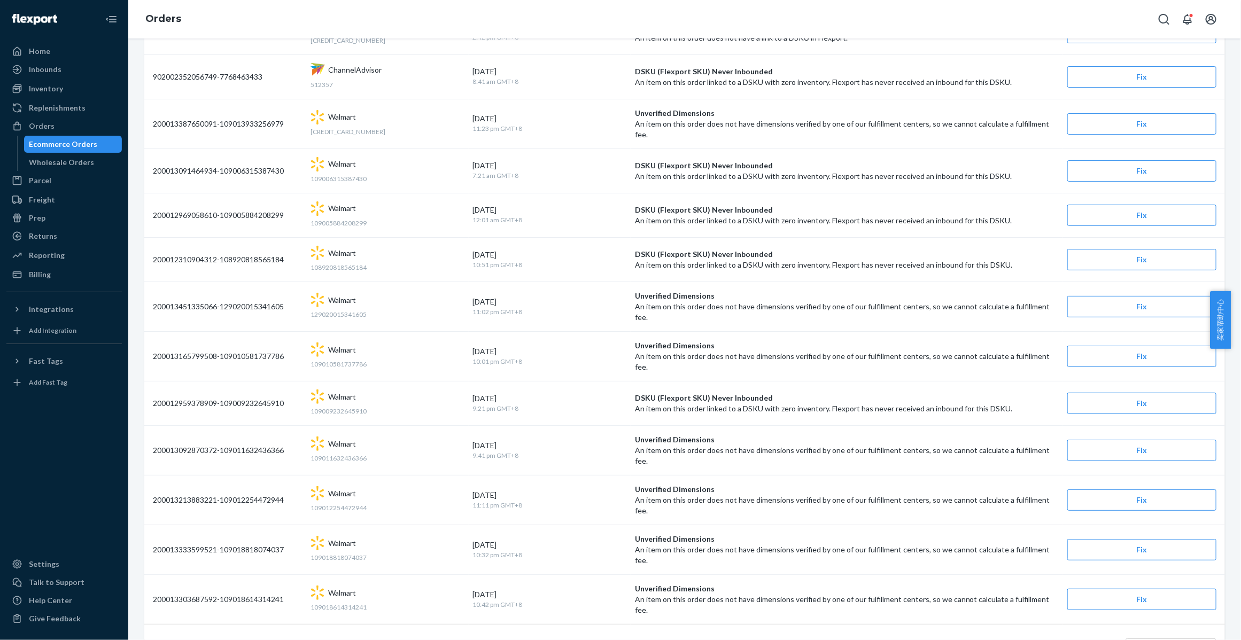
scroll to position [143, 0]
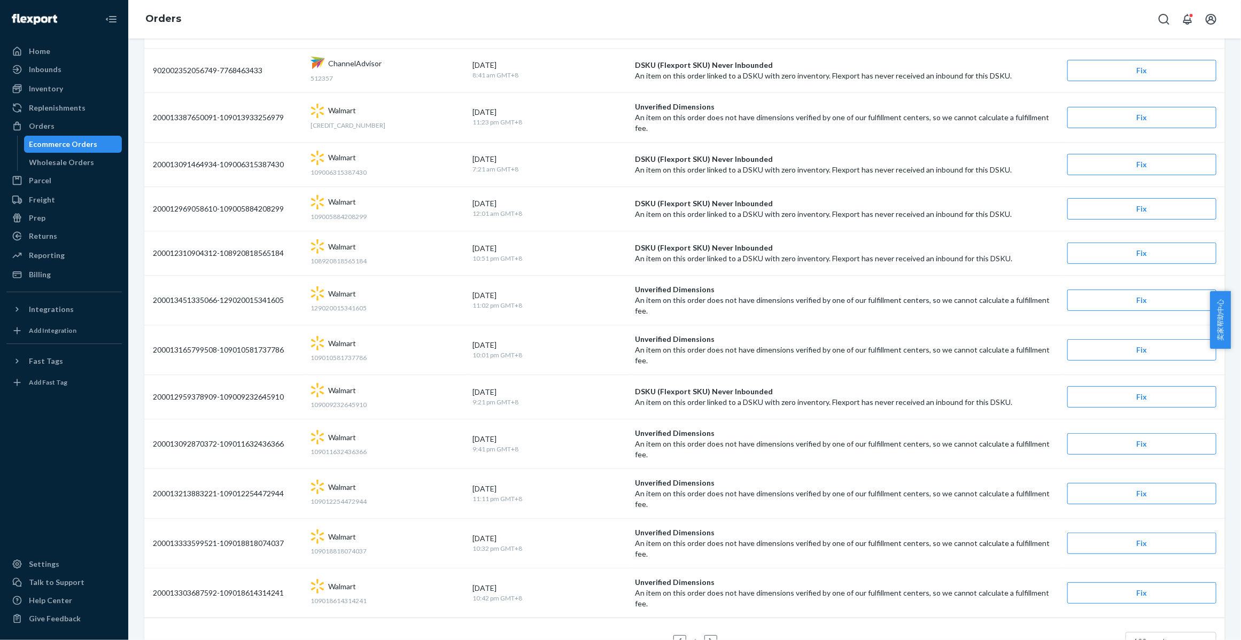
click at [705, 635] on link at bounding box center [711, 641] width 12 height 13
click at [709, 638] on icon at bounding box center [711, 641] width 5 height 7
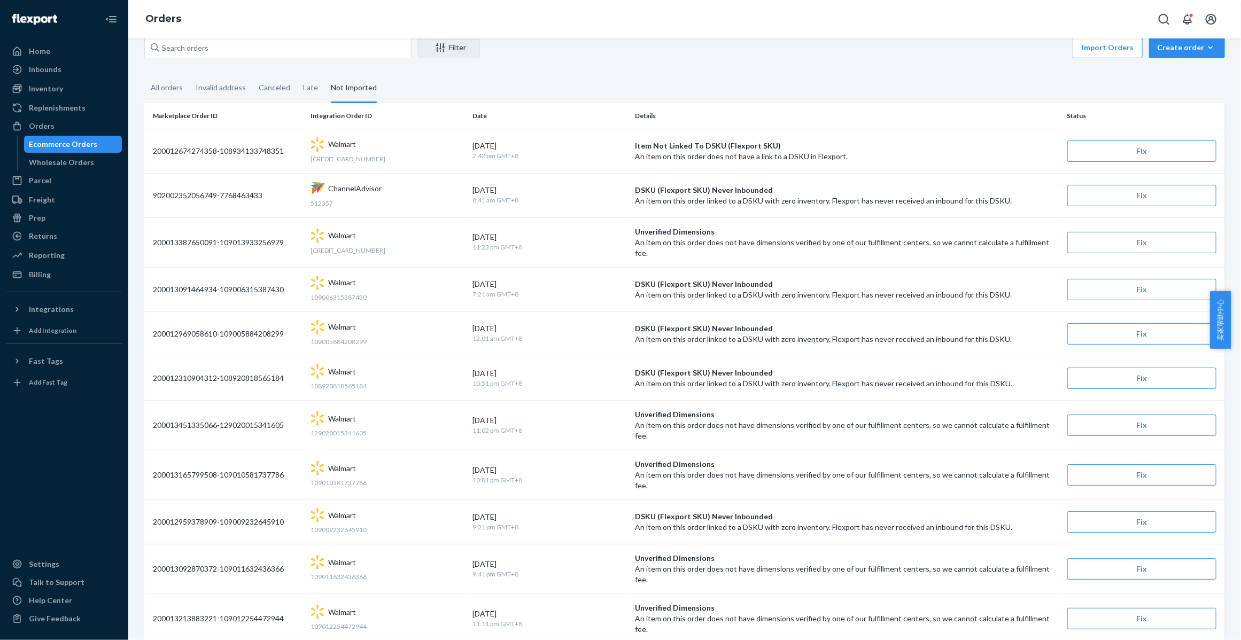
scroll to position [0, 0]
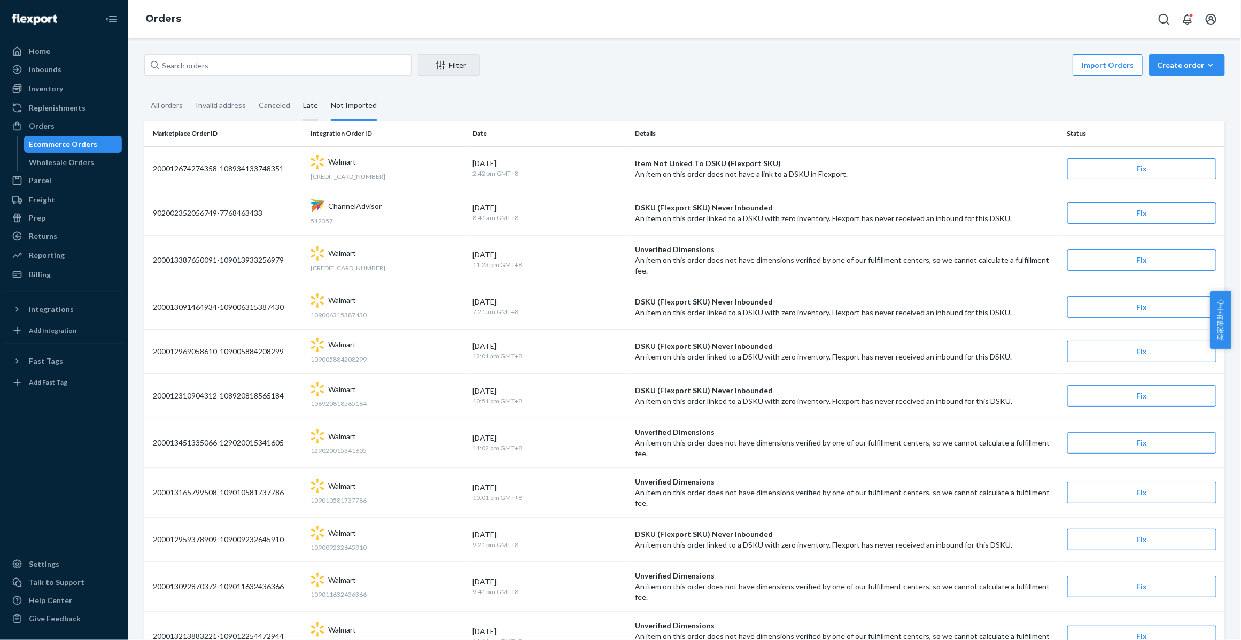
click at [304, 107] on div "Late" at bounding box center [310, 105] width 15 height 29
click at [297, 91] on input "Late" at bounding box center [297, 91] width 0 height 0
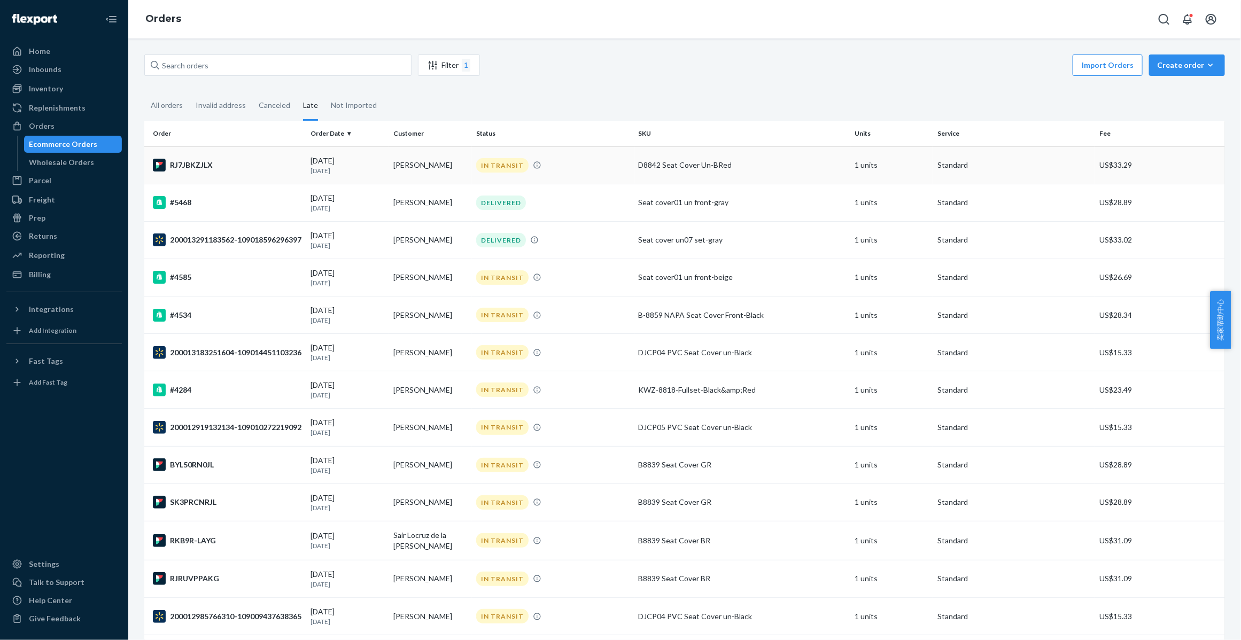
click at [218, 167] on div "RJ7JBKZJLX" at bounding box center [227, 165] width 149 height 13
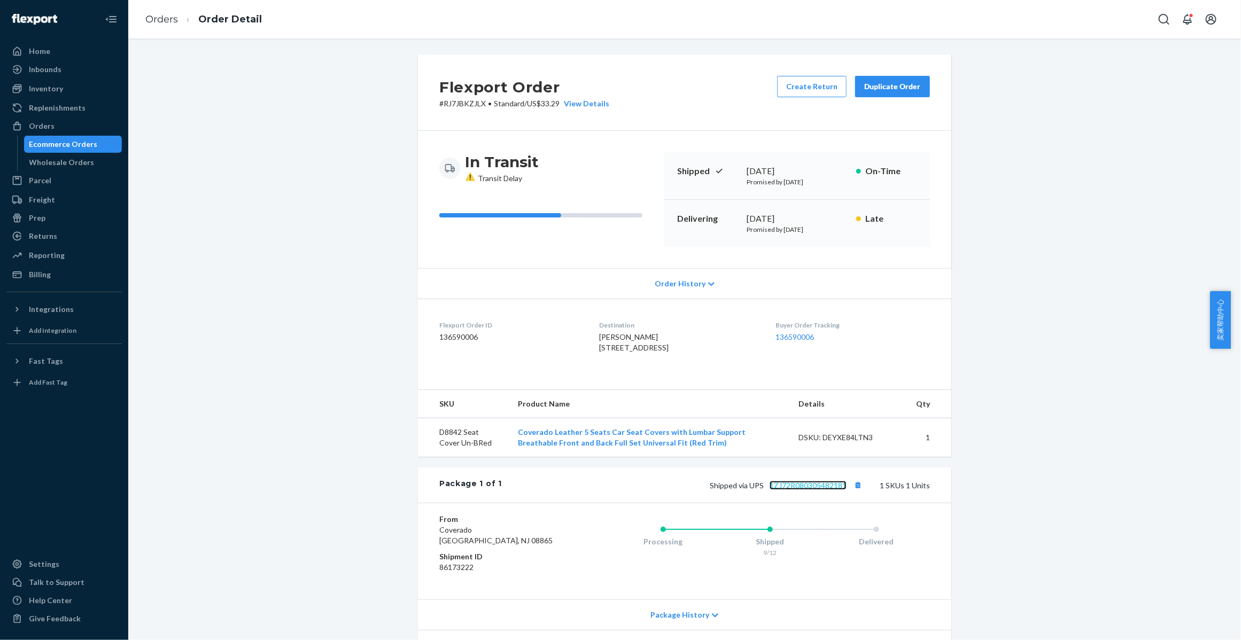
click at [825, 490] on link "1ZJ72R080305482181" at bounding box center [808, 485] width 77 height 9
click at [167, 17] on link "Orders" at bounding box center [161, 19] width 33 height 12
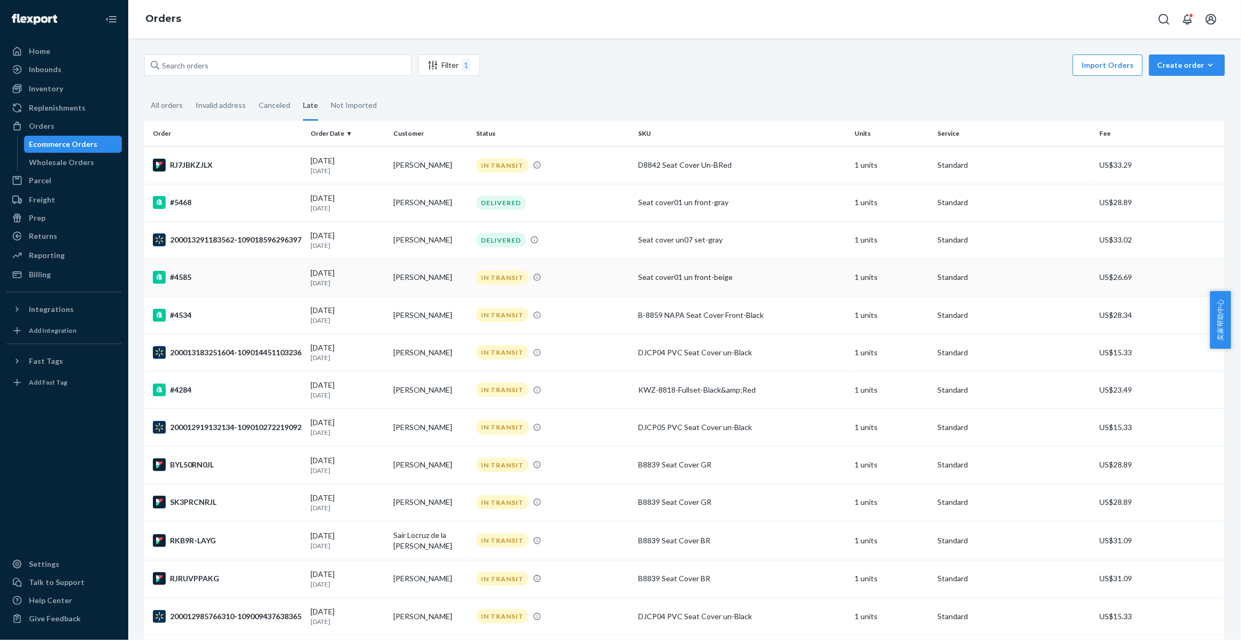
click at [238, 282] on div "#4585" at bounding box center [227, 277] width 149 height 13
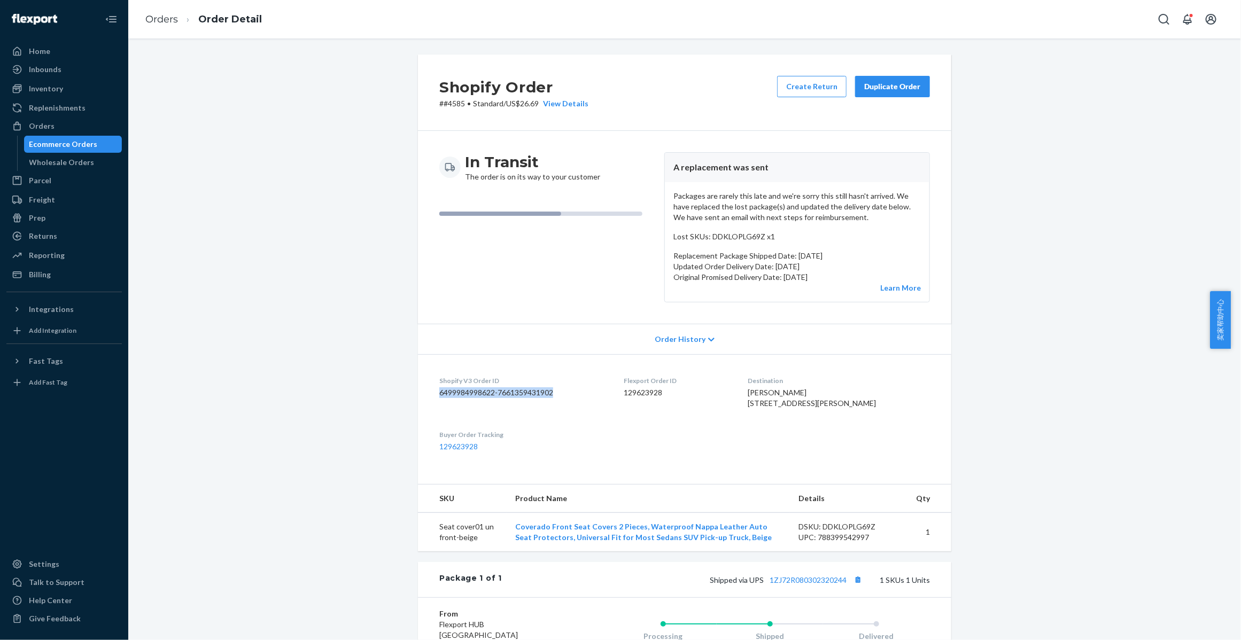
drag, startPoint x: 548, startPoint y: 391, endPoint x: 434, endPoint y: 399, distance: 114.1
click at [439, 399] on div "Shopify V3 Order ID 6499984998622-7661359431902" at bounding box center [523, 394] width 168 height 37
copy dd "6499984998622-7661359431902"
drag, startPoint x: 672, startPoint y: 391, endPoint x: 627, endPoint y: 394, distance: 45.5
click at [627, 394] on dl "Shopify V3 Order ID 6499984998622-7661359431902 Flexport Order ID 129623928 Des…" at bounding box center [684, 413] width 533 height 119
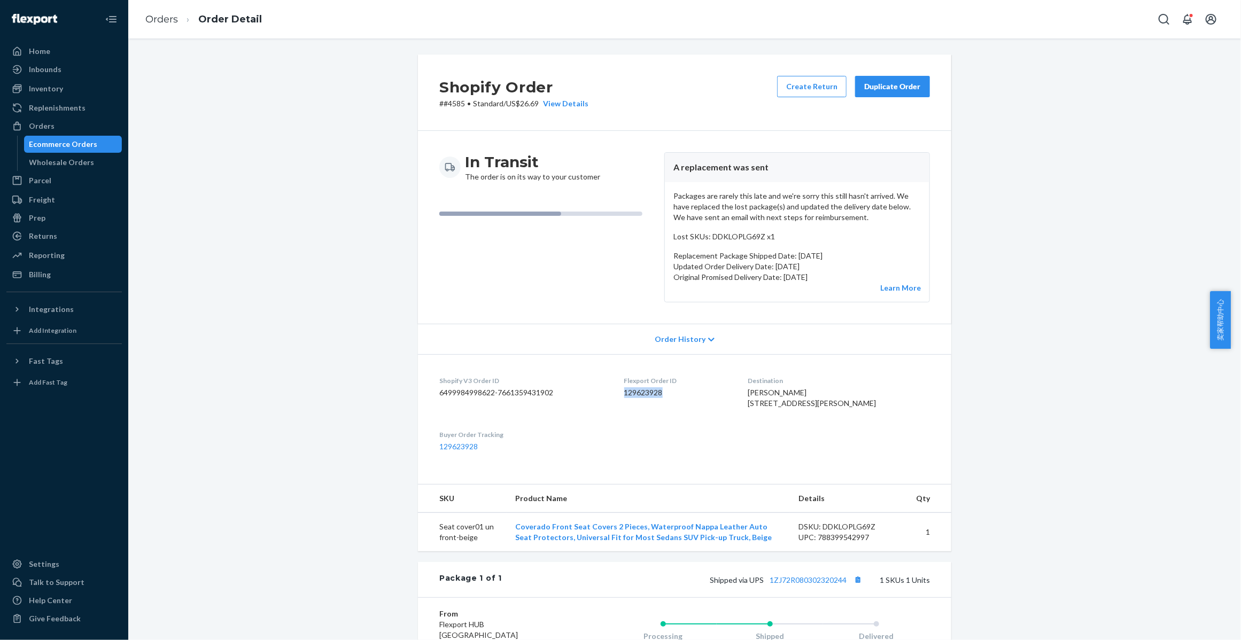
copy dd "129623928"
drag, startPoint x: 471, startPoint y: 560, endPoint x: 436, endPoint y: 547, distance: 37.7
click at [436, 547] on td "Seat cover01 un front-beige" at bounding box center [462, 532] width 89 height 39
copy td "Seat cover01 un front-beige"
drag, startPoint x: 758, startPoint y: 394, endPoint x: 795, endPoint y: 393, distance: 37.4
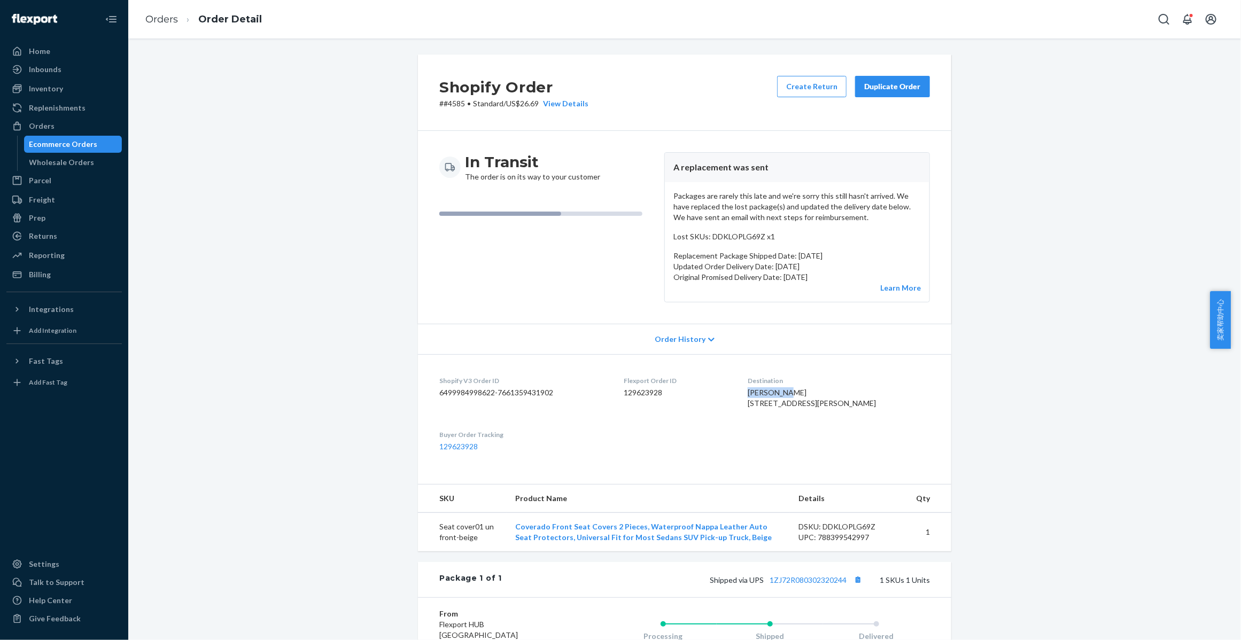
click at [795, 393] on dl "Shopify V3 Order ID 6499984998622-7661359431902 Flexport Order ID 129623928 Des…" at bounding box center [684, 413] width 533 height 119
copy span "Shawn Ziff"
click at [810, 585] on link "1ZJ72R080302320244" at bounding box center [808, 580] width 77 height 9
click at [162, 21] on link "Orders" at bounding box center [161, 19] width 33 height 12
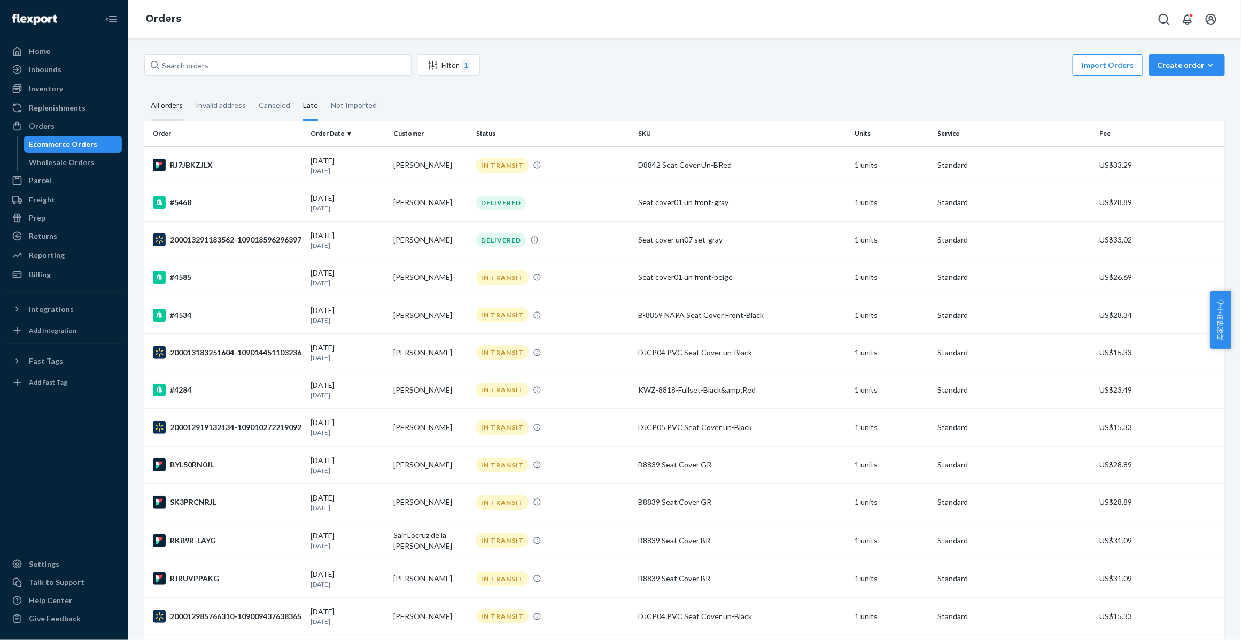
click at [172, 107] on div "All orders" at bounding box center [167, 105] width 32 height 29
click at [144, 91] on input "All orders" at bounding box center [144, 91] width 0 height 0
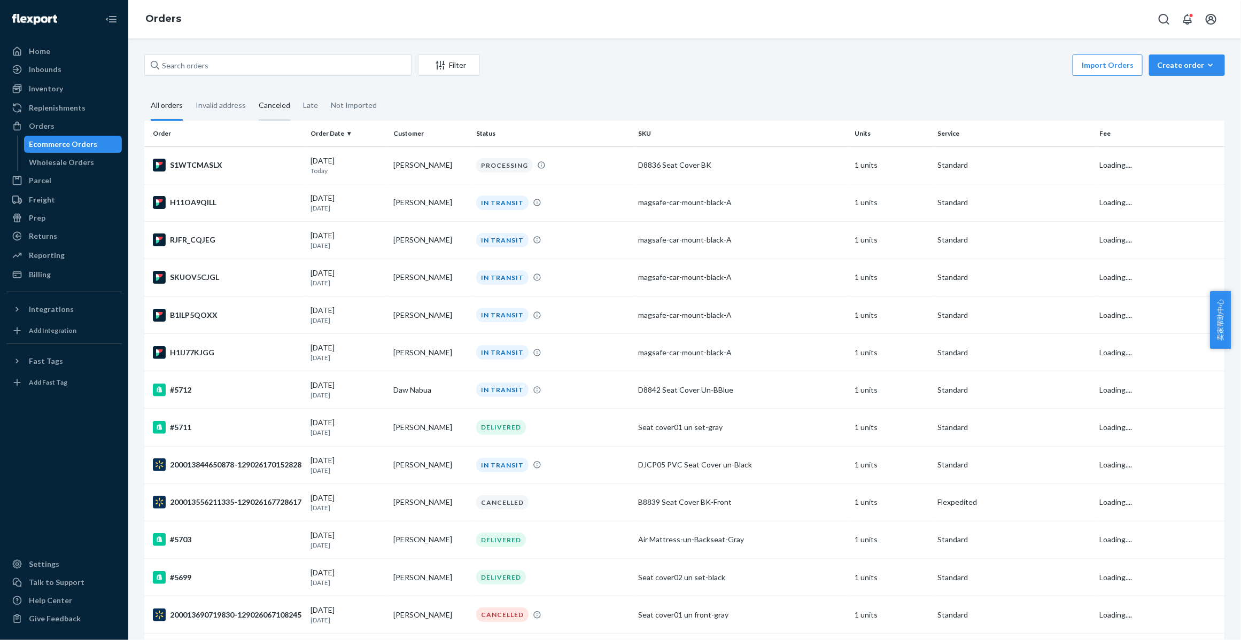
click at [275, 106] on div "Canceled" at bounding box center [275, 105] width 32 height 29
click at [252, 91] on input "Canceled" at bounding box center [252, 91] width 0 height 0
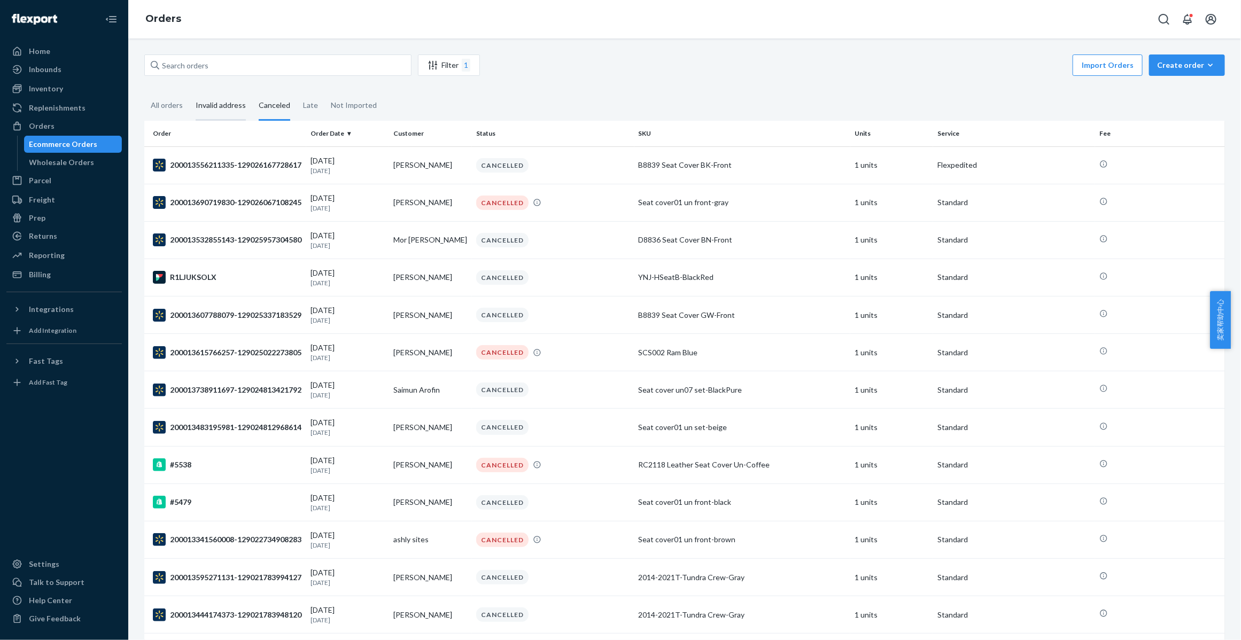
click at [208, 106] on div "Invalid address" at bounding box center [221, 105] width 50 height 29
click at [189, 91] on input "Invalid address" at bounding box center [189, 91] width 0 height 0
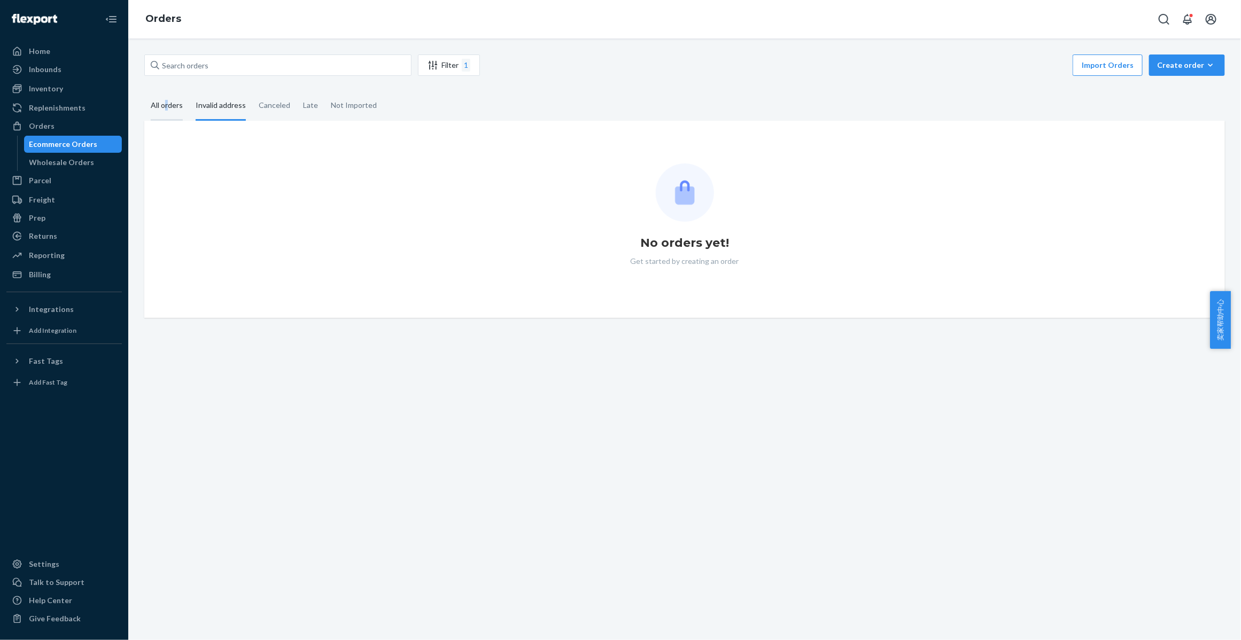
click at [166, 105] on div "All orders" at bounding box center [167, 105] width 32 height 29
click at [168, 105] on div "All orders" at bounding box center [167, 105] width 32 height 29
click at [144, 91] on input "All orders" at bounding box center [144, 91] width 0 height 0
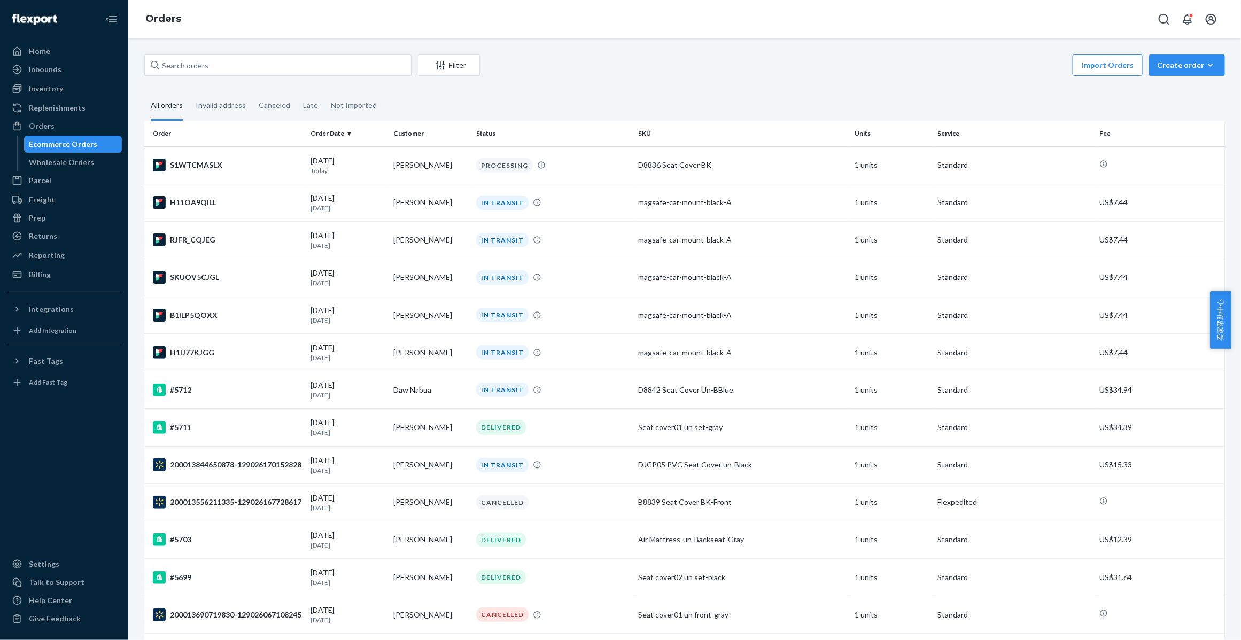
click at [1190, 22] on icon "Open notifications" at bounding box center [1187, 19] width 9 height 11
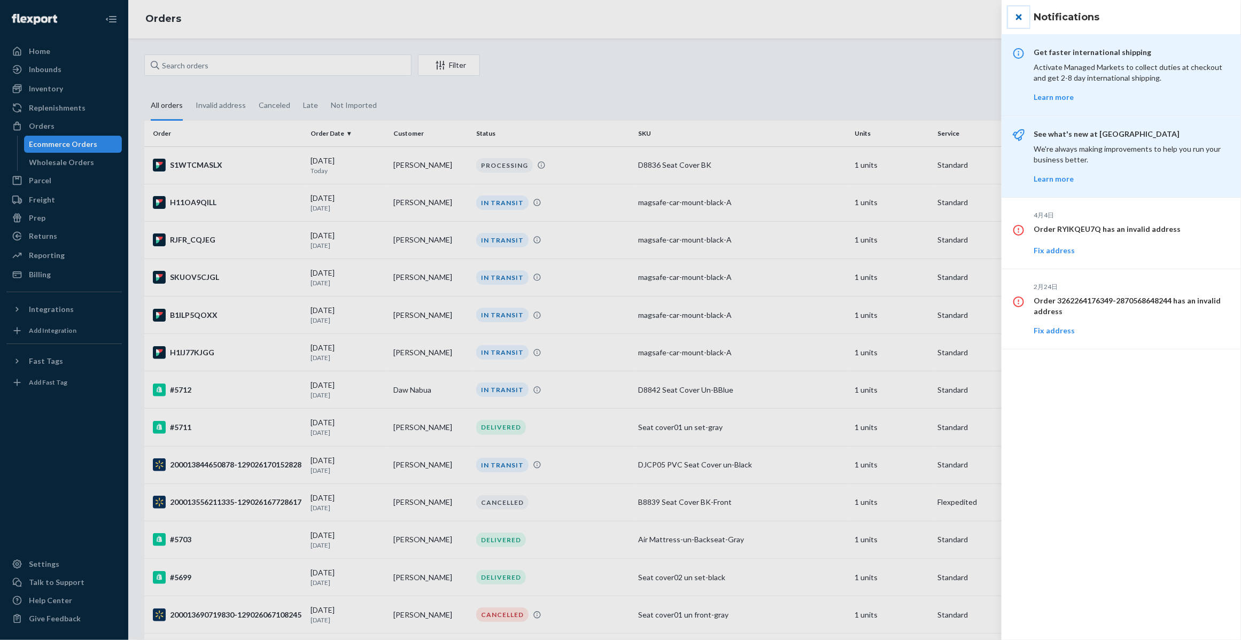
click at [1022, 14] on button "close" at bounding box center [1018, 16] width 21 height 21
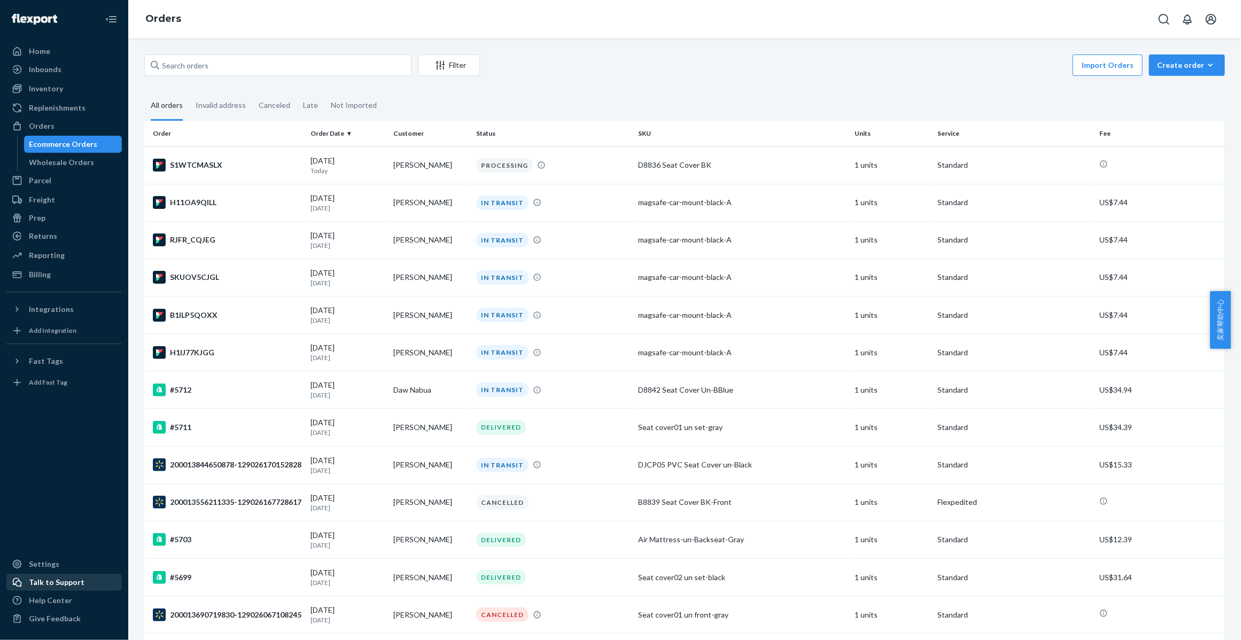
click at [68, 578] on div "Talk to Support" at bounding box center [57, 582] width 56 height 11
